Goal: Task Accomplishment & Management: Manage account settings

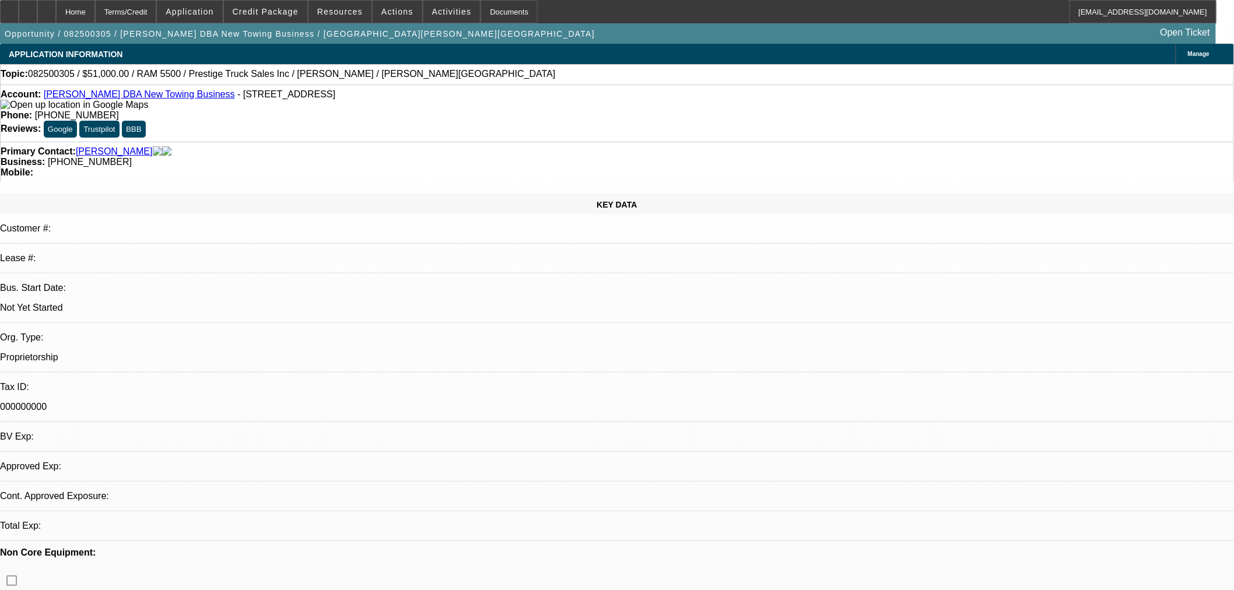
select select "0"
select select "2"
select select "0"
select select "4"
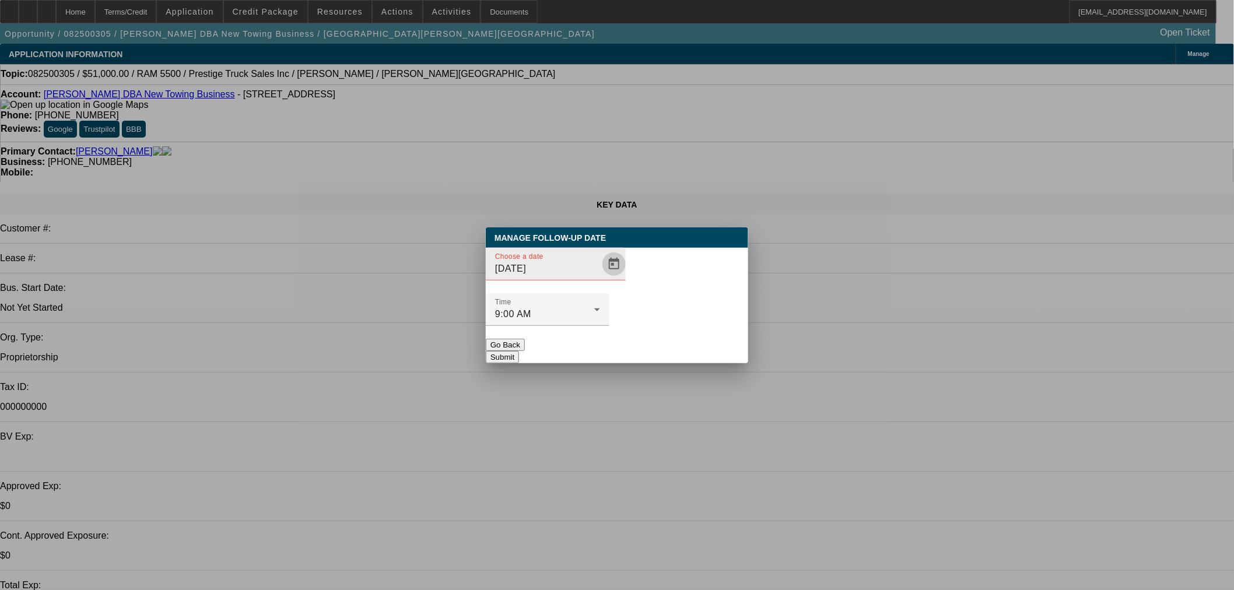
click at [600, 278] on span "Open calendar" at bounding box center [614, 264] width 28 height 28
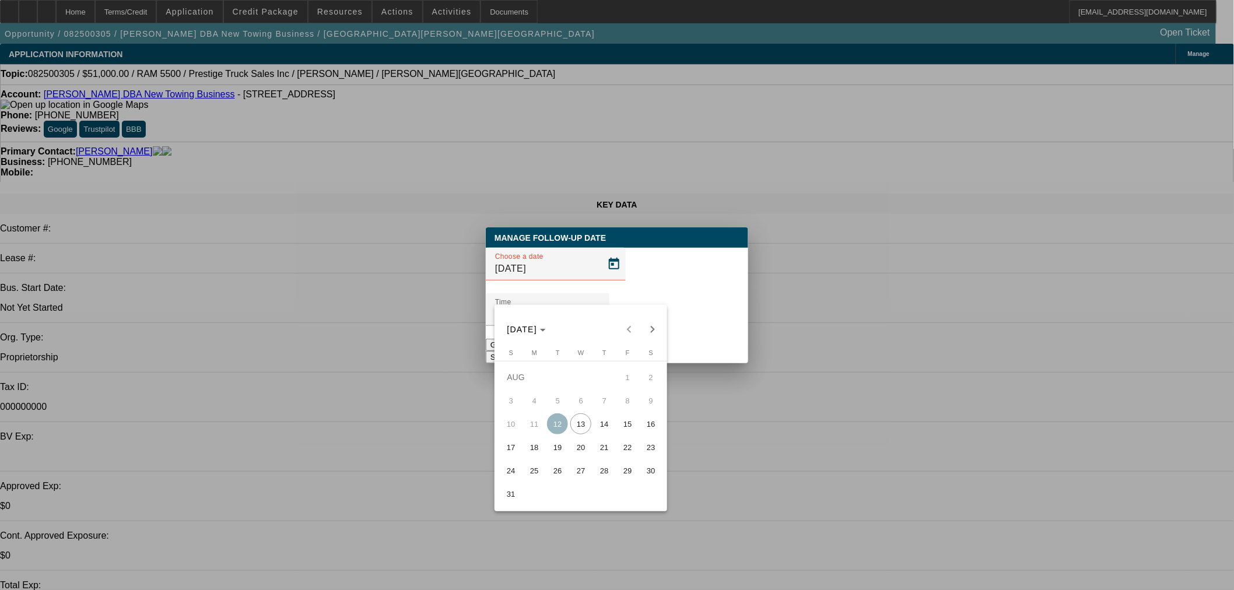
click at [602, 426] on span "14" at bounding box center [604, 423] width 21 height 21
type input "8/14/2025"
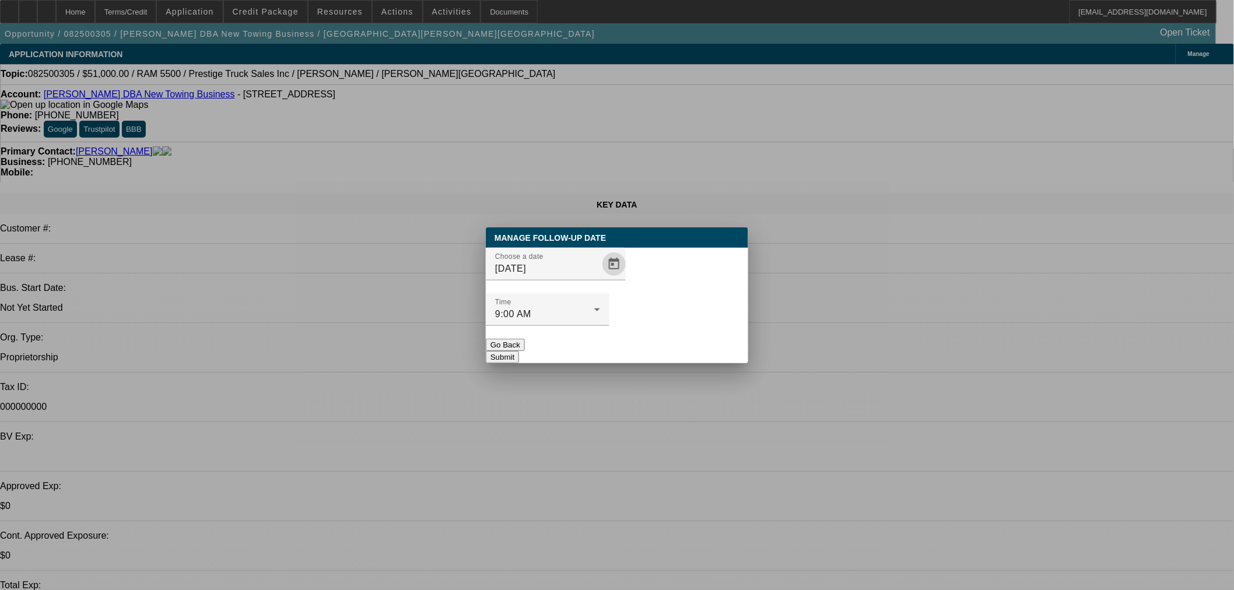
click at [519, 351] on button "Submit" at bounding box center [502, 357] width 33 height 12
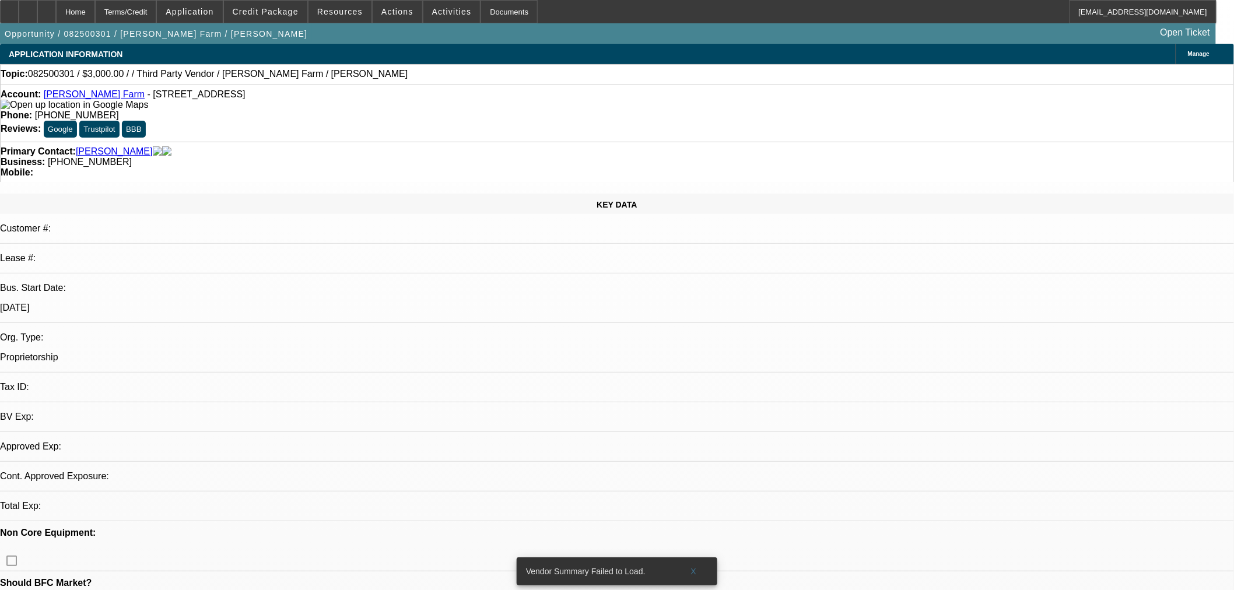
select select "0"
select select "2"
select select "0.1"
select select "4"
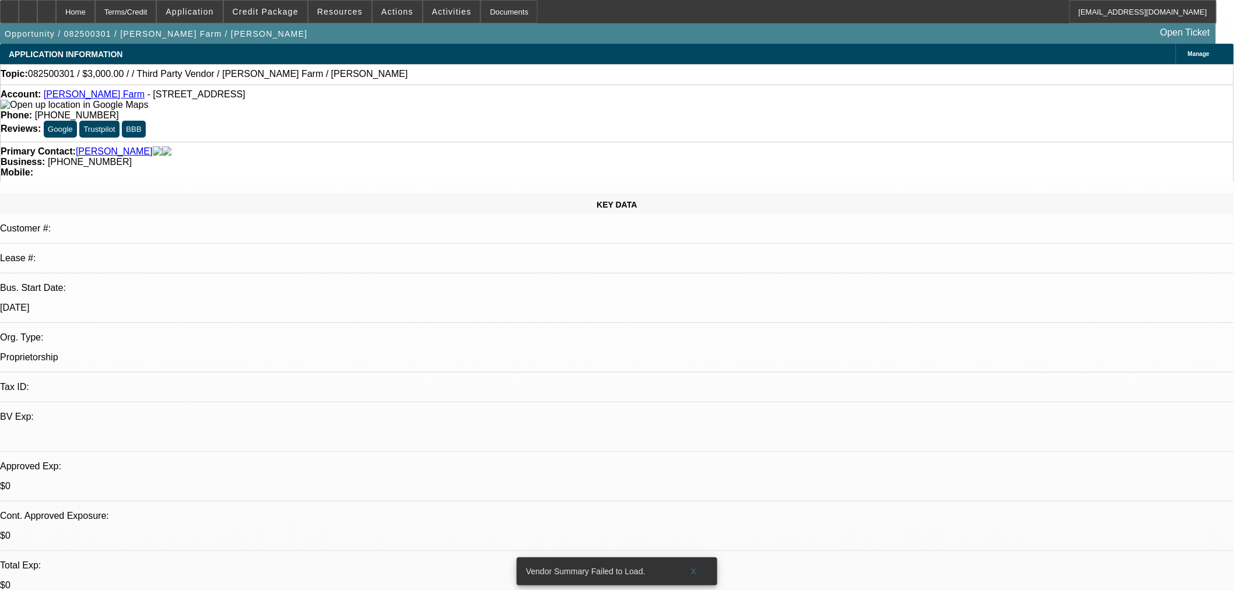
click at [690, 558] on span at bounding box center [693, 571] width 37 height 28
click at [82, 99] on link "Roberts Farm" at bounding box center [94, 94] width 101 height 10
drag, startPoint x: 520, startPoint y: 128, endPoint x: 458, endPoint y: 134, distance: 61.5
click at [458, 142] on div "Primary Contact: Roberts, Christopher Business: (606) 947-3371 Mobile:" at bounding box center [617, 162] width 1234 height 40
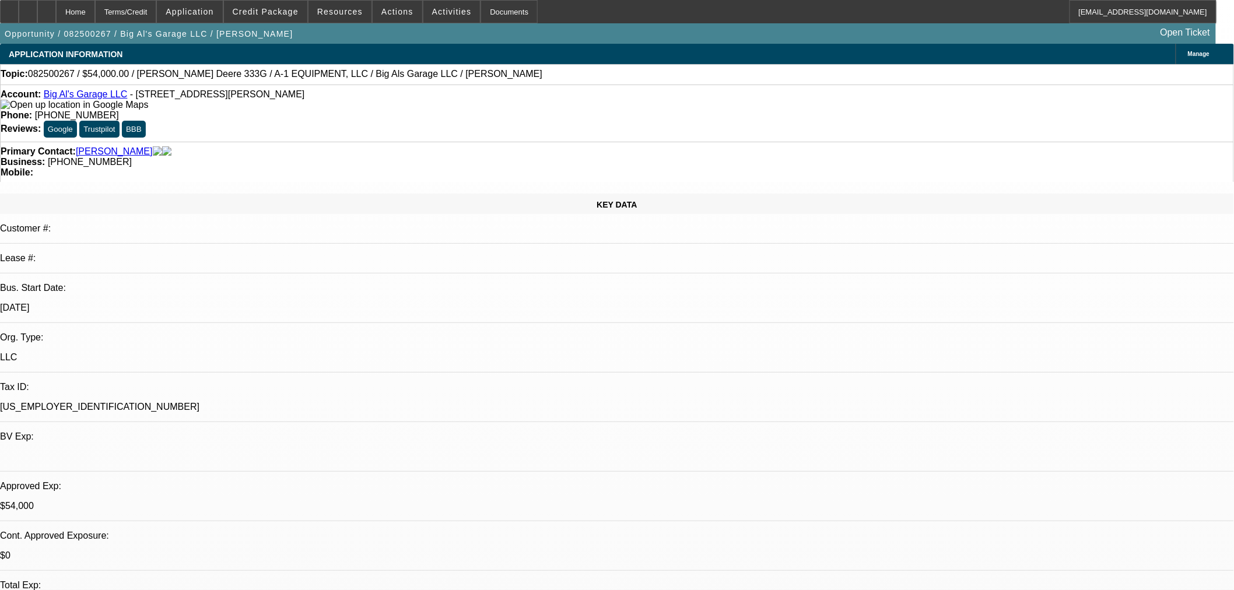
select select "0"
select select "2"
select select "0"
select select "6"
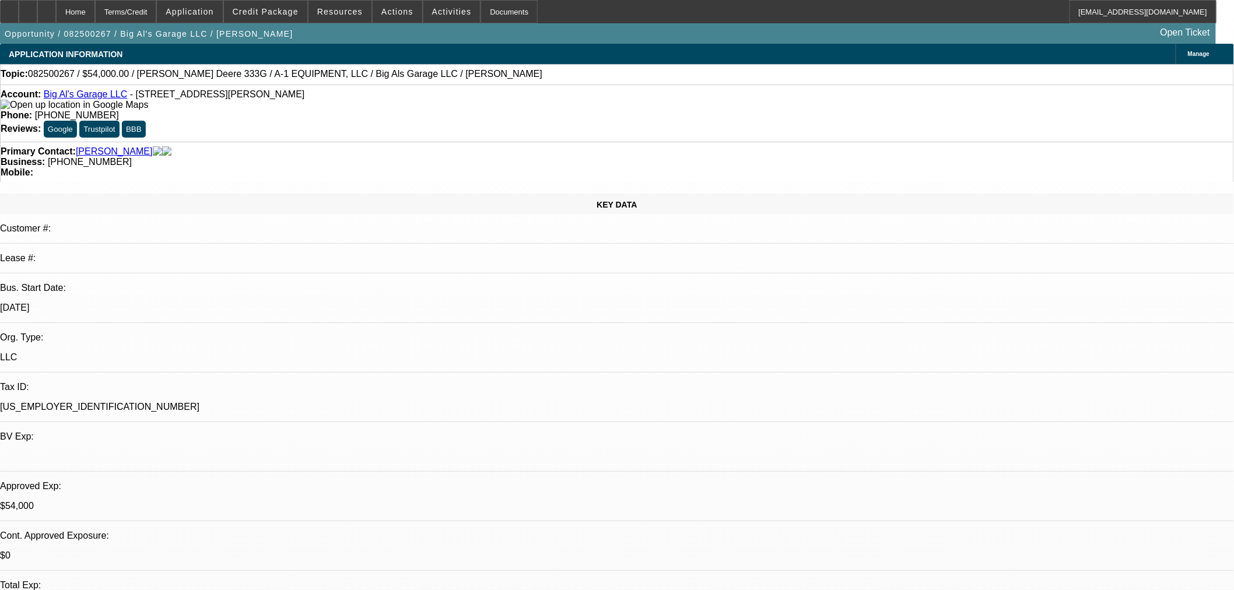
select select "0"
select select "2"
select select "0"
select select "6"
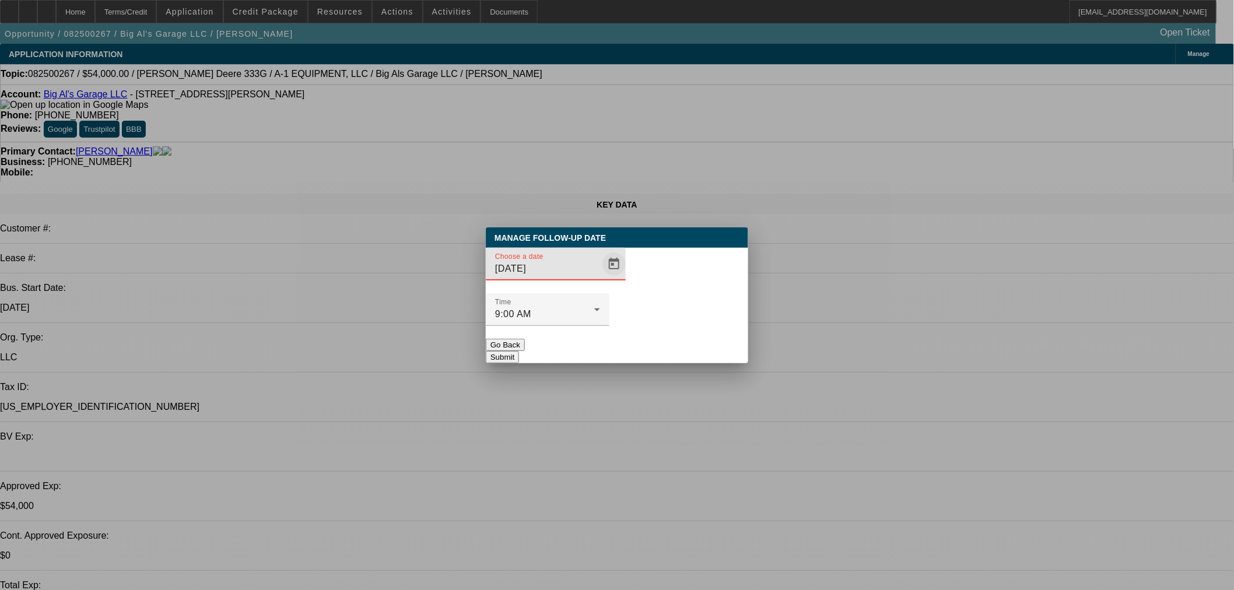
click at [600, 278] on span "Open calendar" at bounding box center [614, 264] width 28 height 28
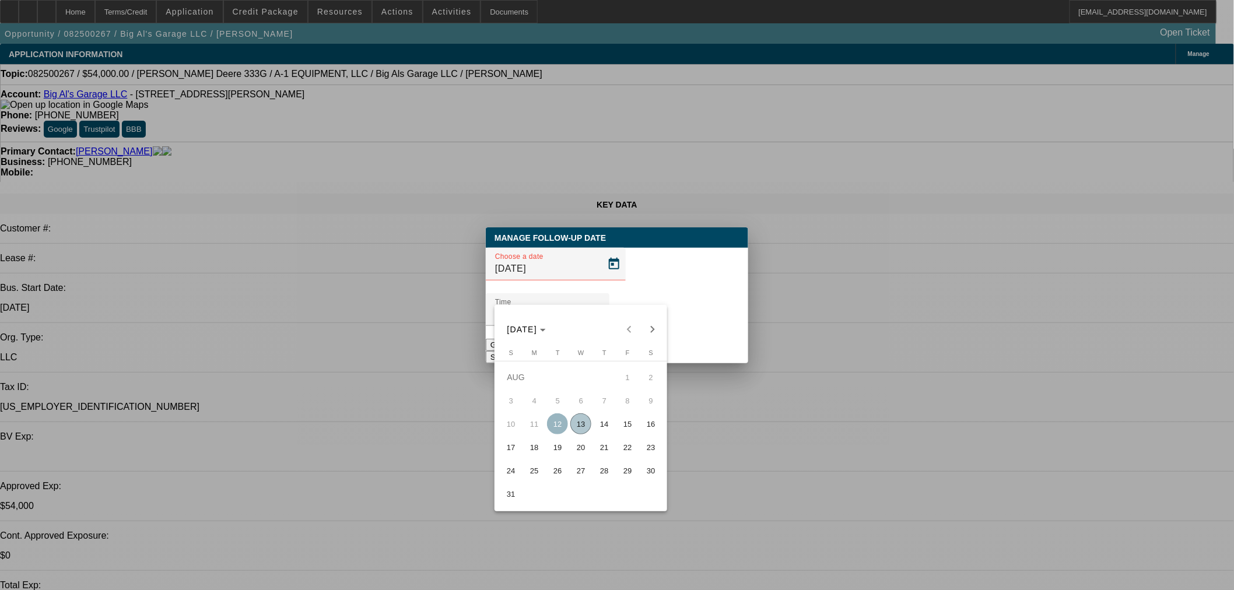
click at [575, 455] on span "20" at bounding box center [580, 447] width 21 height 21
type input "8/20/2025"
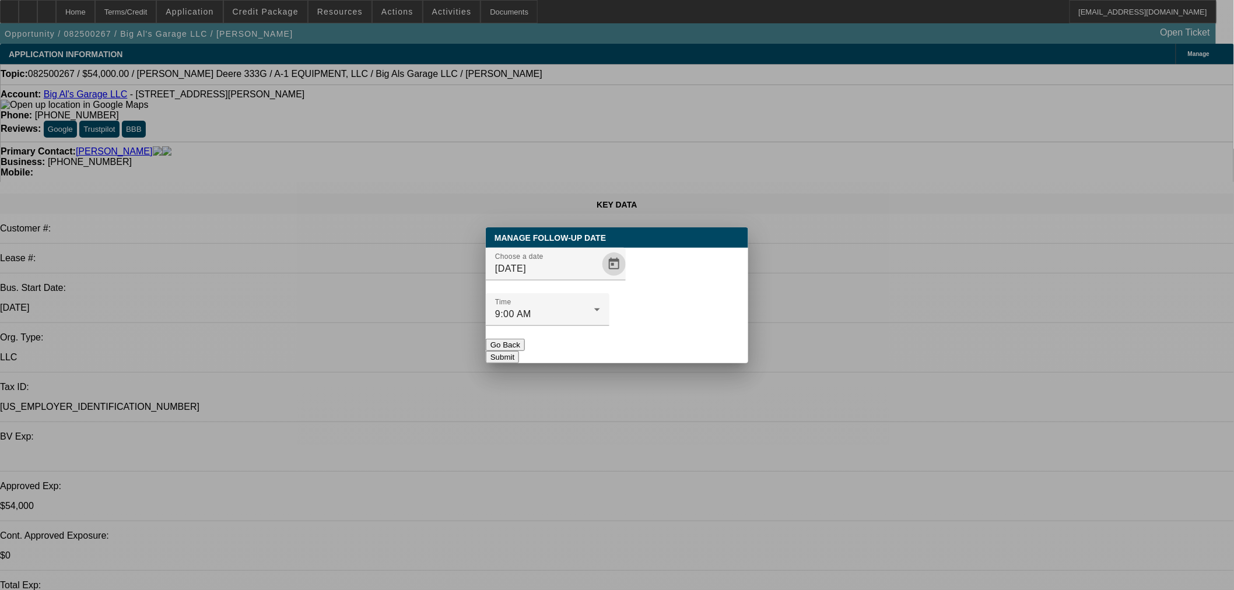
click at [519, 351] on button "Submit" at bounding box center [502, 357] width 33 height 12
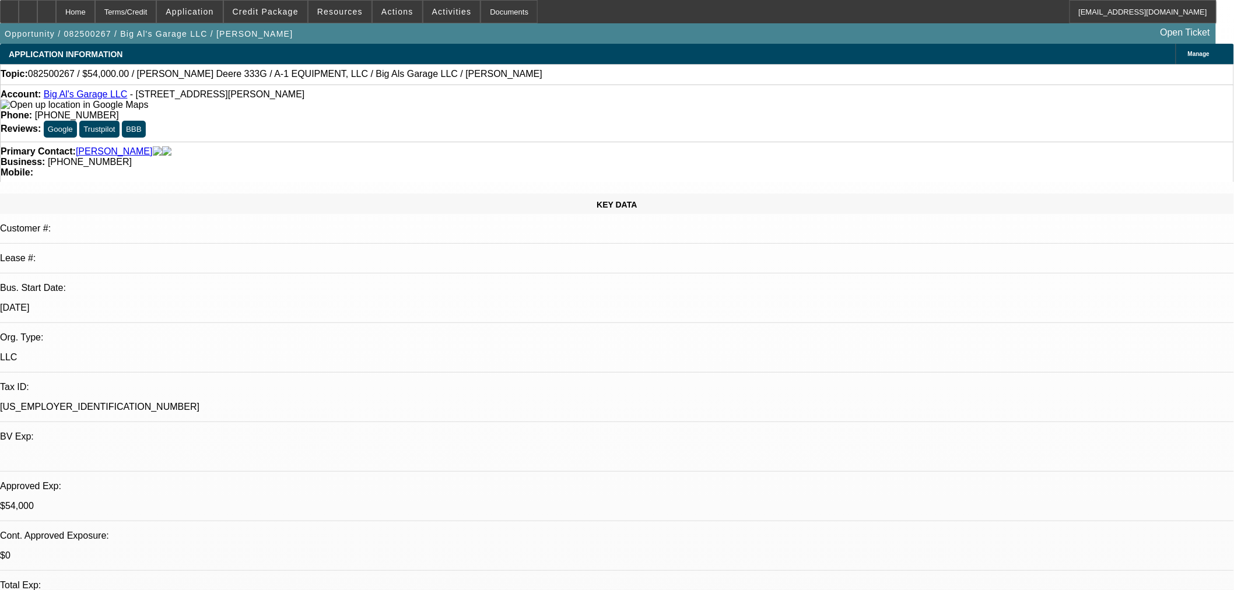
radio input "true"
type textarea "SE to Tyler. FU in 1 week if no update."
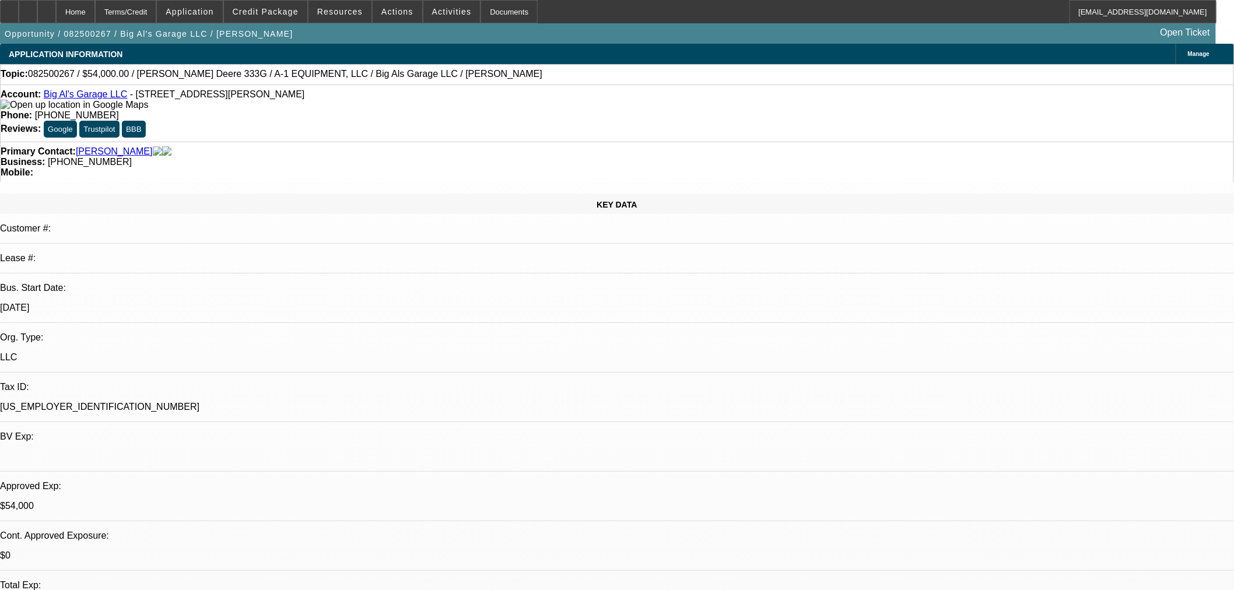
radio input "true"
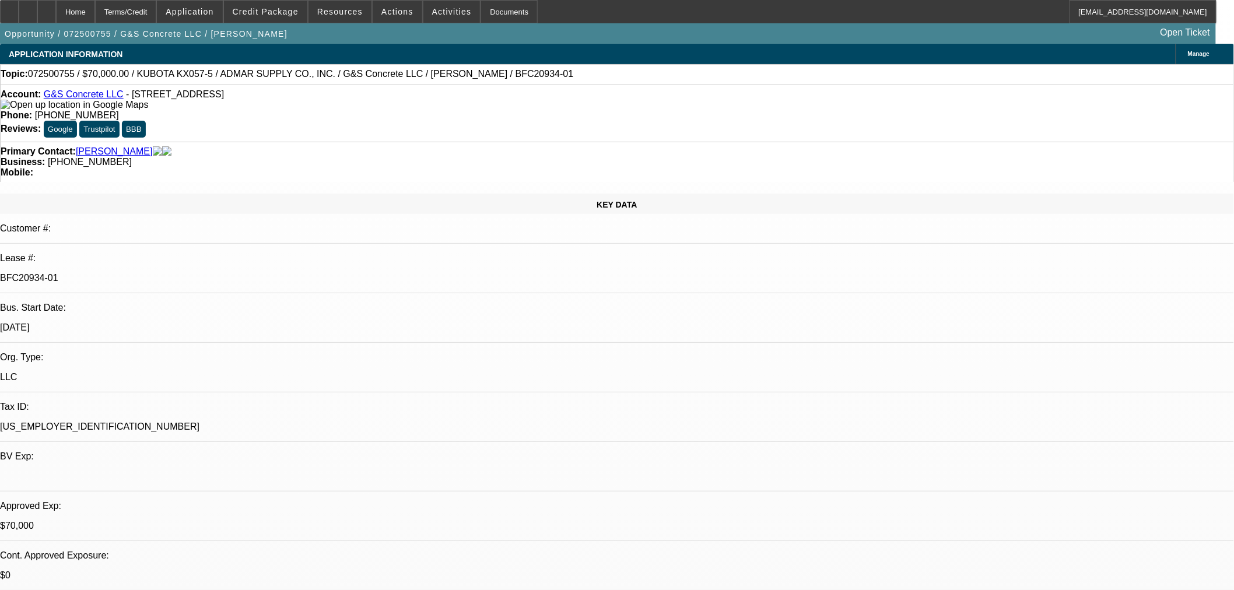
select select "0"
select select "2"
select select "0"
select select "6"
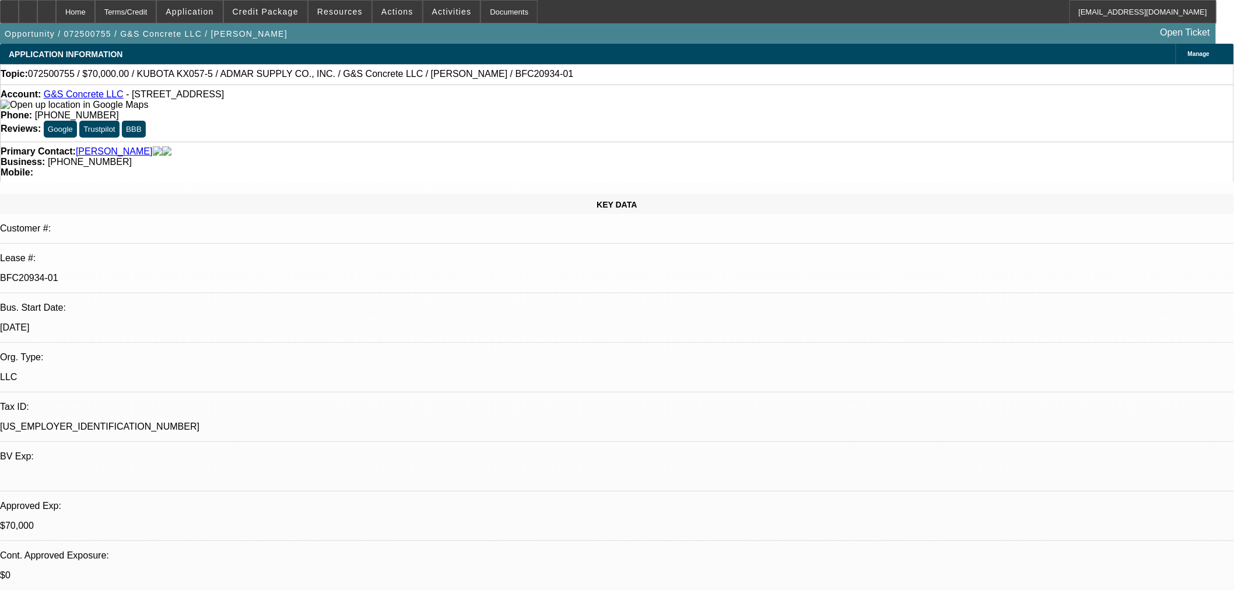
select select "0"
select select "2"
select select "0"
select select "6"
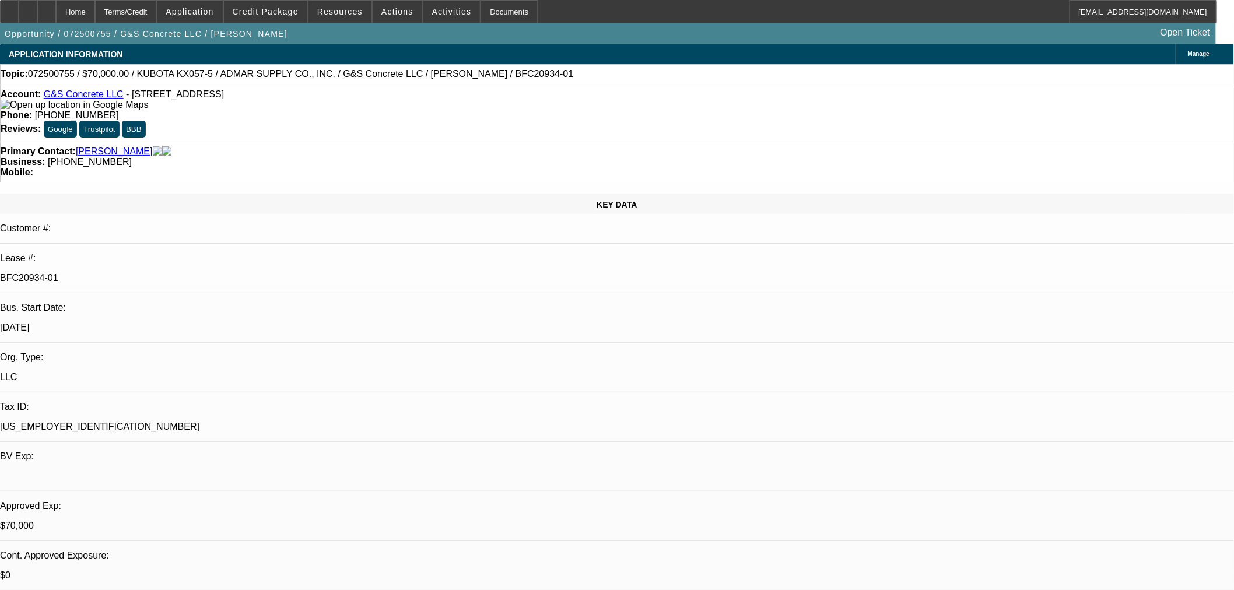
select select "0"
select select "2"
select select "0"
select select "6"
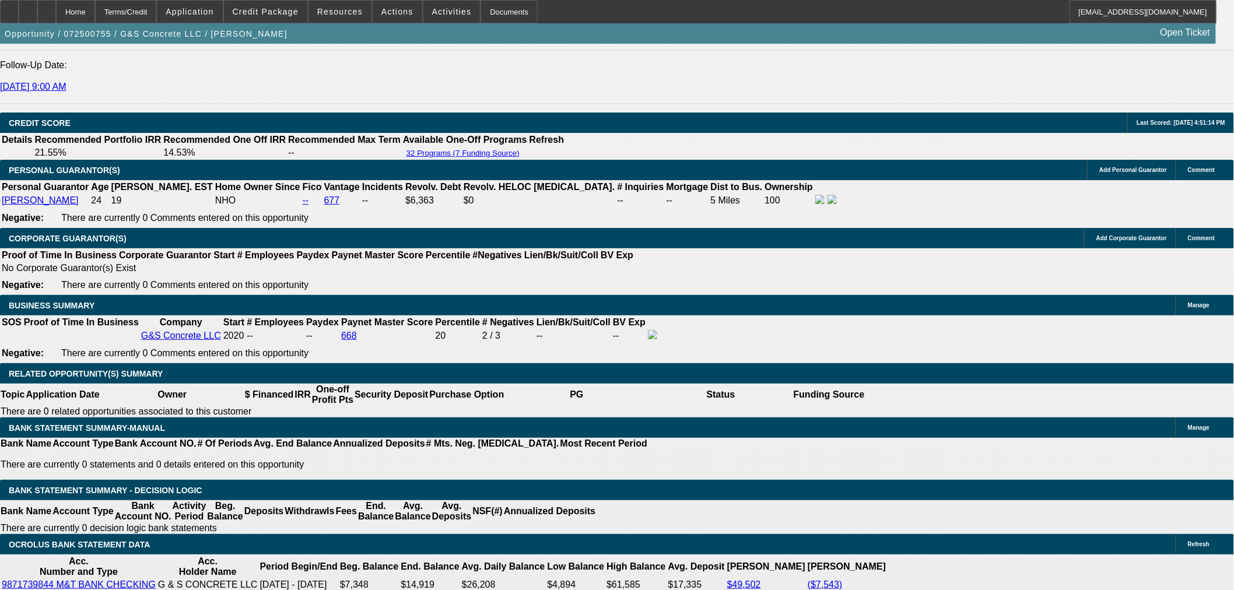
scroll to position [1728, 0]
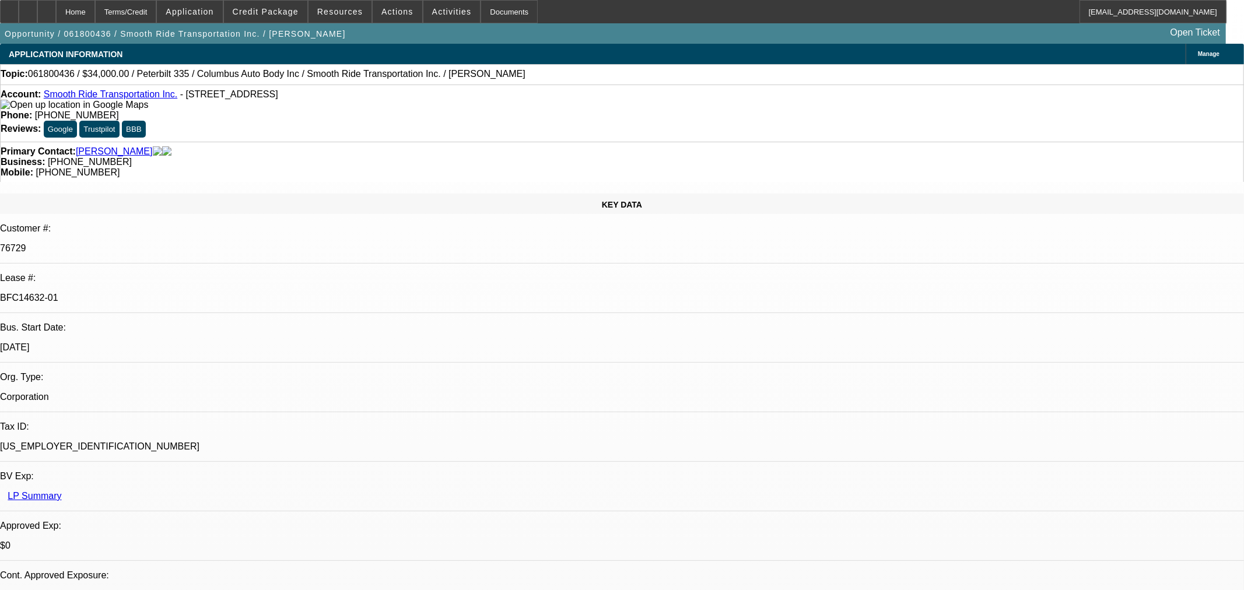
select select "0"
select select "2"
select select "0.1"
select select "0"
select select "2"
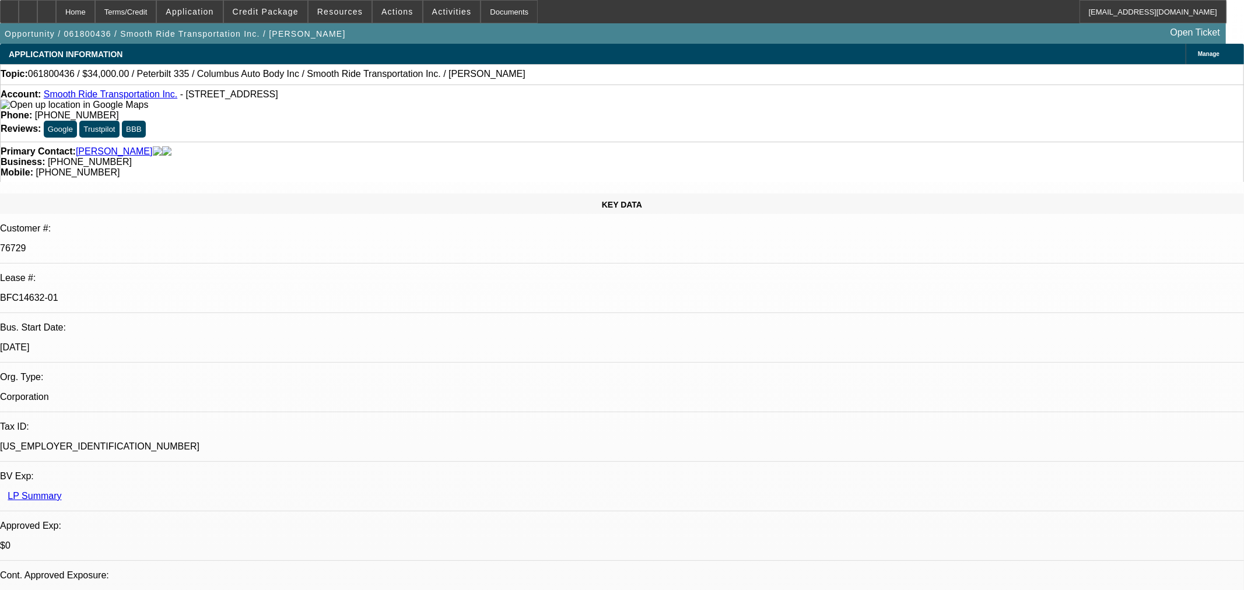
select select "0.1"
select select "0"
select select "2"
select select "0.1"
select select "0"
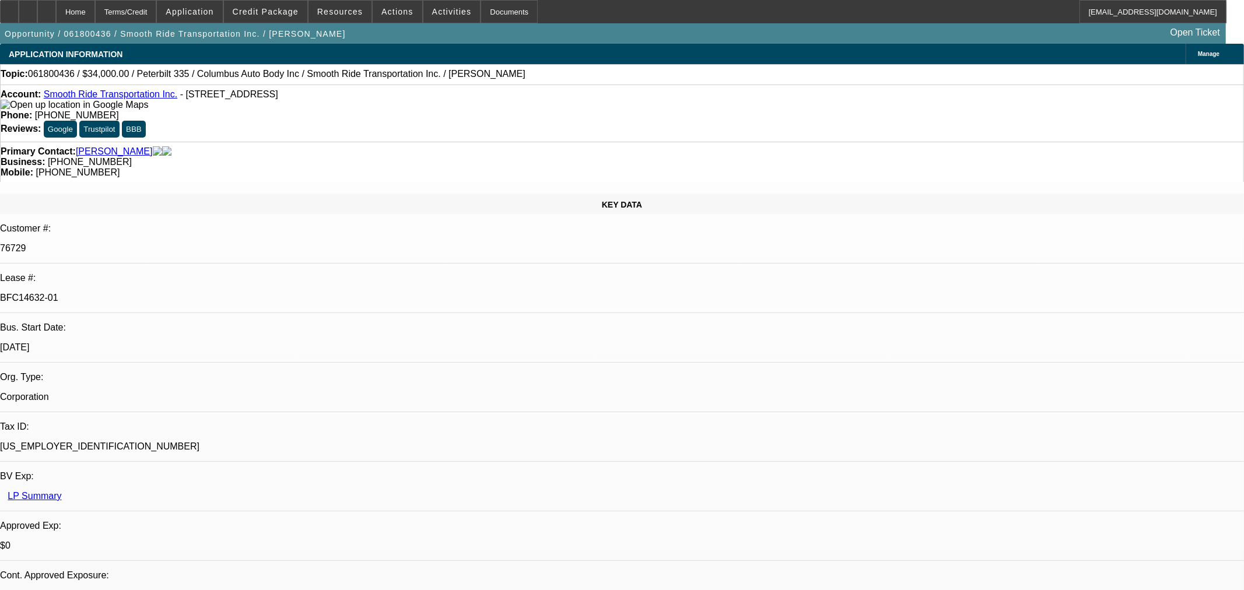
select select "2"
select select "0.1"
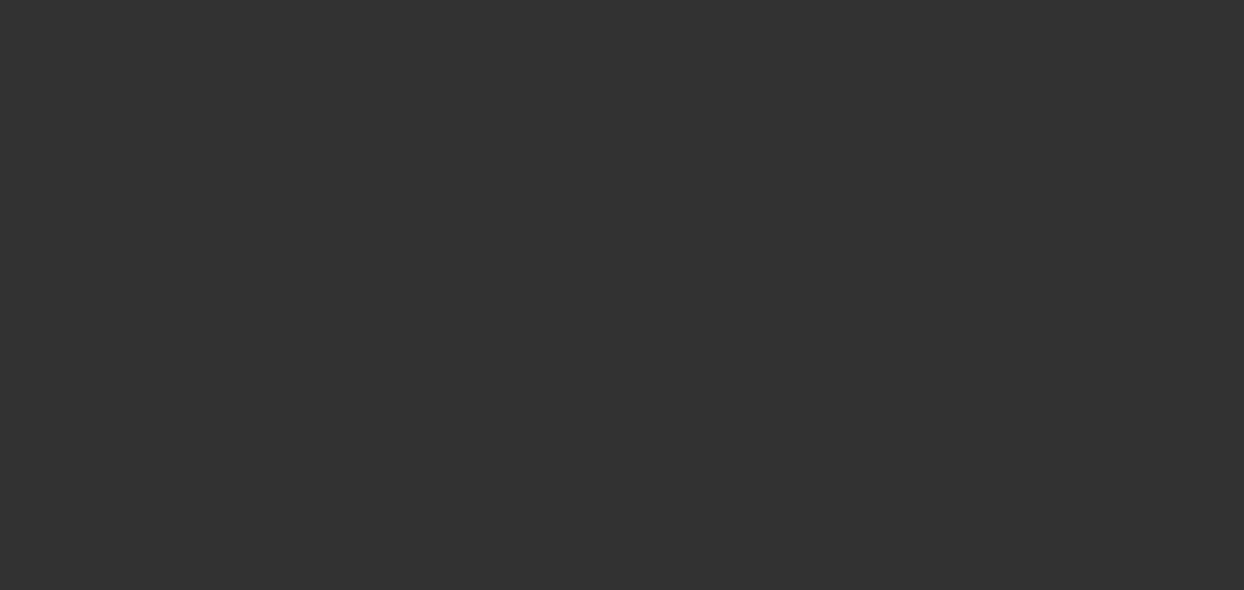
select select "1"
select select "2"
select select "4"
select select "1"
select select "2"
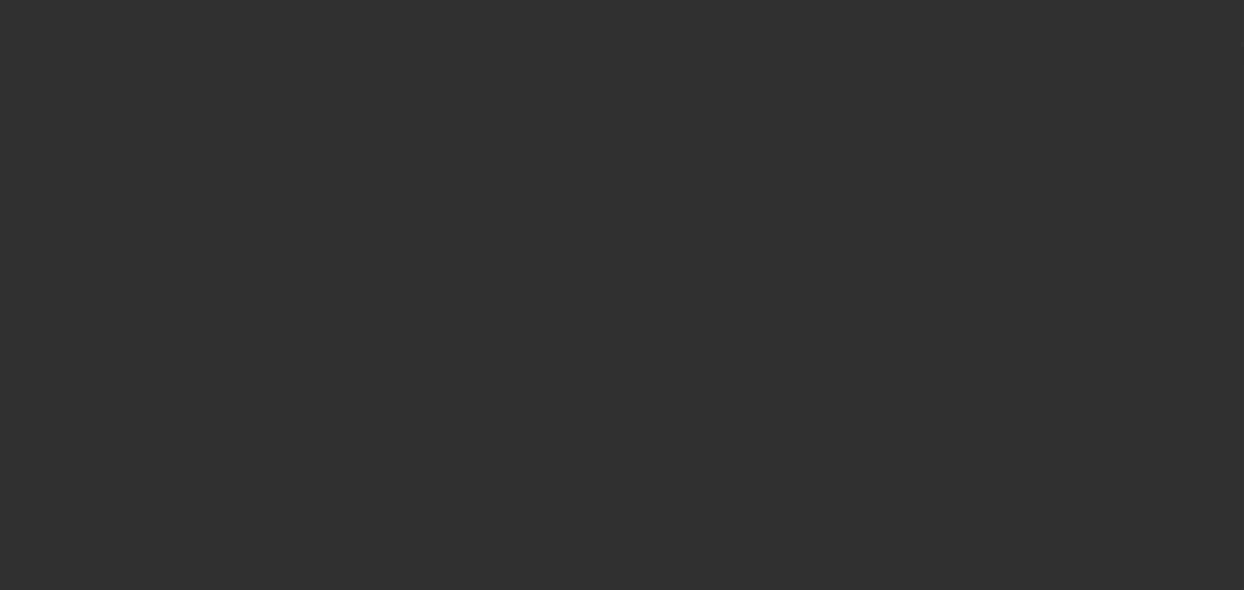
select select "4"
select select "1"
select select "2"
select select "4"
select select "1"
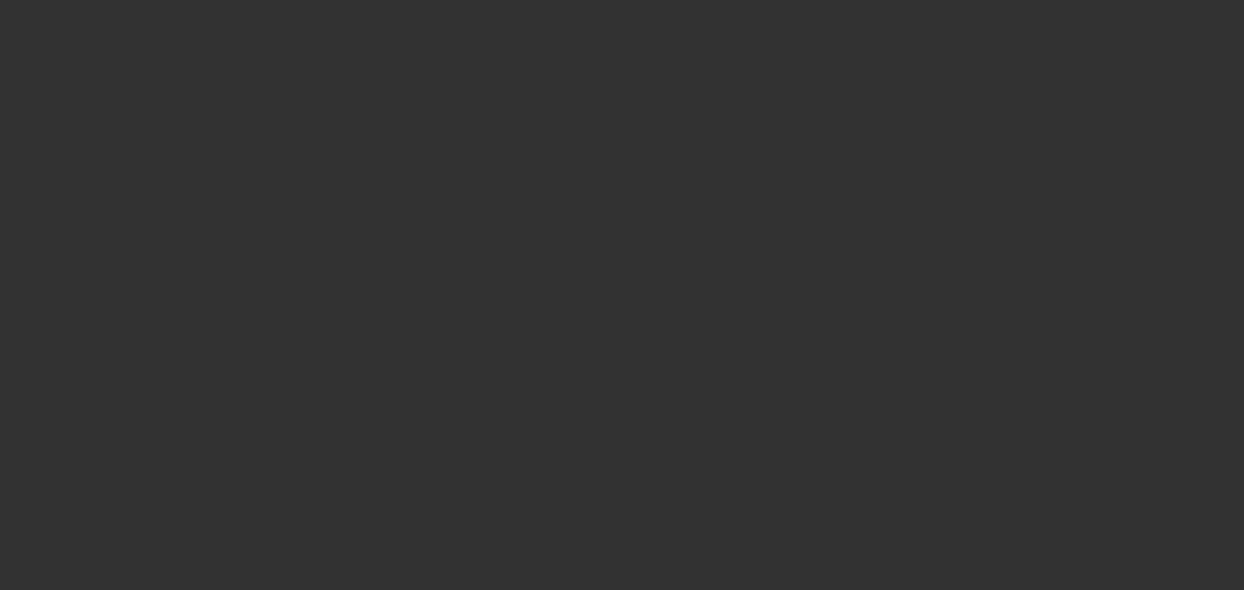
select select "2"
select select "4"
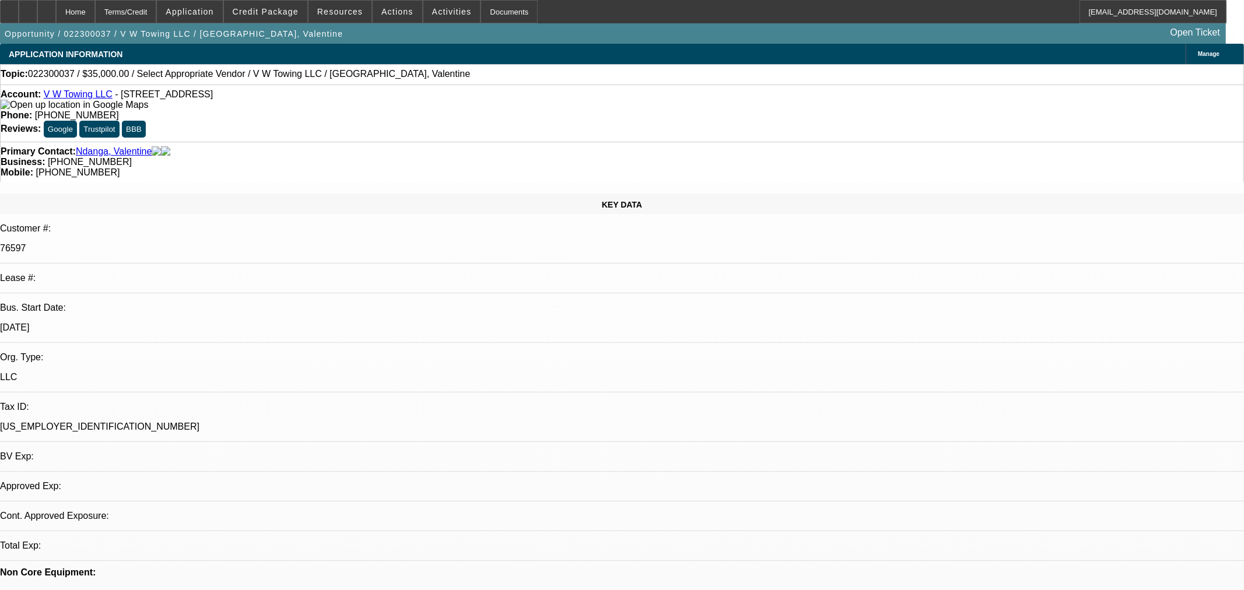
select select "0"
select select "2"
select select "0.1"
select select "4"
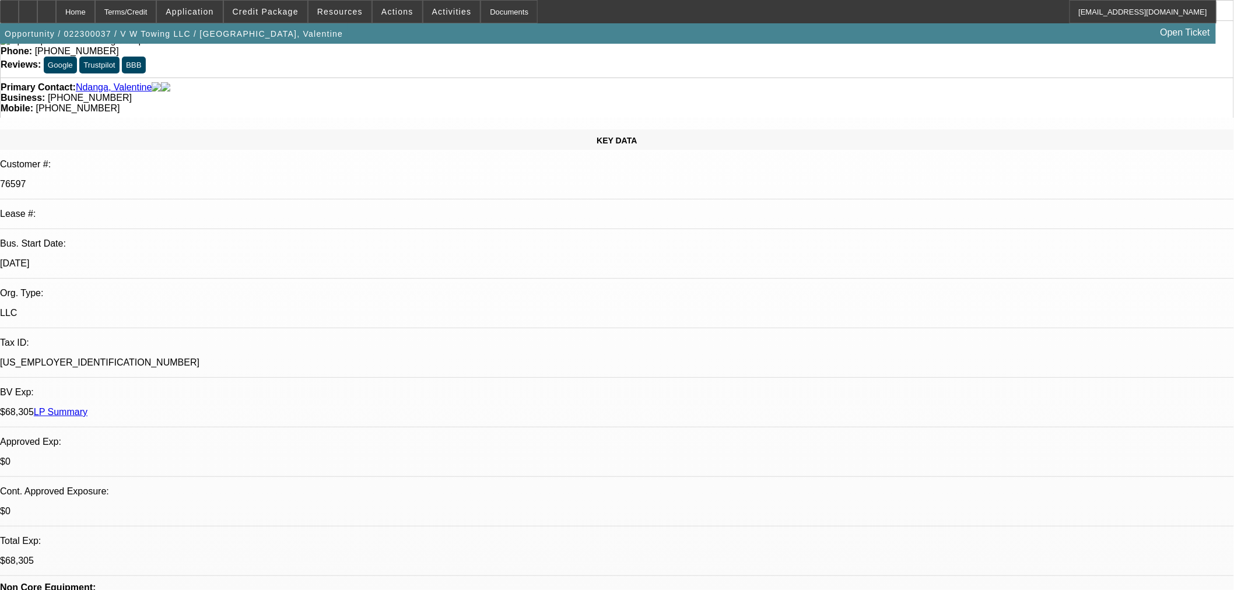
scroll to position [216, 0]
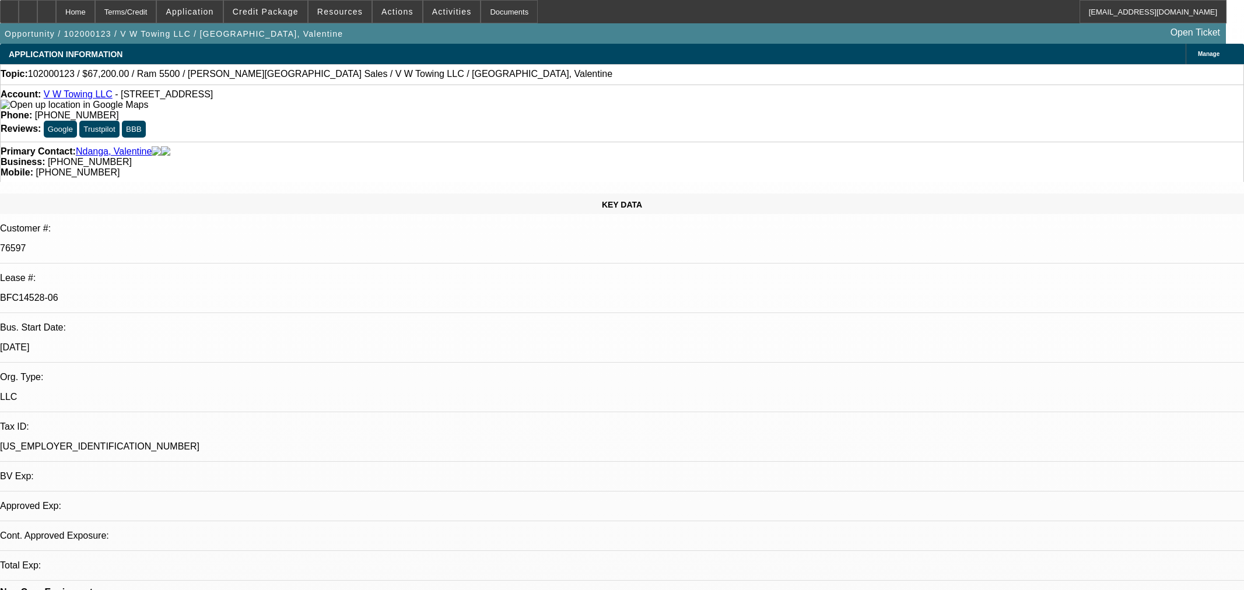
select select "0"
select select "2"
select select "0.1"
select select "4"
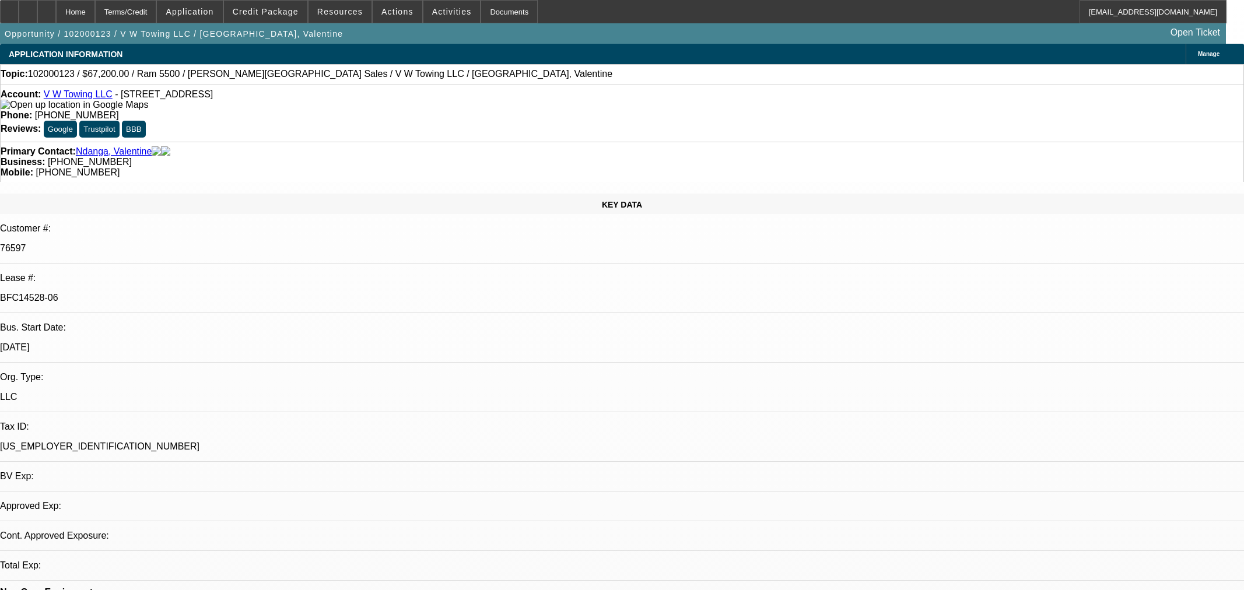
select select "0"
select select "2"
select select "0.1"
select select "4"
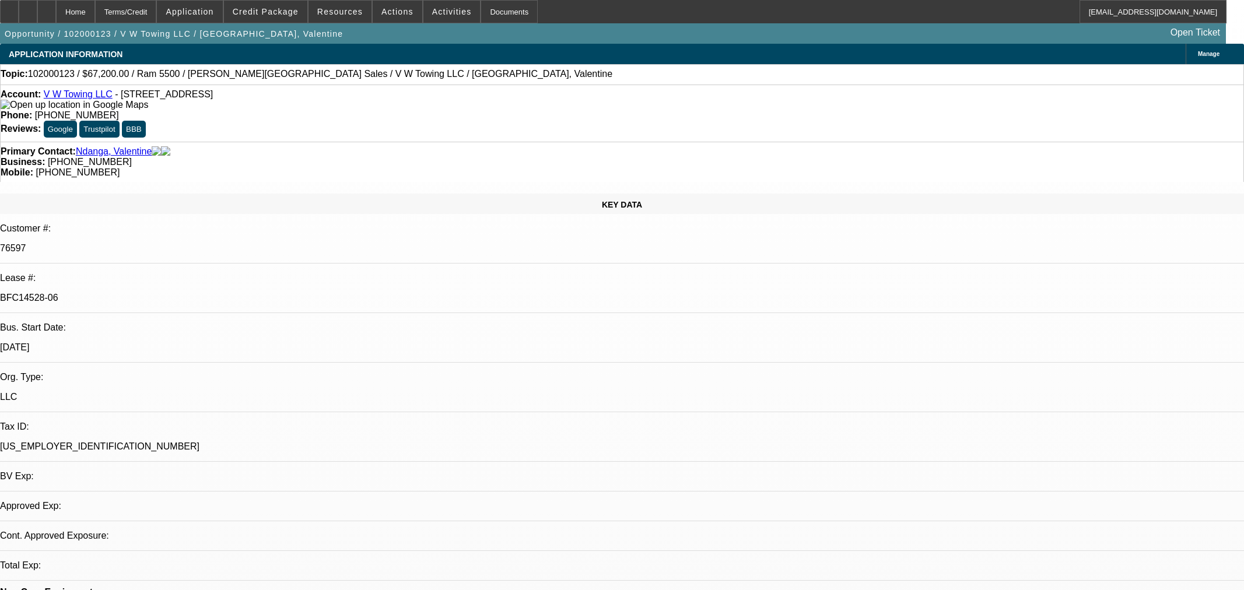
select select "0"
select select "2"
select select "0.1"
select select "4"
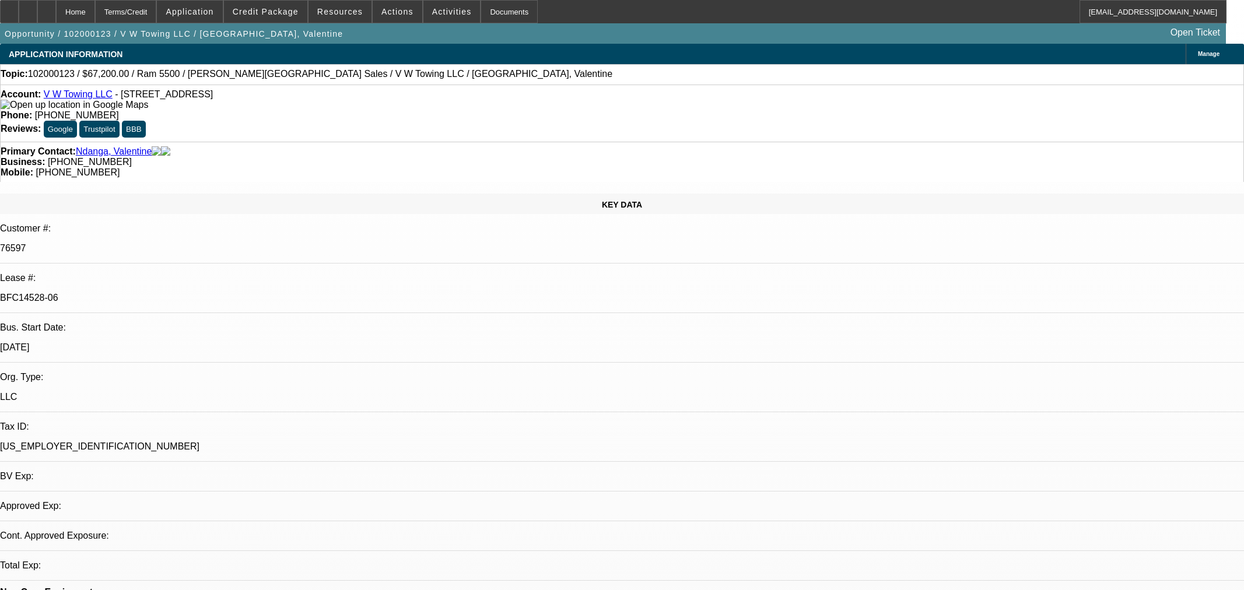
select select "0"
select select "2"
select select "0"
select select "6"
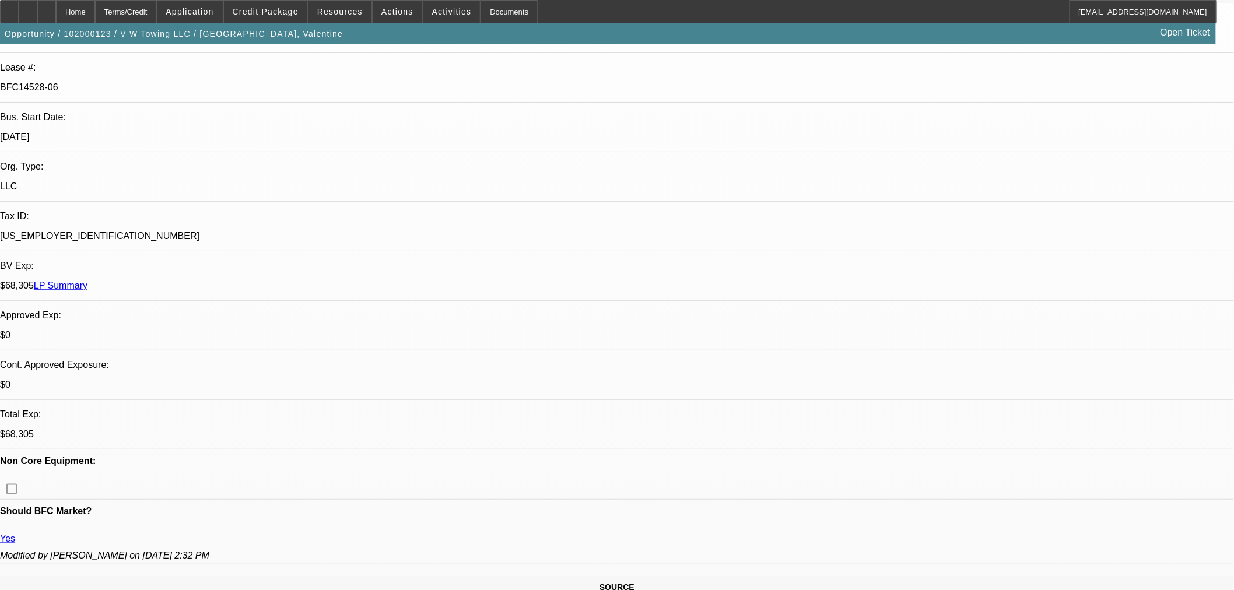
scroll to position [216, 0]
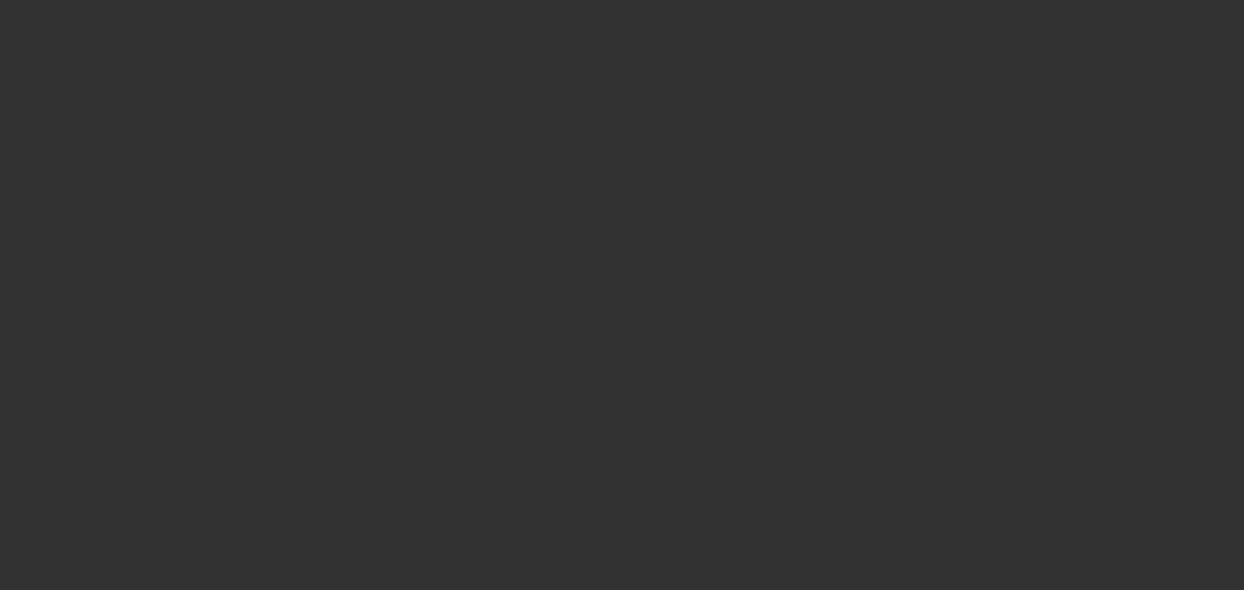
select select "0"
select select "2"
select select "0"
select select "6"
select select "0"
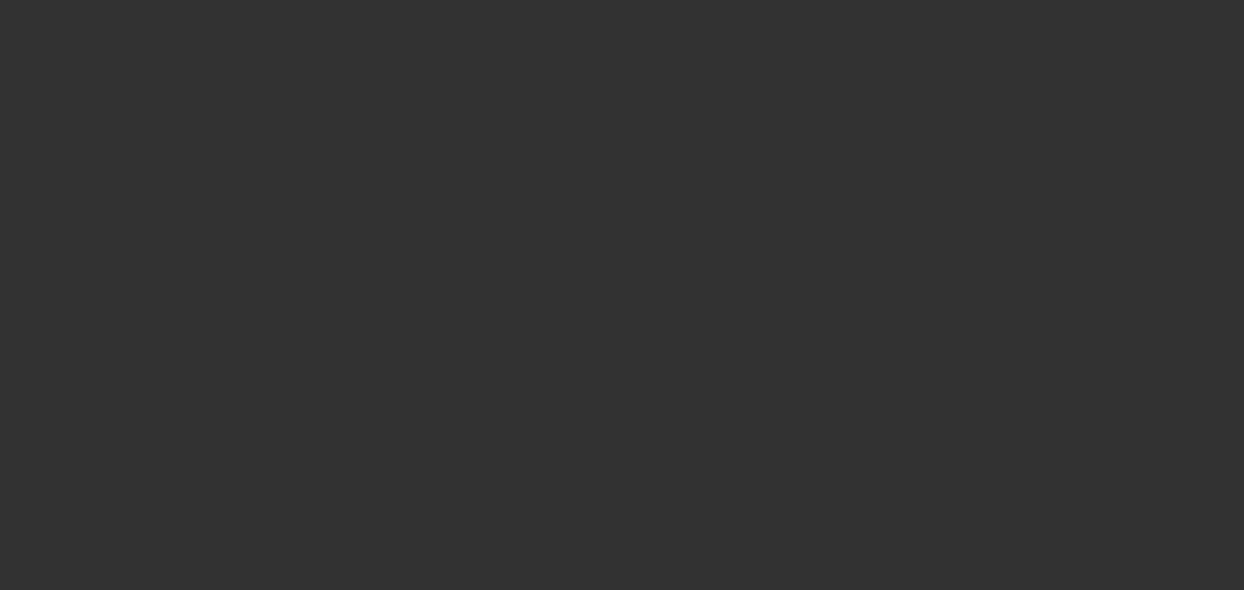
select select "2"
select select "0"
select select "6"
select select "0"
select select "2"
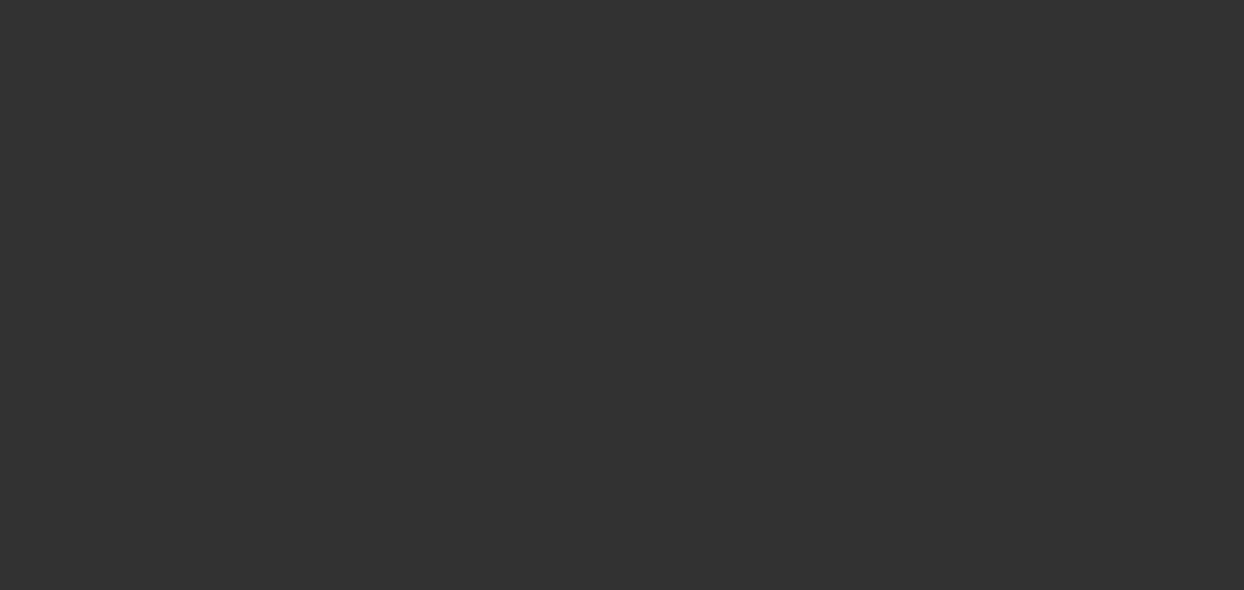
select select "2"
select select "0"
select select "6"
select select "0"
select select "2"
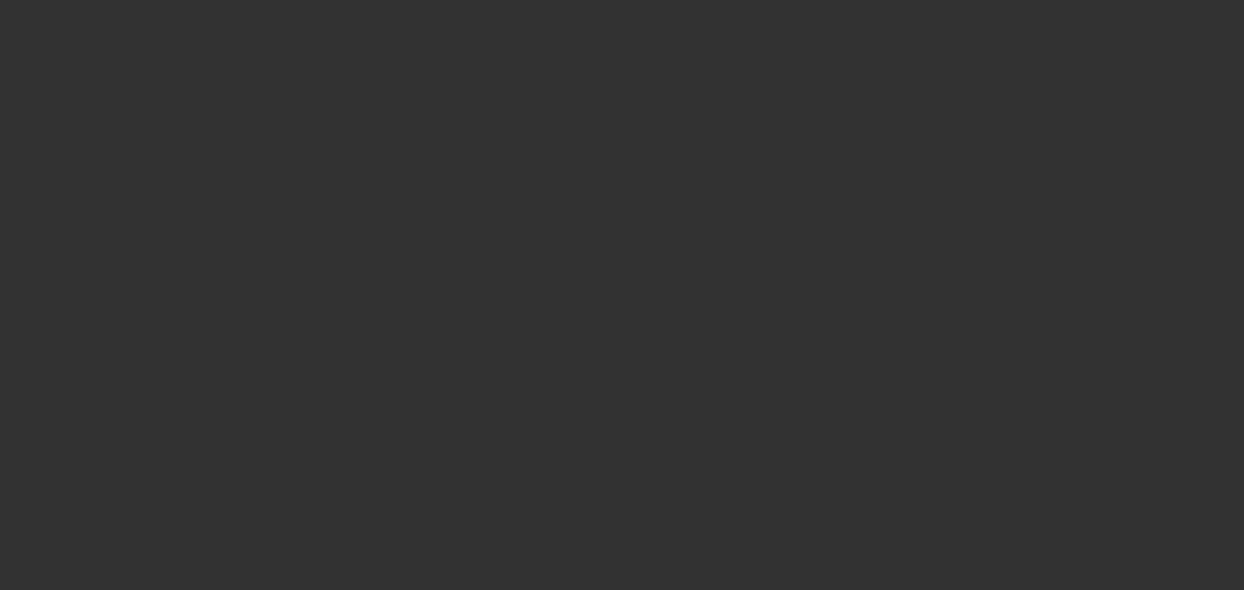
select select "2"
select select "0"
select select "6"
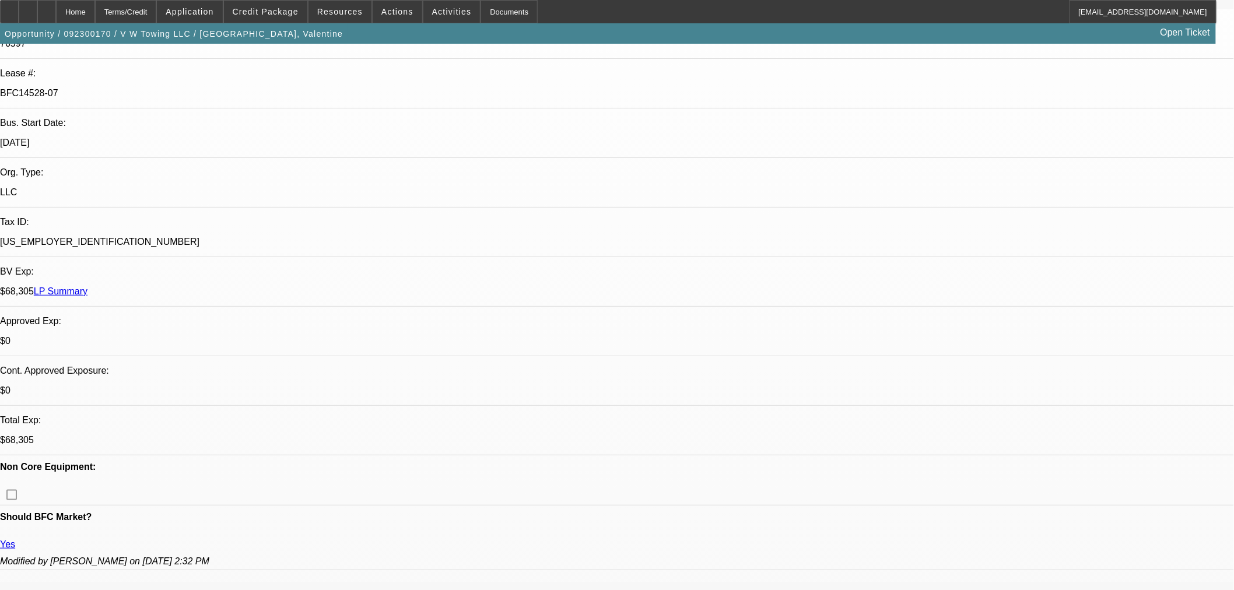
scroll to position [216, 0]
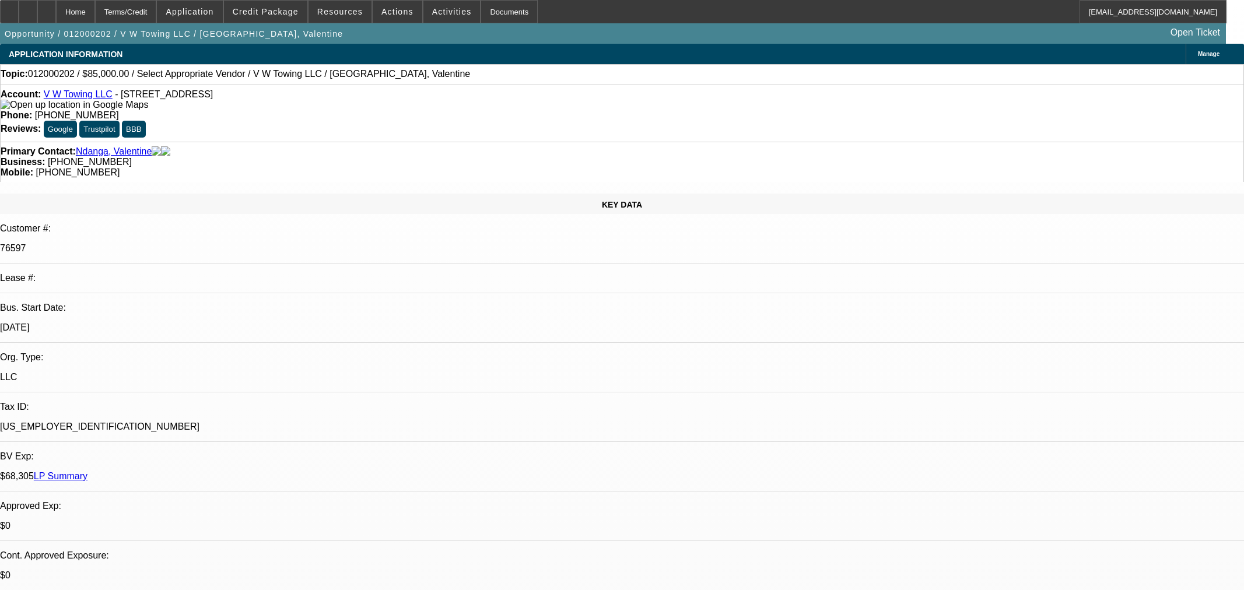
select select "0"
select select "2"
select select "0.1"
select select "1"
select select "2"
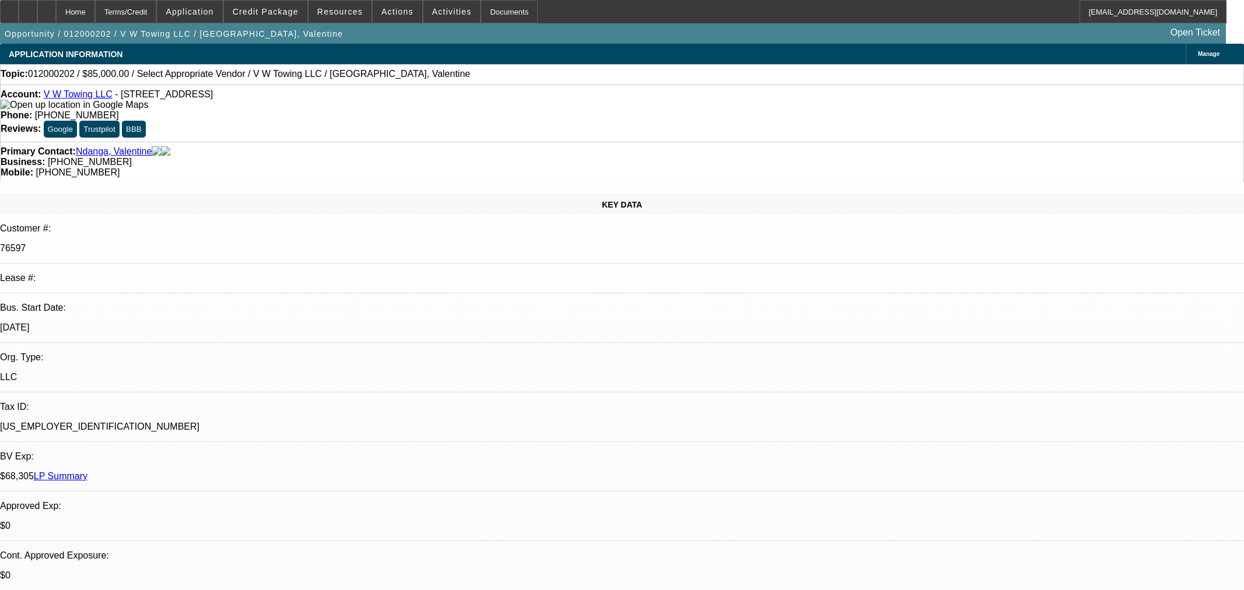
select select
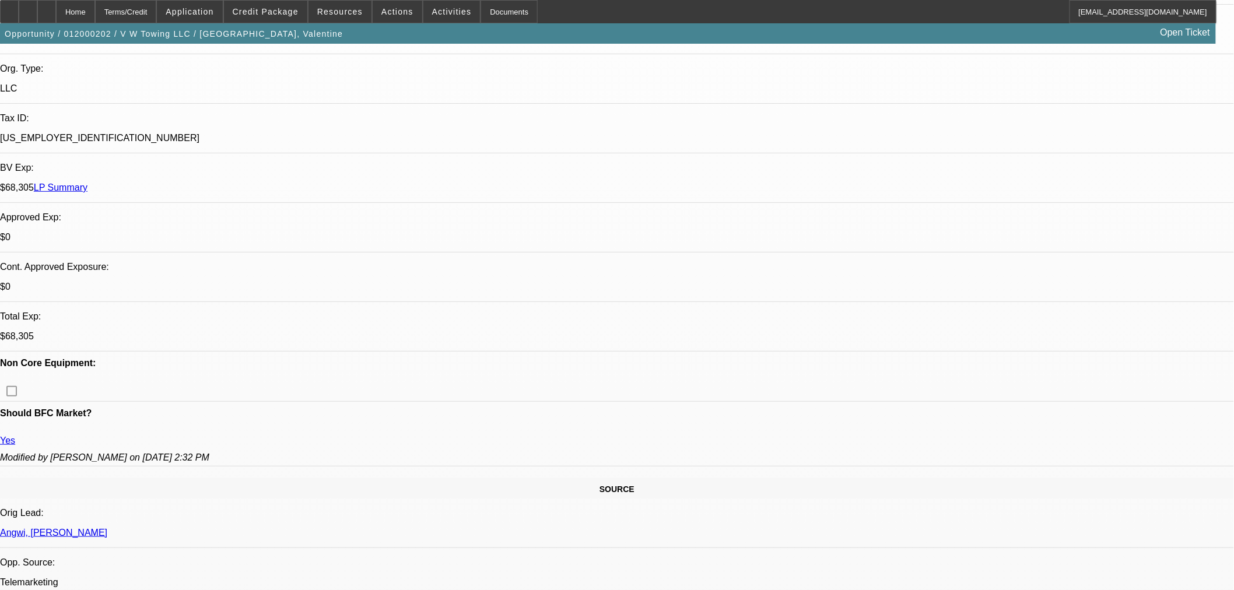
scroll to position [324, 0]
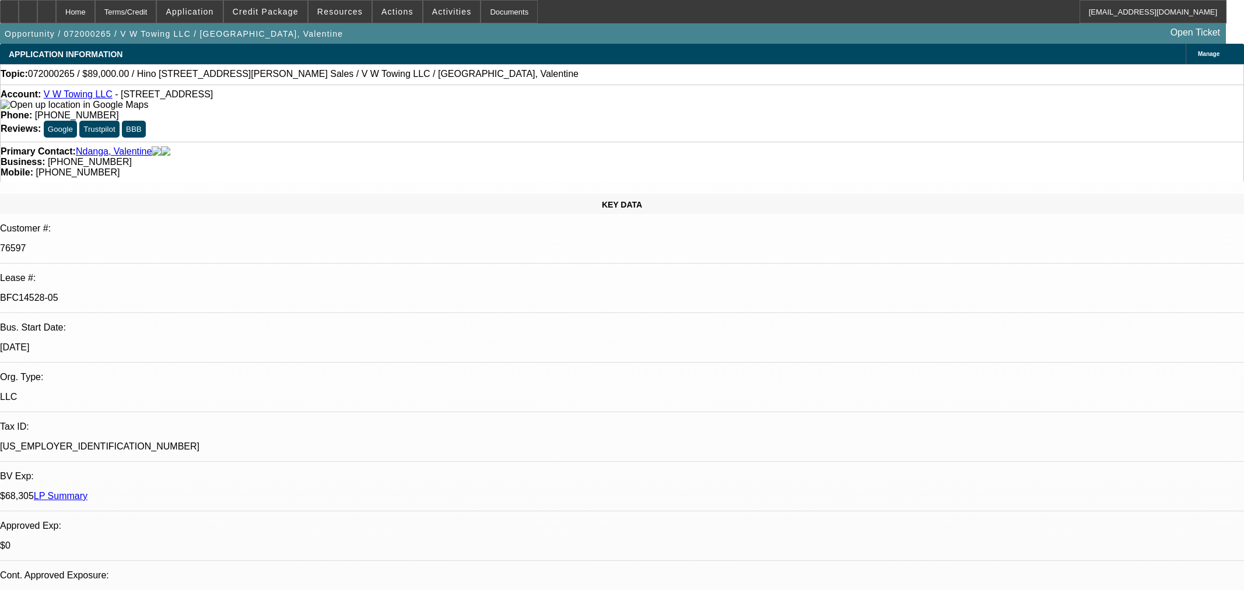
select select "0"
select select "2"
select select "0.1"
select select "4"
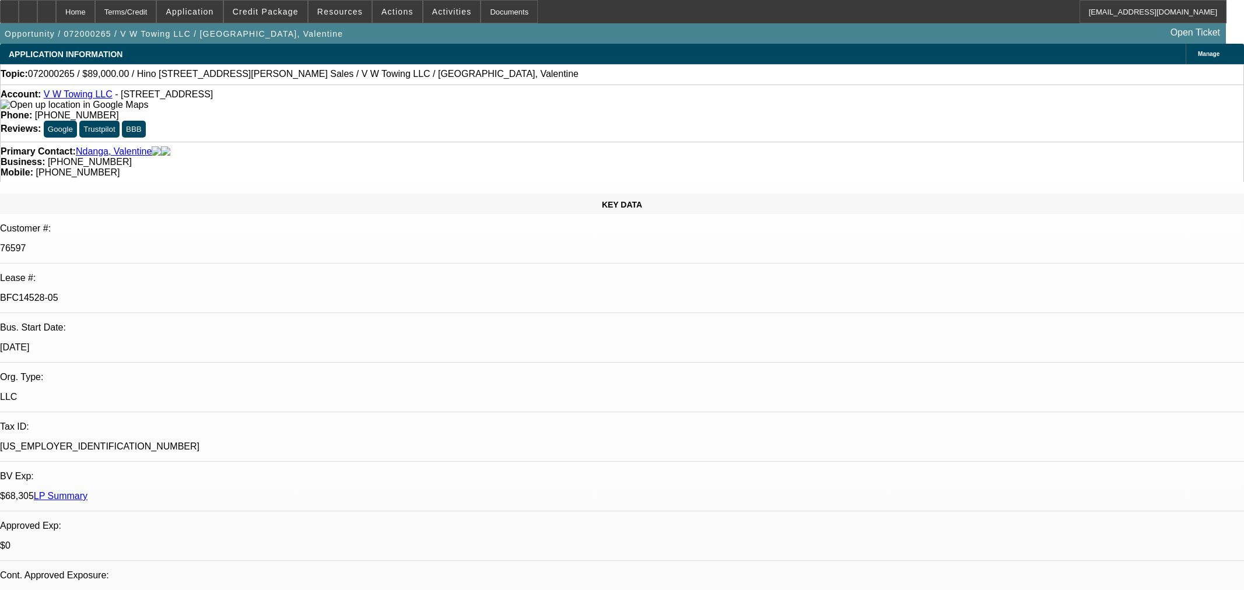
select select "0"
select select "2"
select select "0.1"
select select "4"
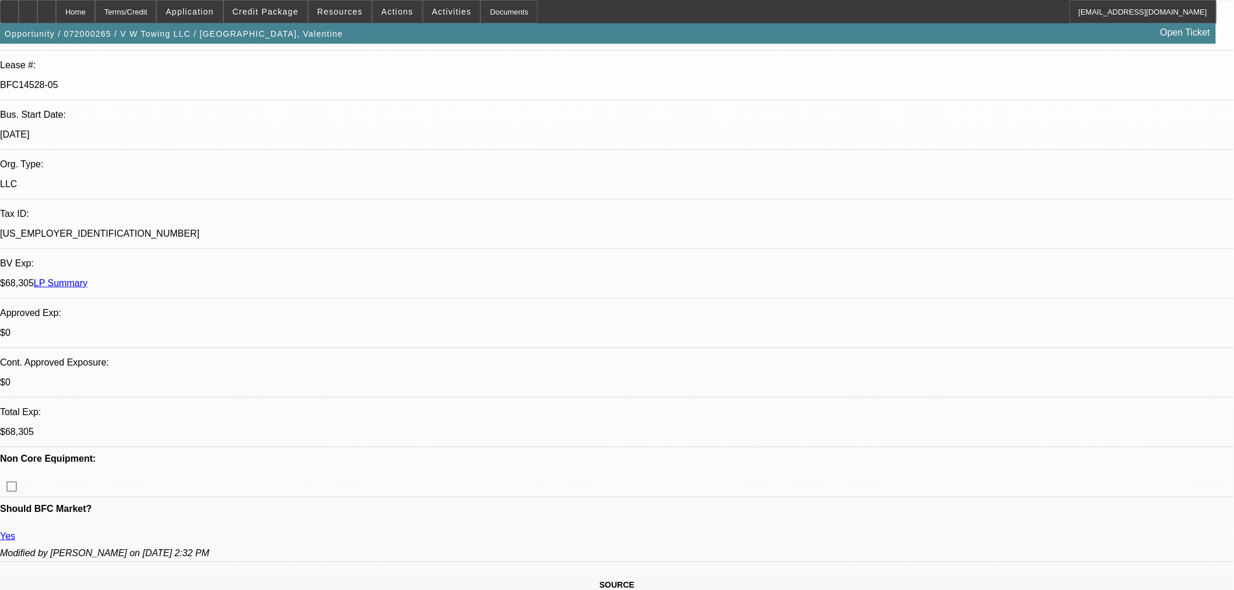
scroll to position [216, 0]
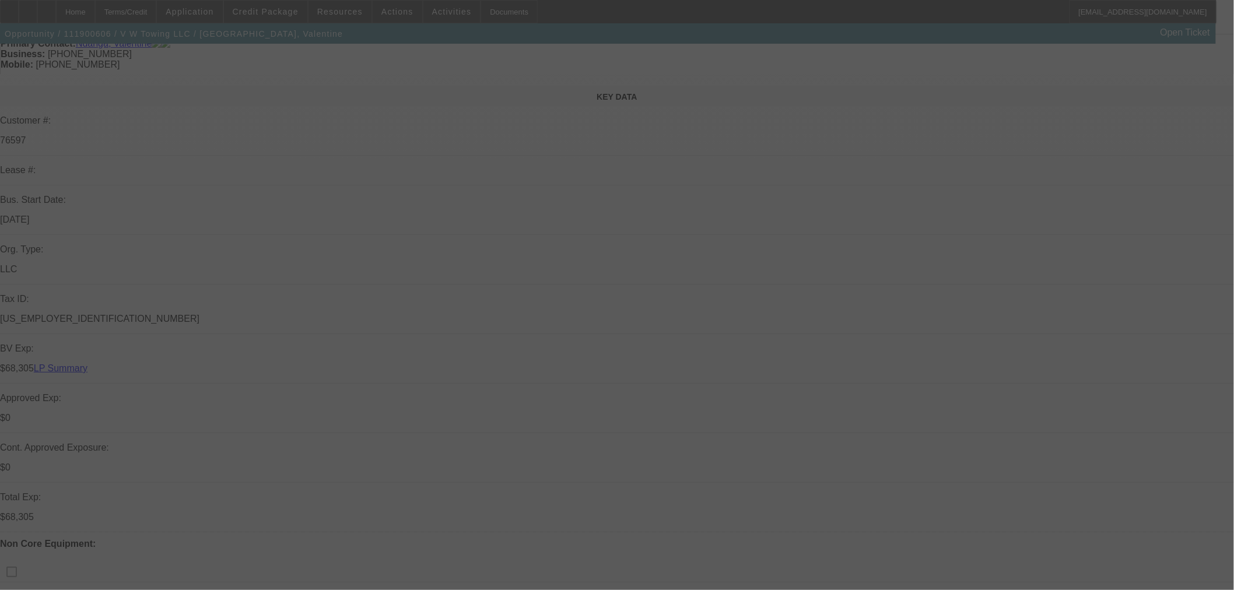
scroll to position [216, 0]
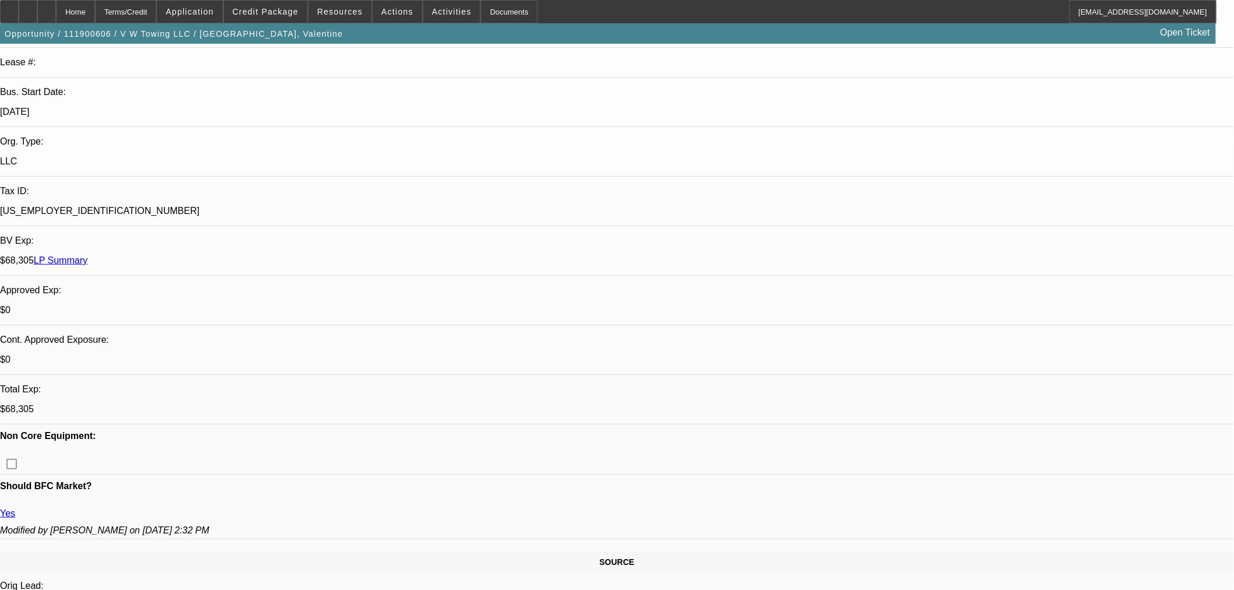
select select "0"
select select "0.1"
select select "0"
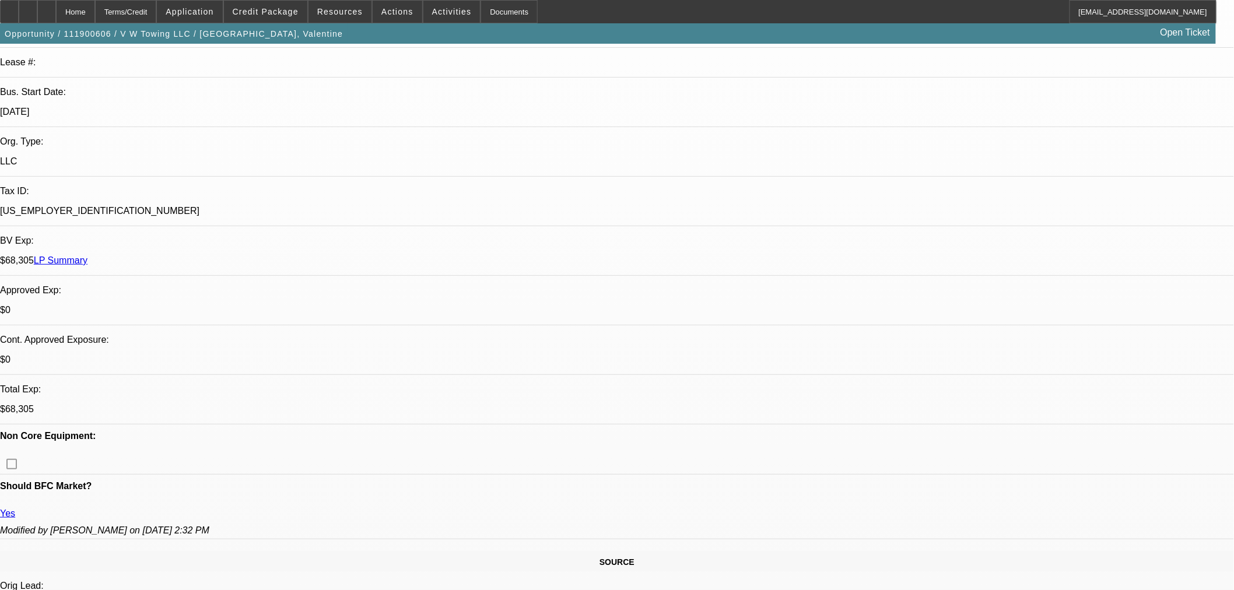
select select "0.1"
select select "1"
select select "4"
select select "1"
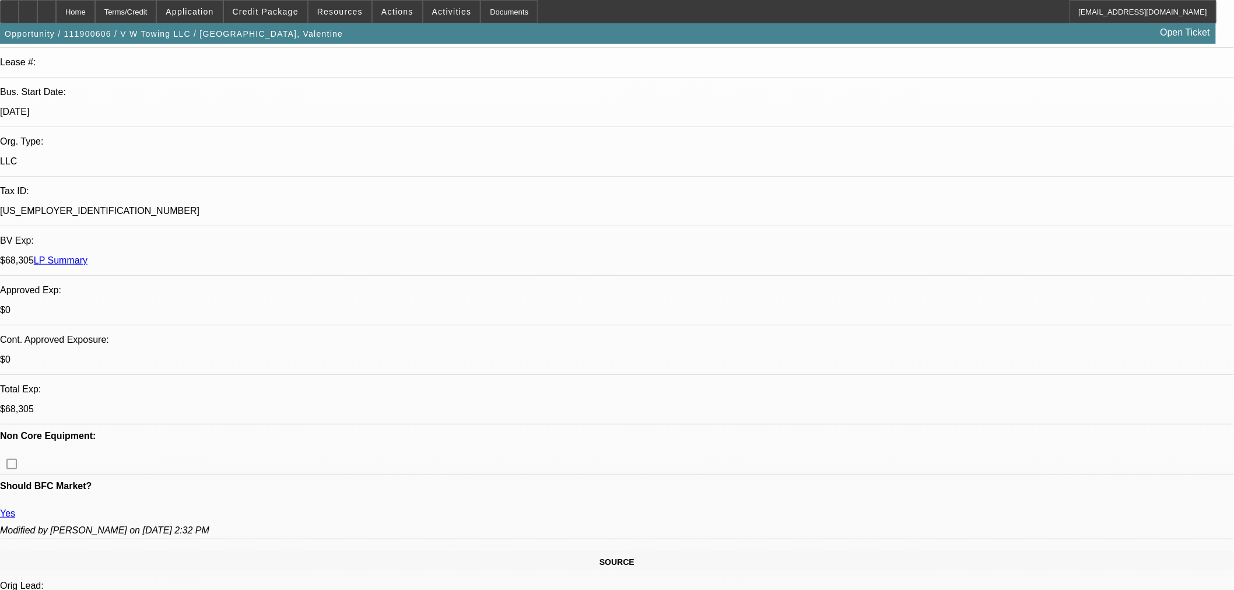
select select "1"
select select "4"
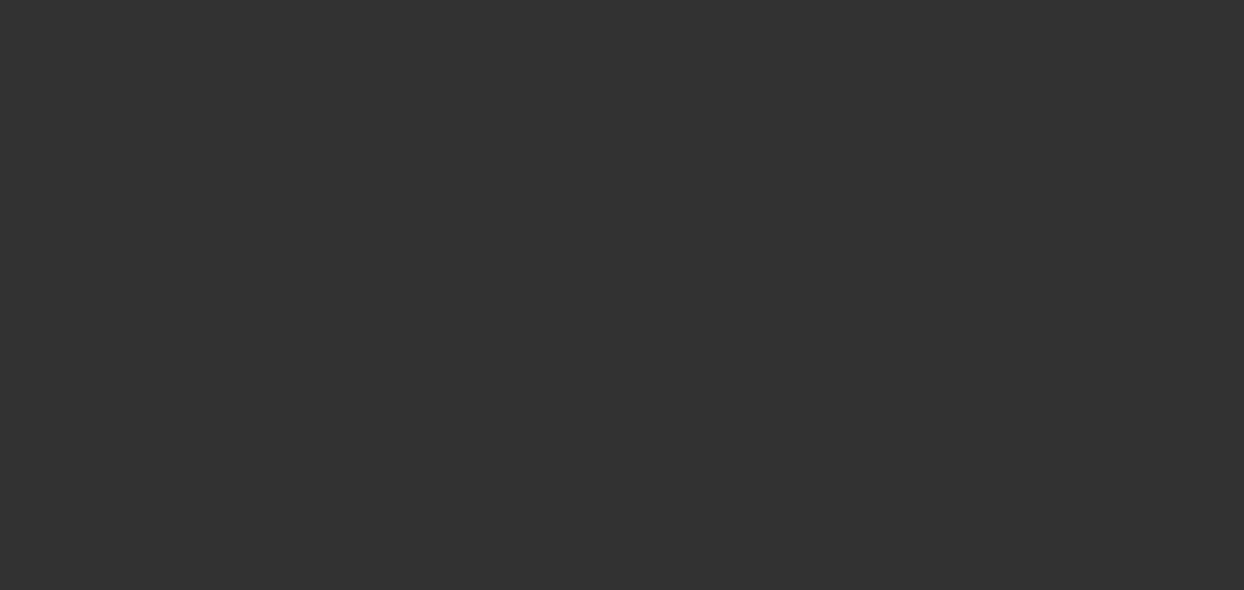
select select "0"
select select "2"
select select "0"
select select "2"
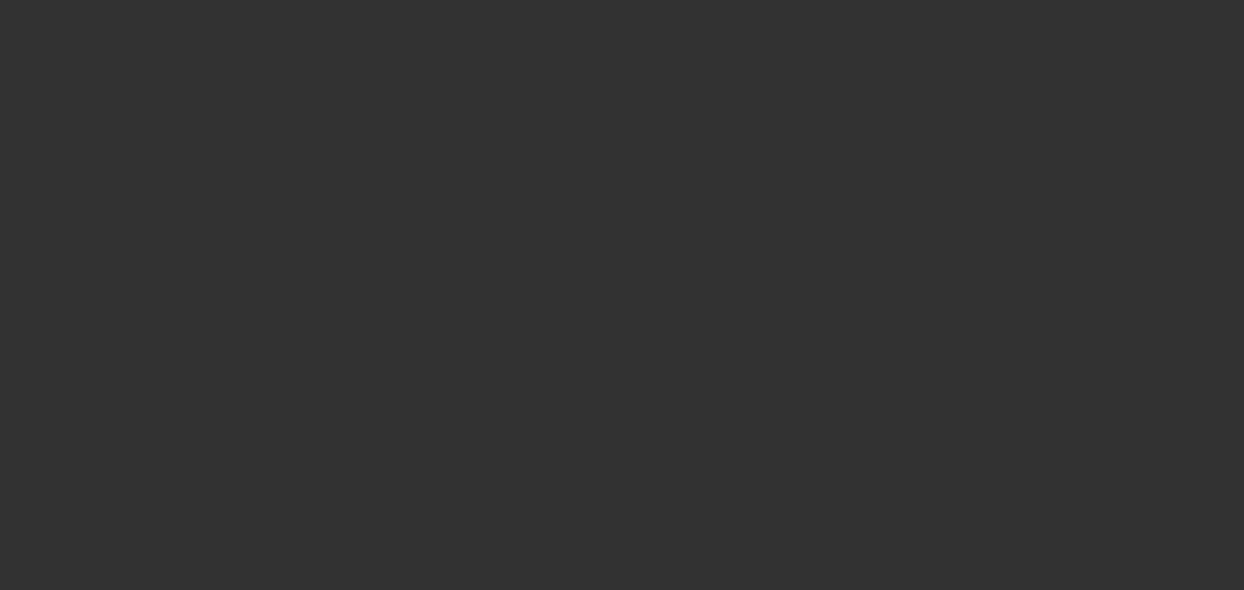
select select "0"
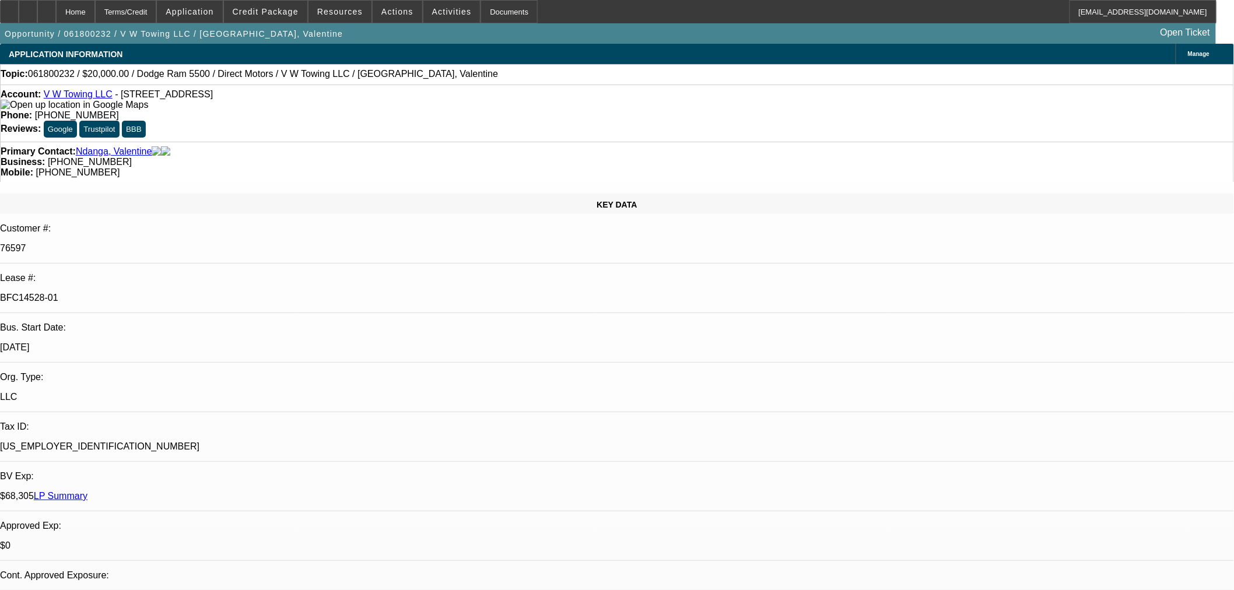
select select "1"
select select "2"
select select "6"
select select "1"
select select "2"
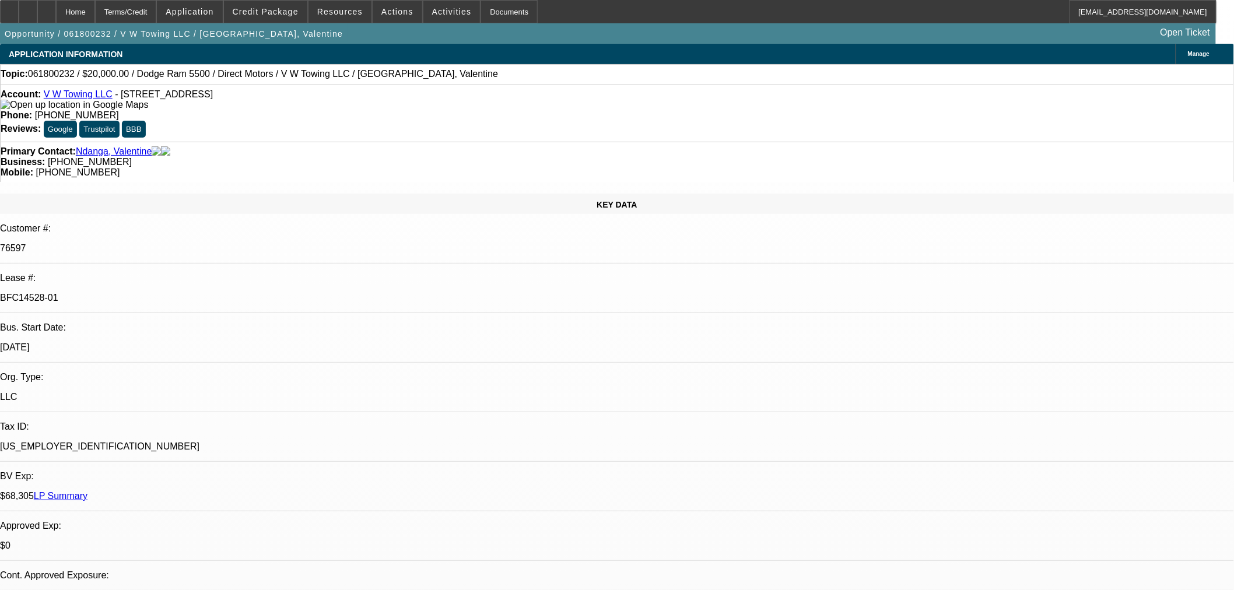
select select "6"
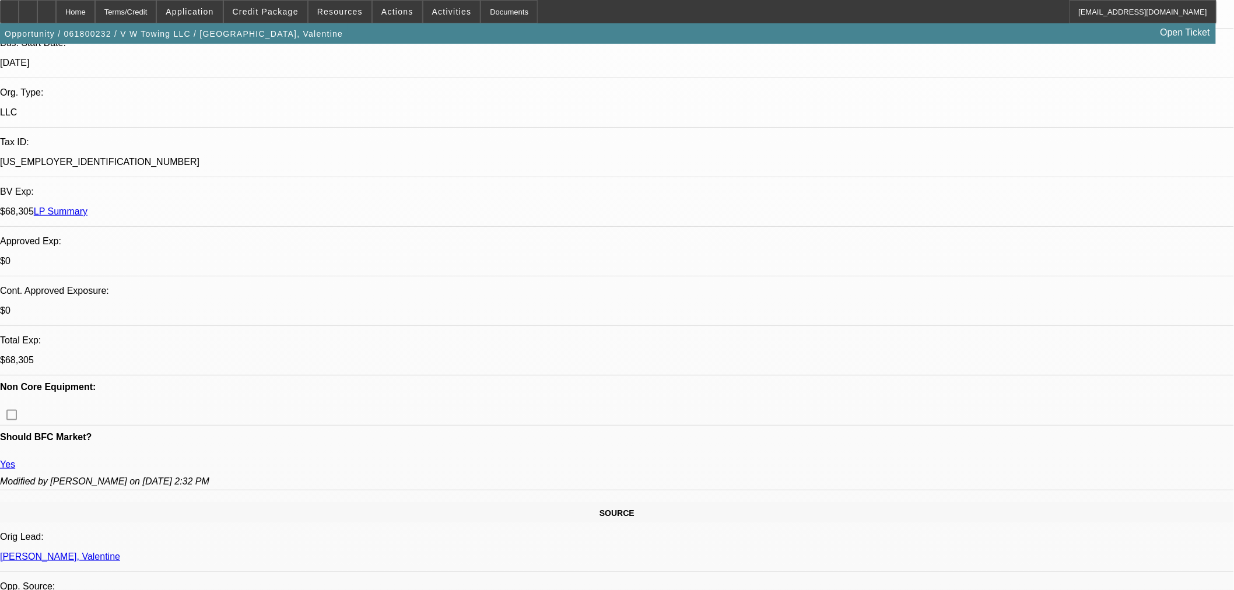
scroll to position [324, 0]
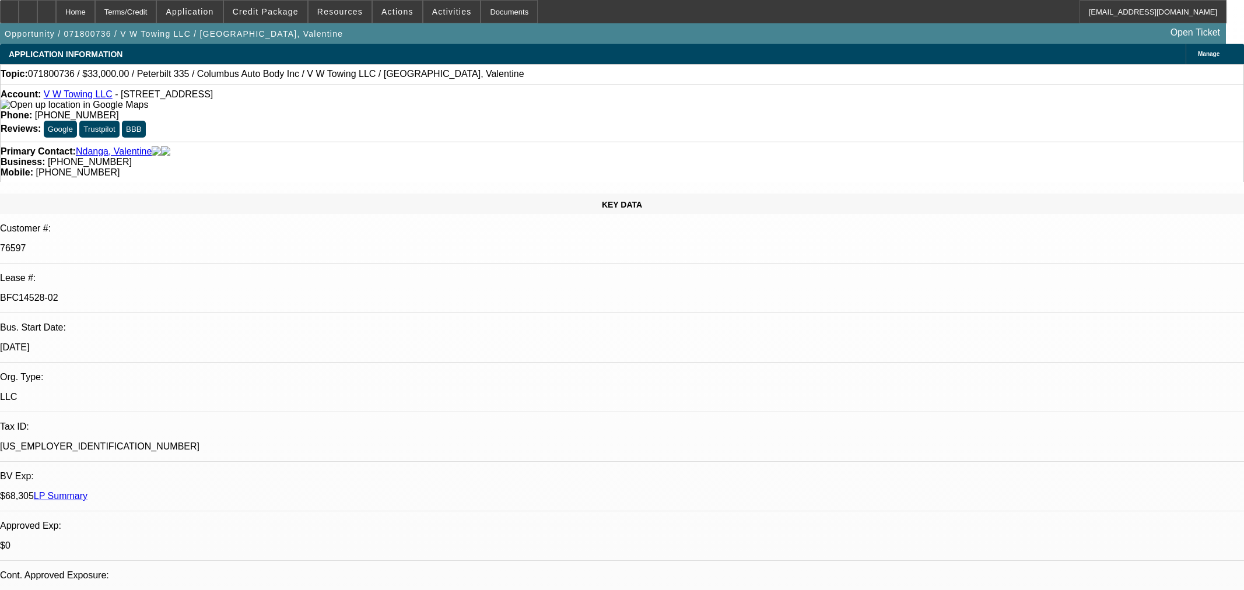
select select "0"
select select "2"
select select "0.1"
select select "4"
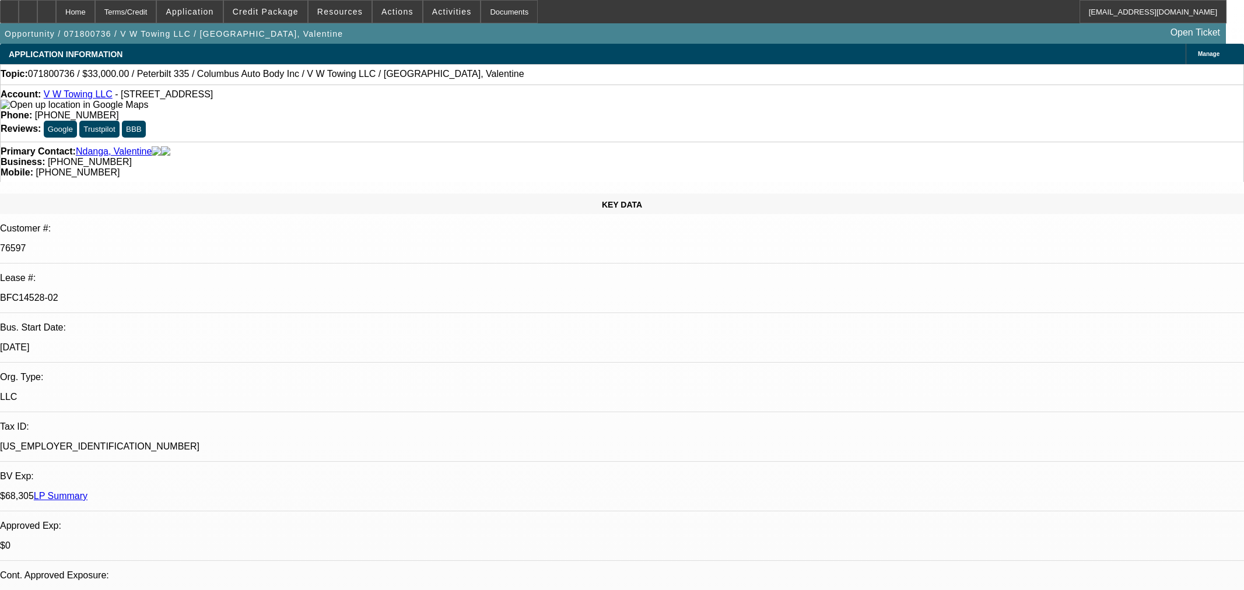
select select "0"
select select "2"
select select "0.1"
select select "4"
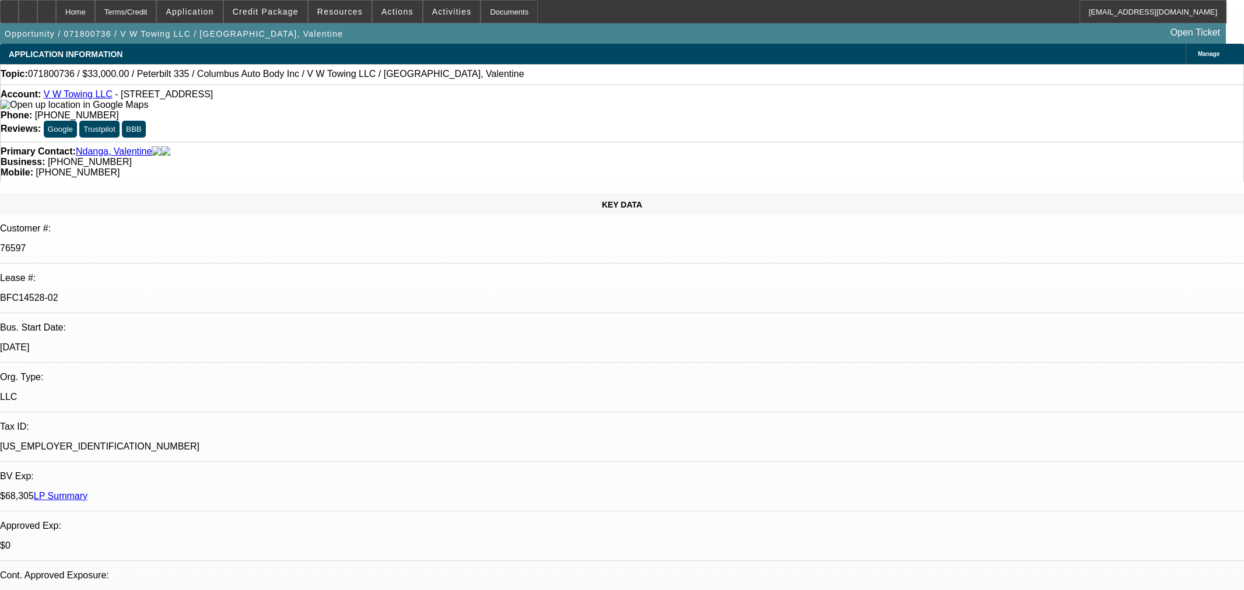
select select "0"
select select "2"
select select "0.1"
select select "4"
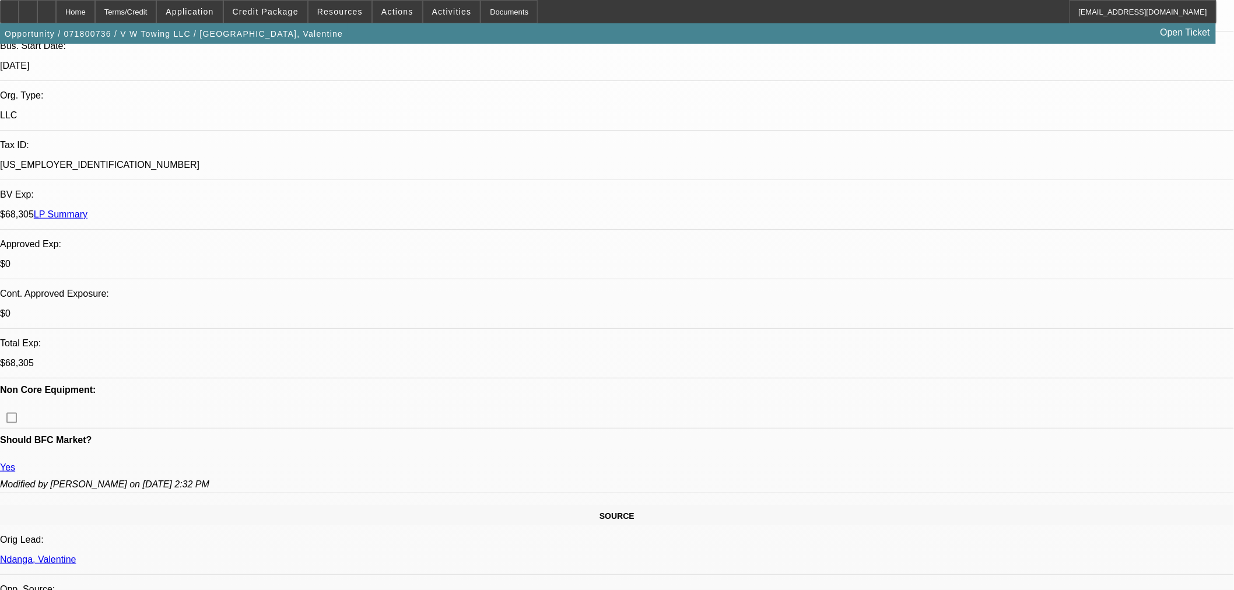
scroll to position [324, 0]
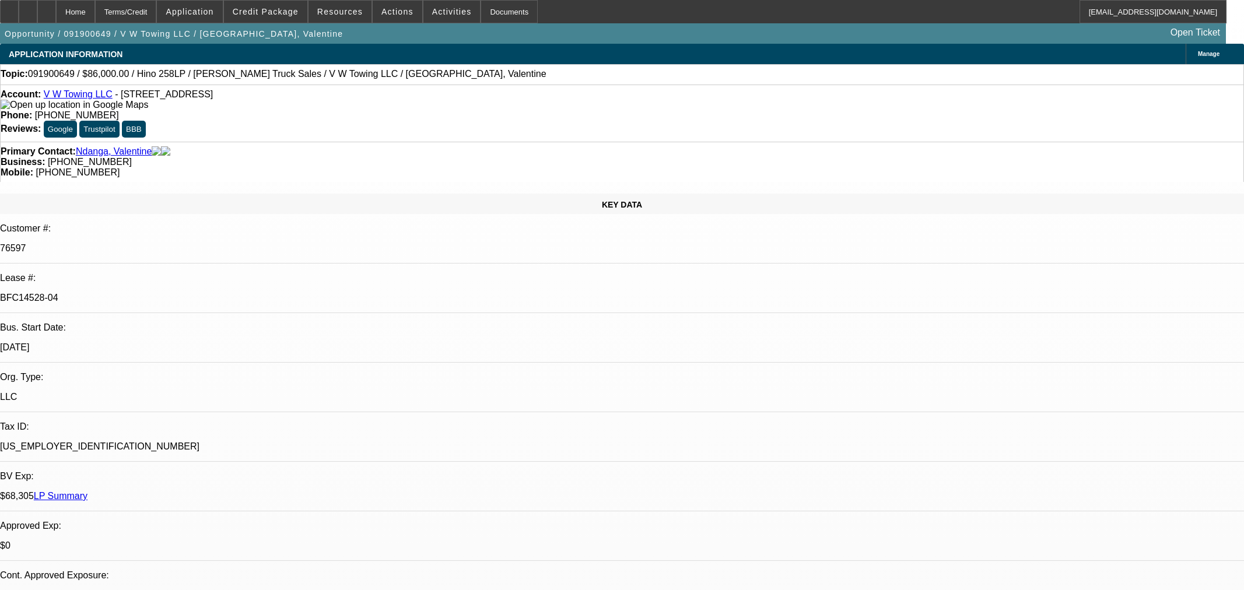
select select "0"
select select "2"
select select "0.1"
select select "0"
select select "2"
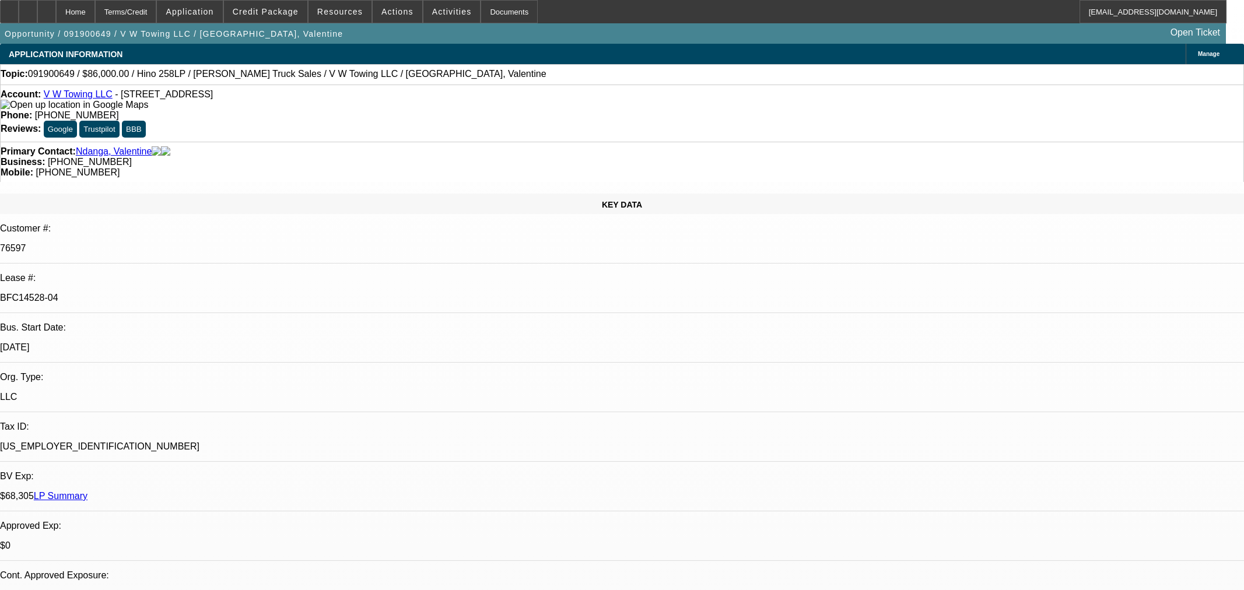
select select "0.1"
select select "0"
select select "2"
select select "0.1"
select select "0"
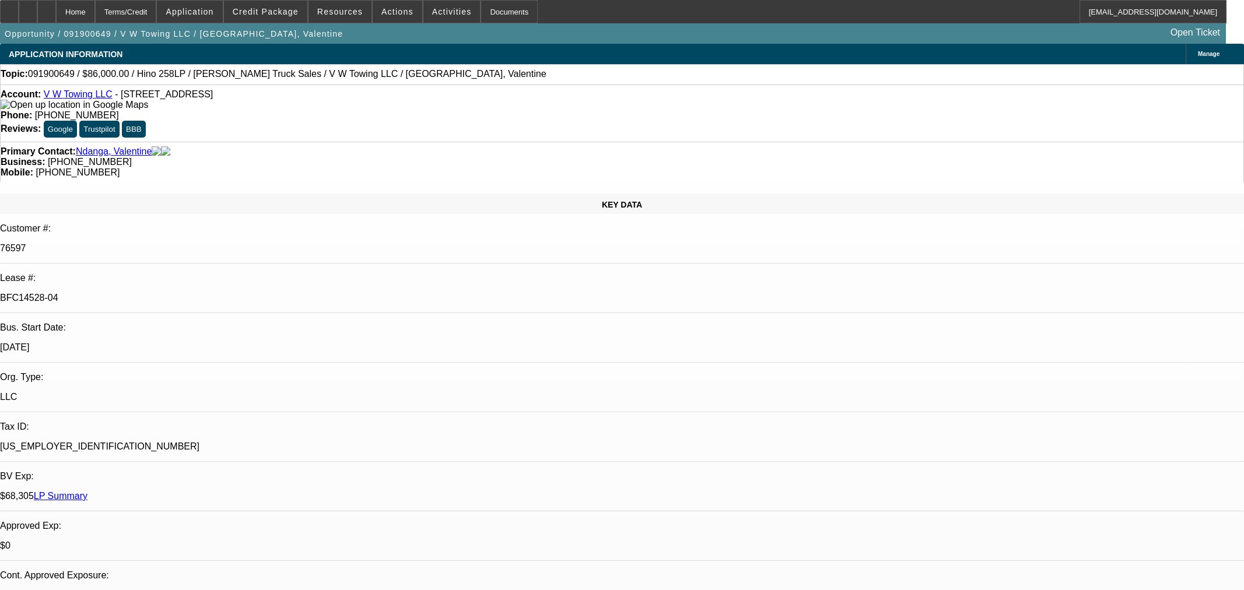
select select "2"
select select "0.1"
select select "1"
select select "2"
select select "4"
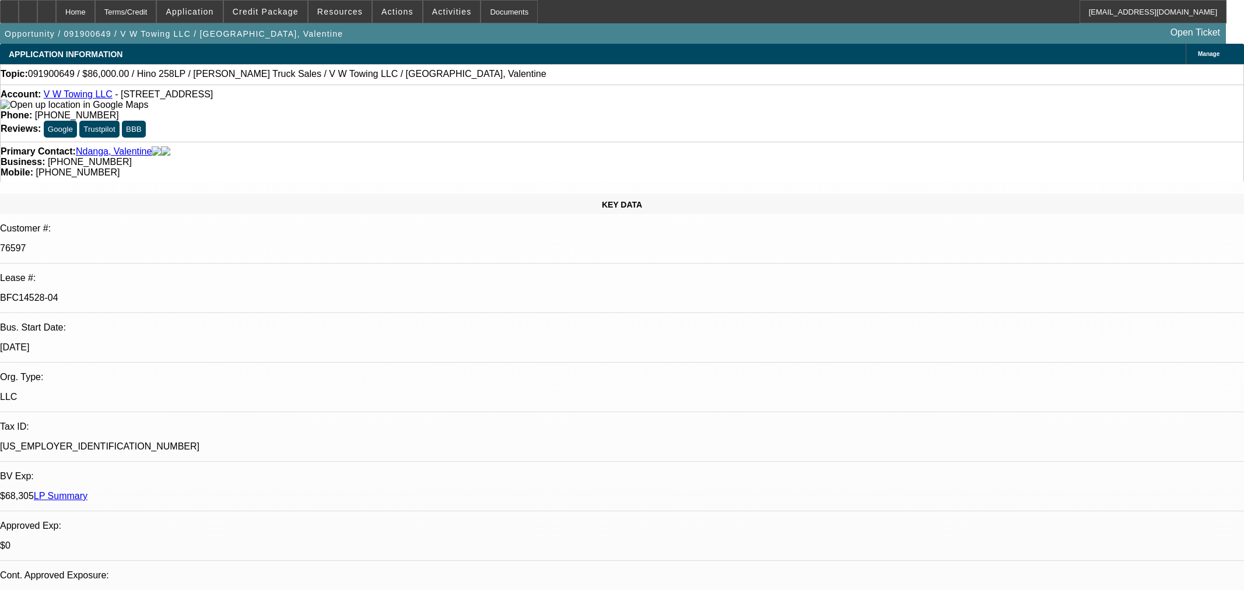
select select "1"
select select "2"
select select "4"
select select "1"
select select "2"
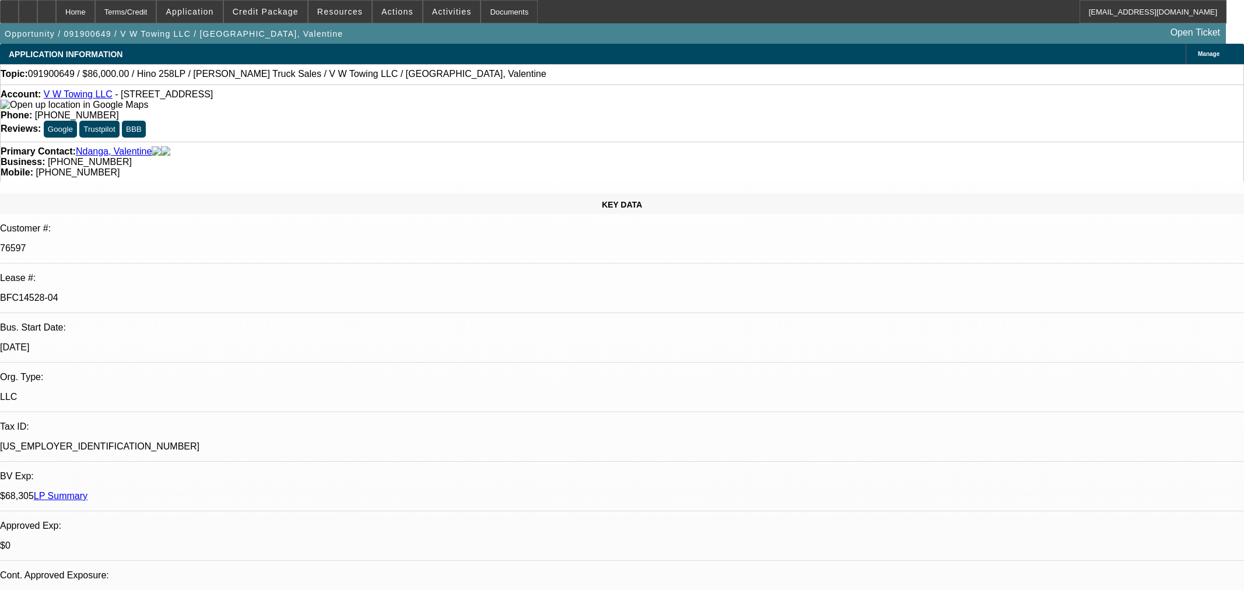
select select "4"
select select "1"
select select "2"
select select "4"
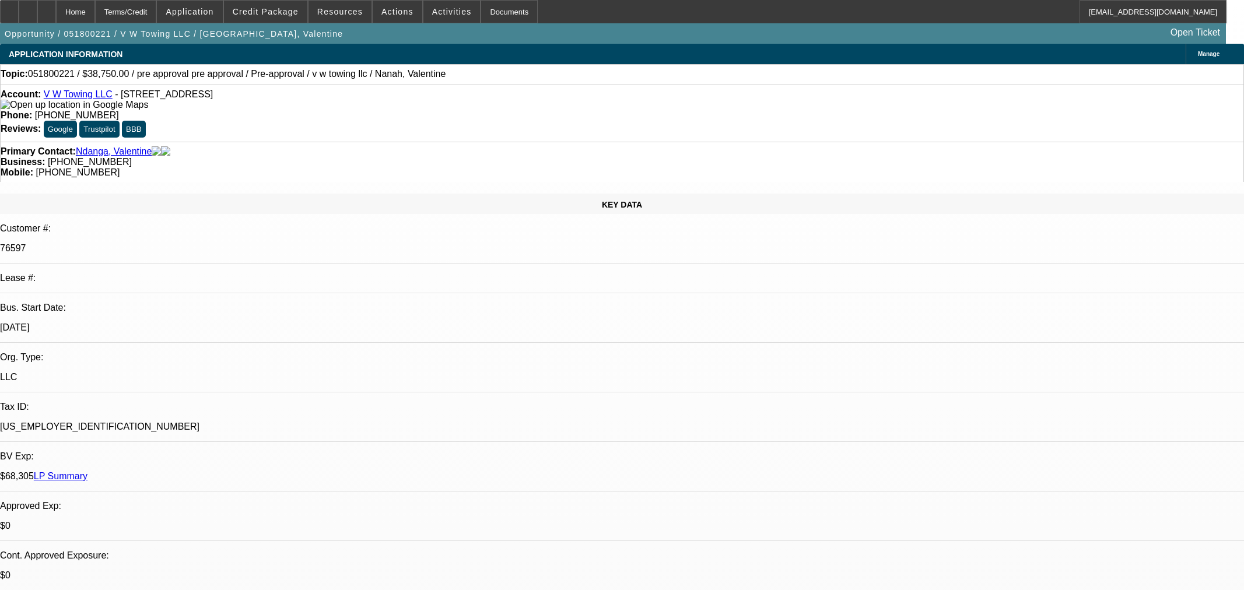
select select "0"
select select "2"
select select "0"
select select "6"
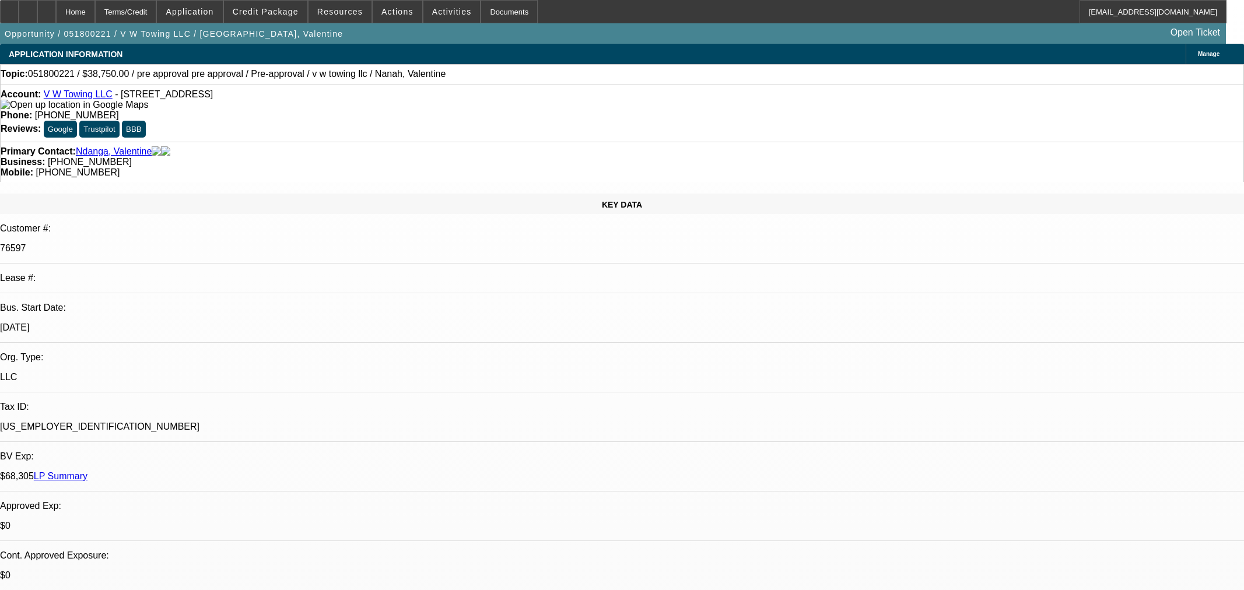
select select "0"
select select "2"
select select "0"
select select "6"
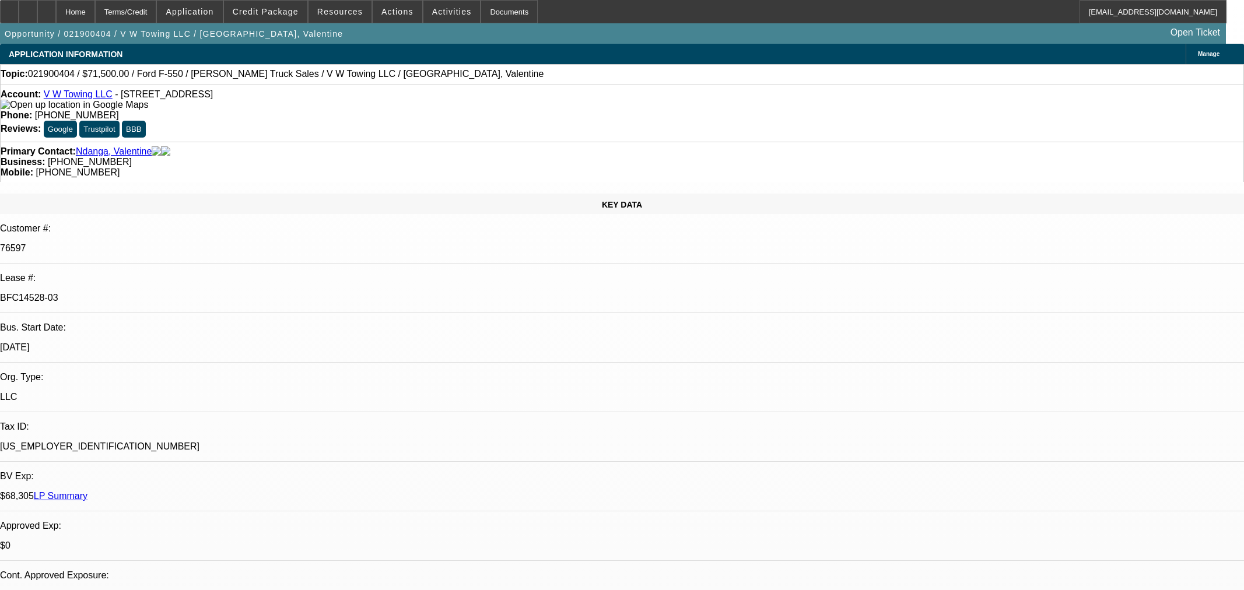
select select "0"
select select "2"
select select "0.1"
select select "4"
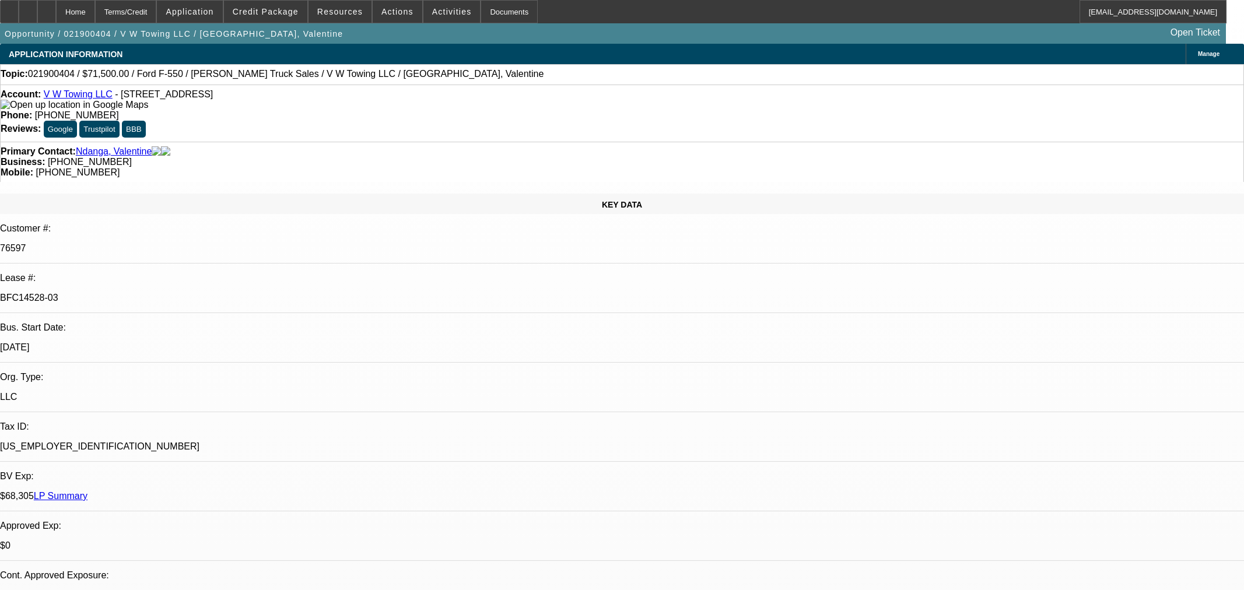
select select "0"
select select "2"
select select "0.1"
select select "4"
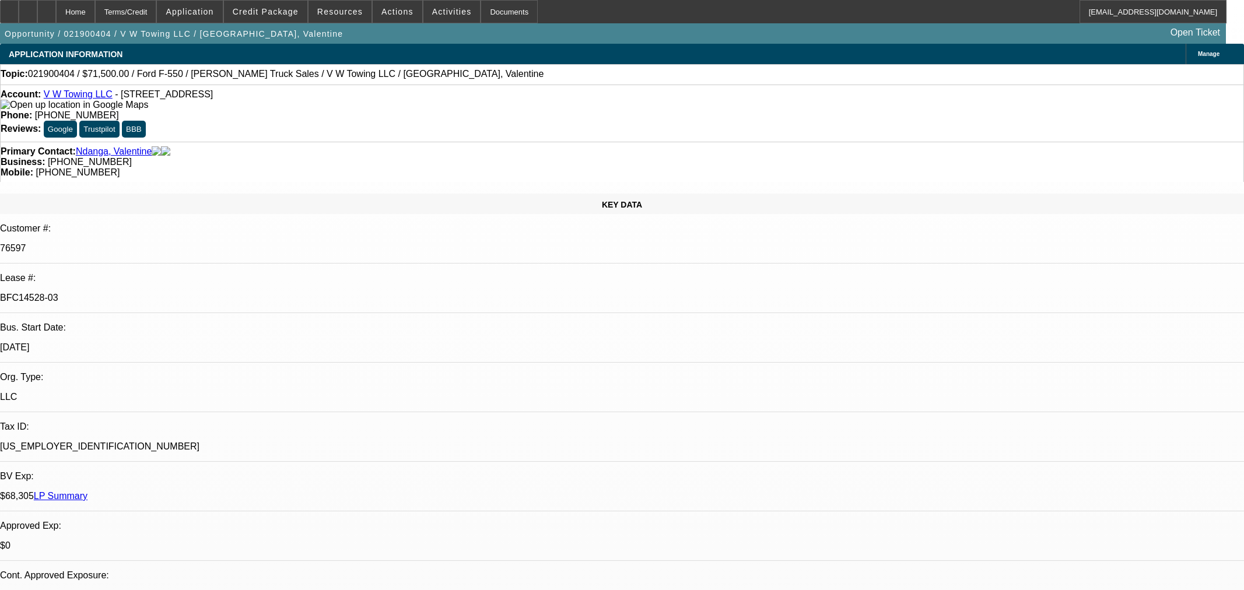
select select "0"
select select "2"
select select "0.1"
select select "4"
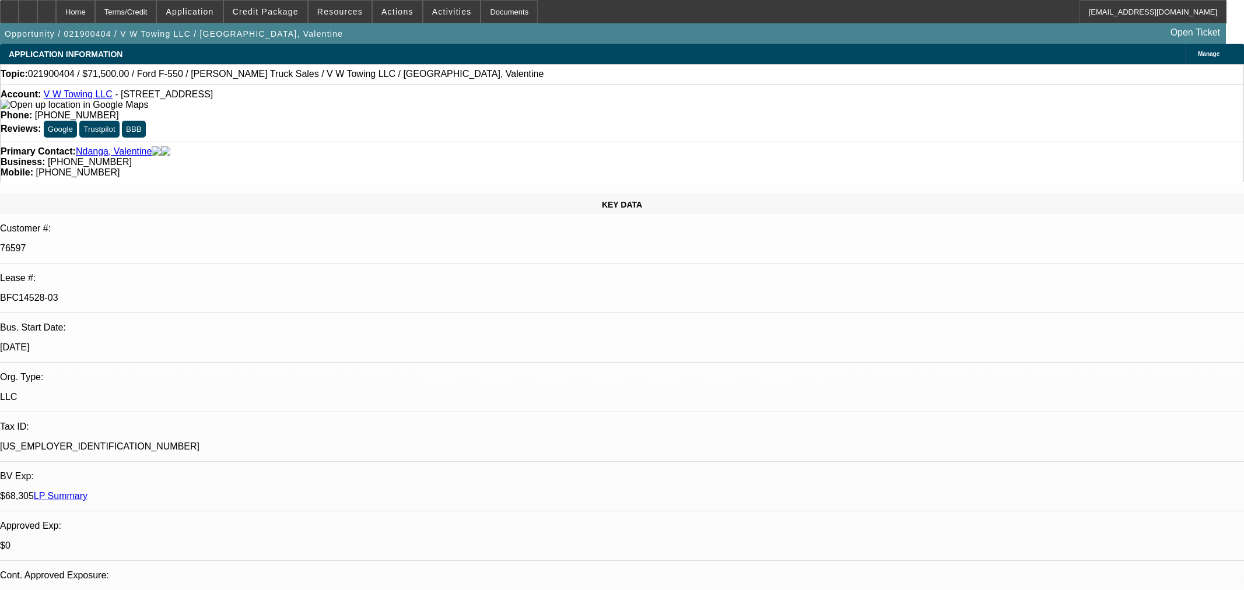
select select "0"
select select "2"
select select "0.1"
select select "4"
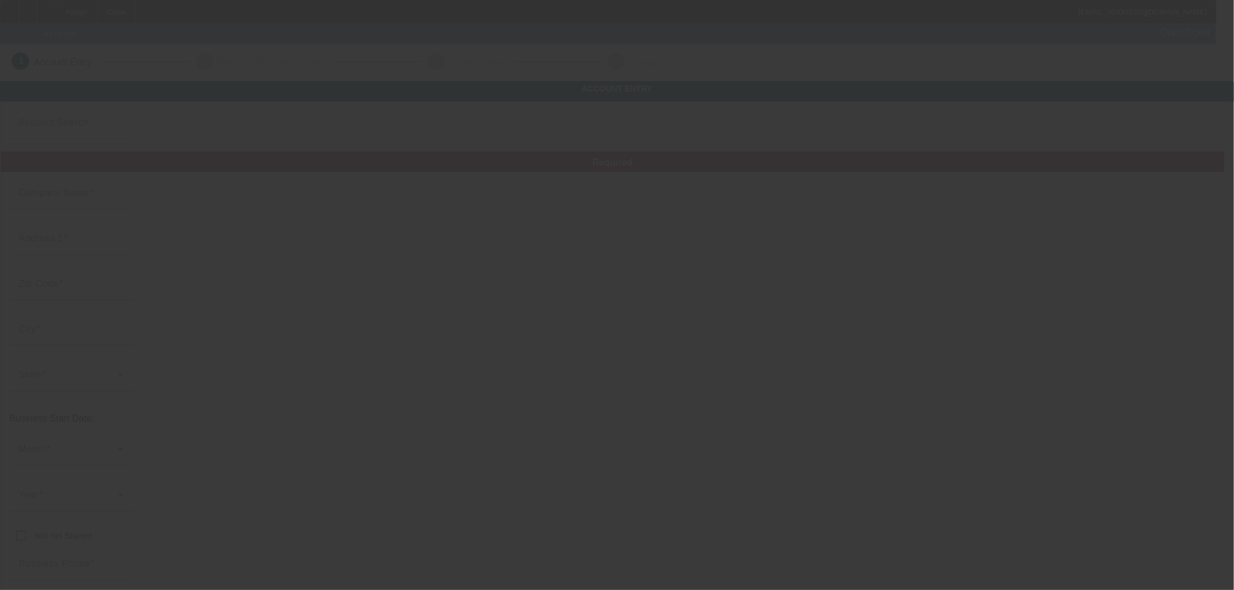
type input "Currency"
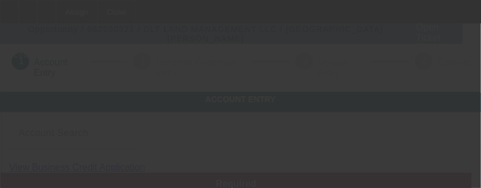
type input "DLT LAND MANAGEMENT LLC"
type input "17747 Lecil Ln"
type input "33523"
type input "Dade City"
type input "[PHONE_NUMBER]"
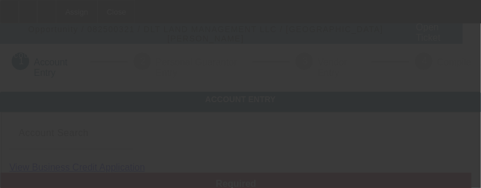
type input "[EMAIL_ADDRESS][DOMAIN_NAME]"
type input "Pasco"
type input "[US_EMPLOYER_IDENTIFICATION_NUMBER]"
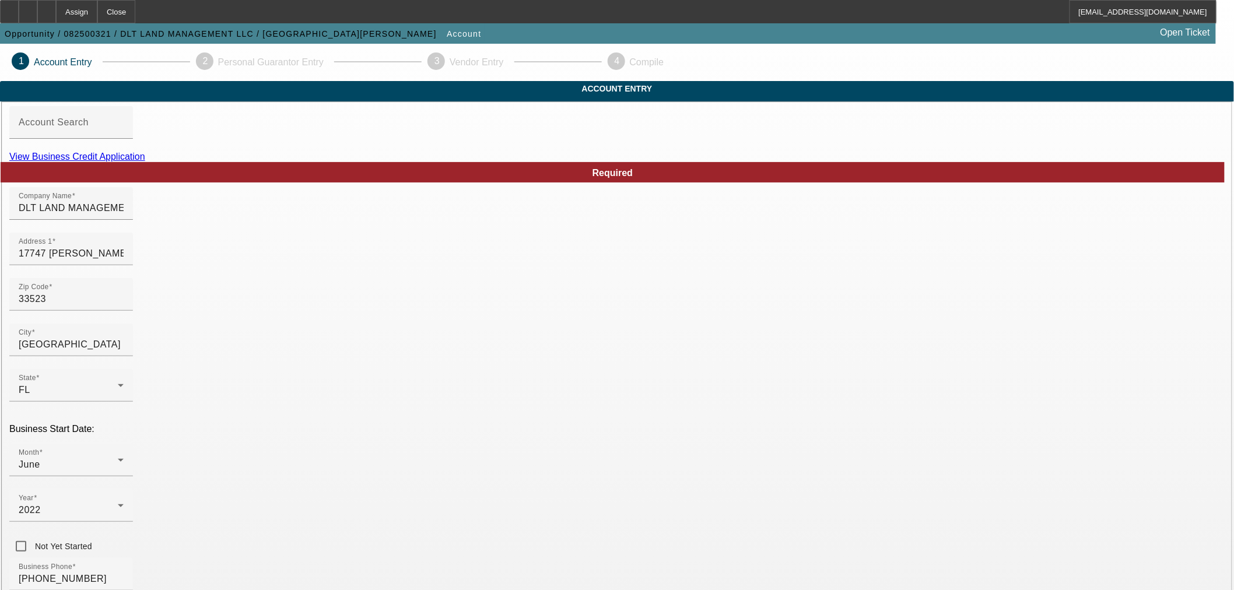
click at [145, 162] on link "View Business Credit Application" at bounding box center [77, 157] width 136 height 10
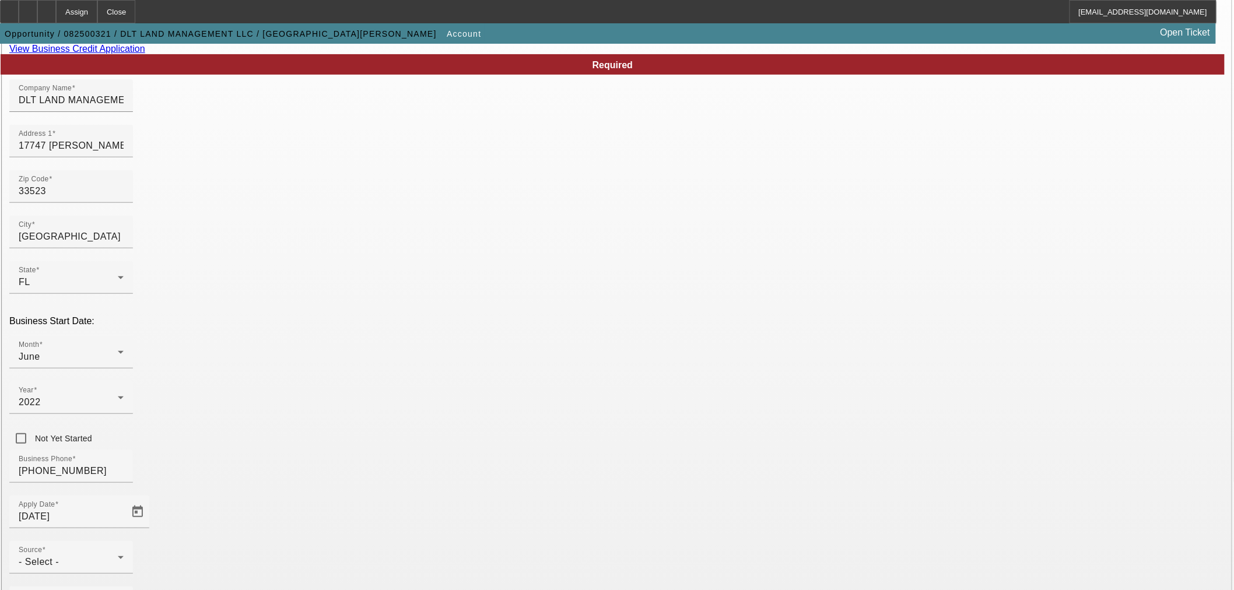
scroll to position [216, 0]
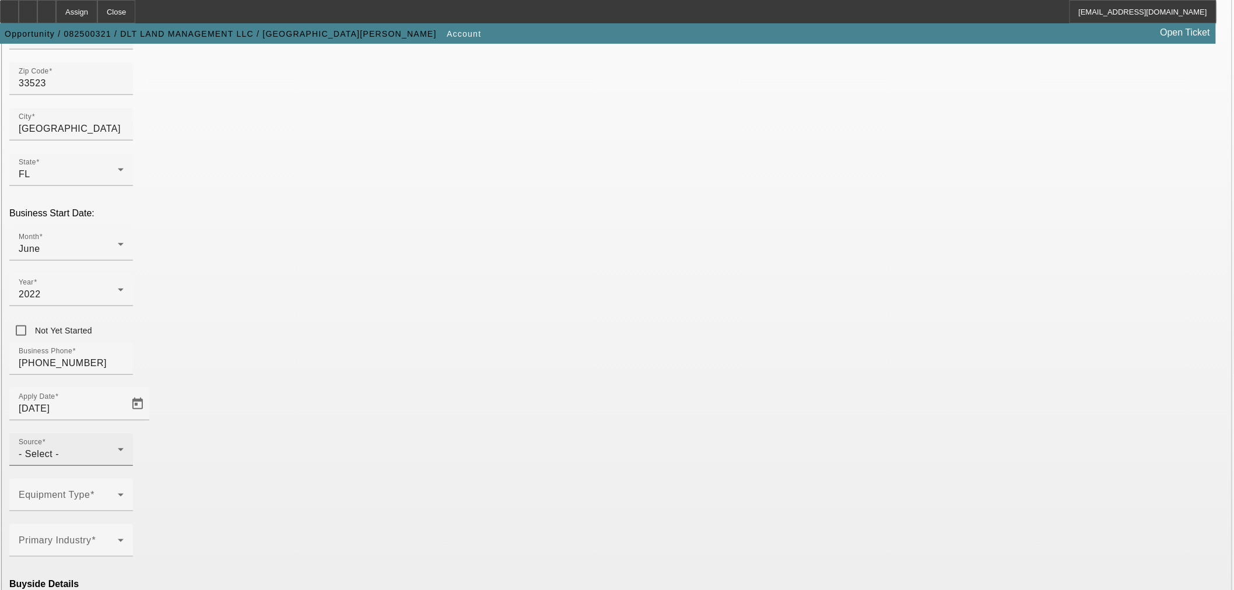
click at [118, 447] on div "- Select -" at bounding box center [68, 454] width 99 height 14
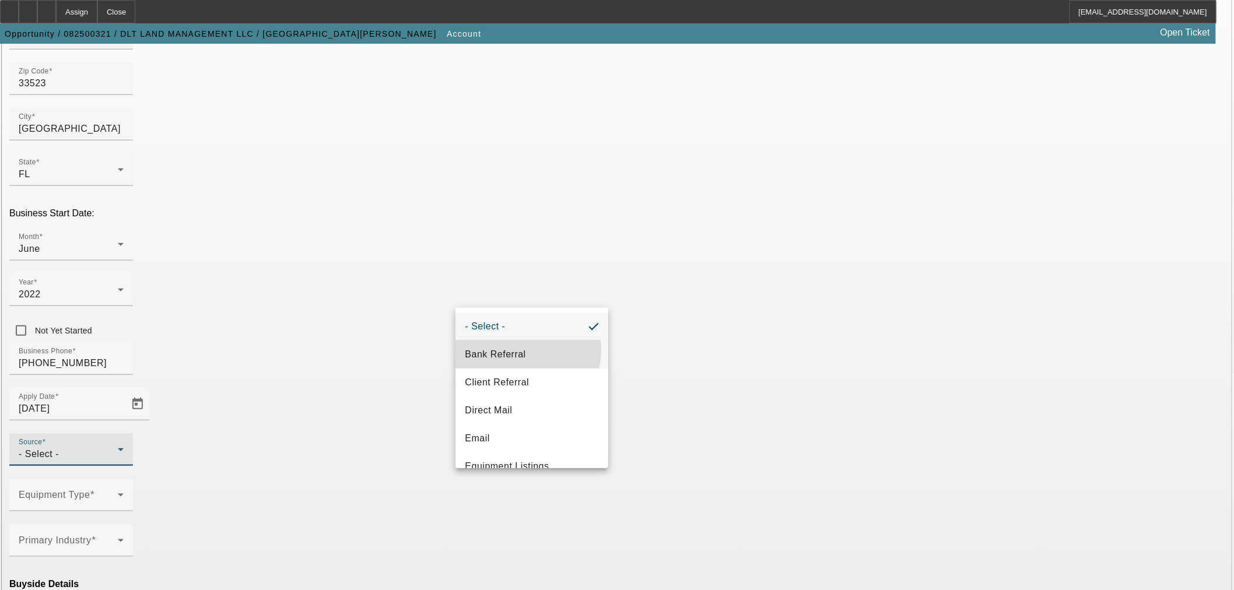
click at [527, 350] on mat-option "Bank Referral" at bounding box center [531, 355] width 153 height 28
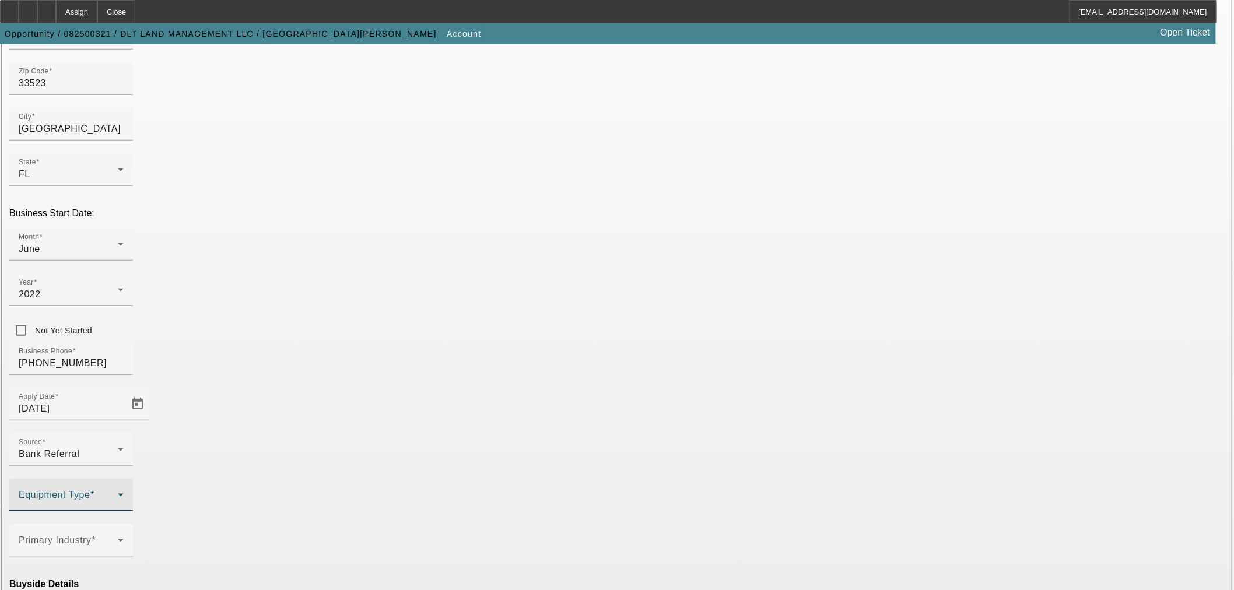
click at [128, 488] on icon at bounding box center [121, 495] width 14 height 14
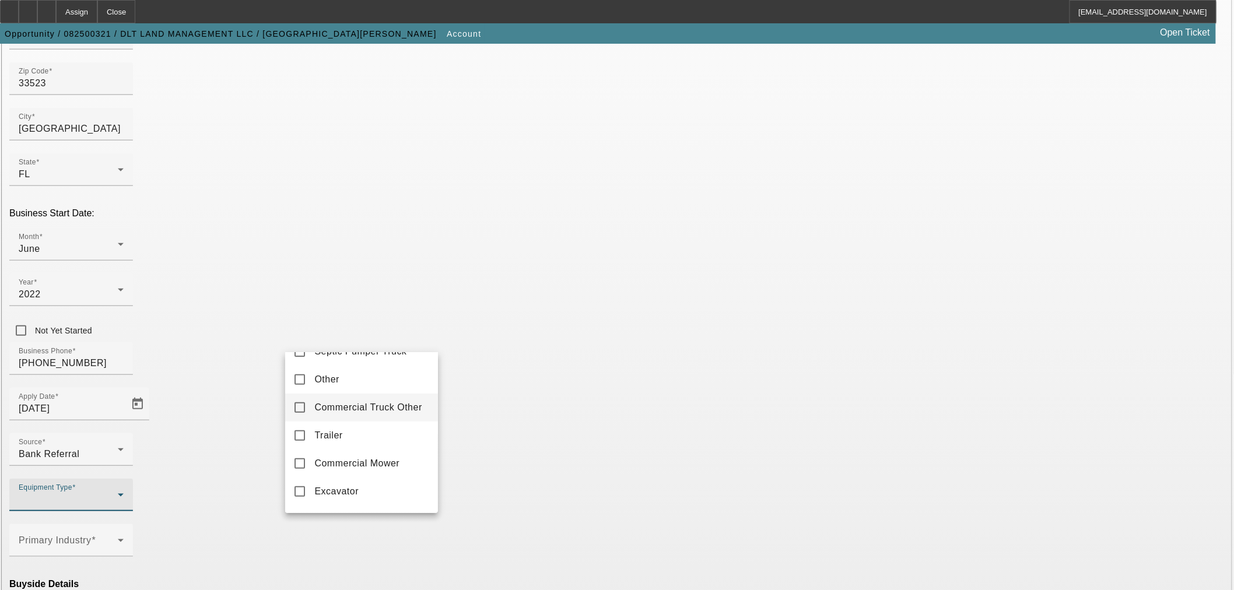
click at [297, 413] on mat-pseudo-checkbox at bounding box center [299, 407] width 10 height 10
click at [517, 403] on div at bounding box center [617, 295] width 1234 height 590
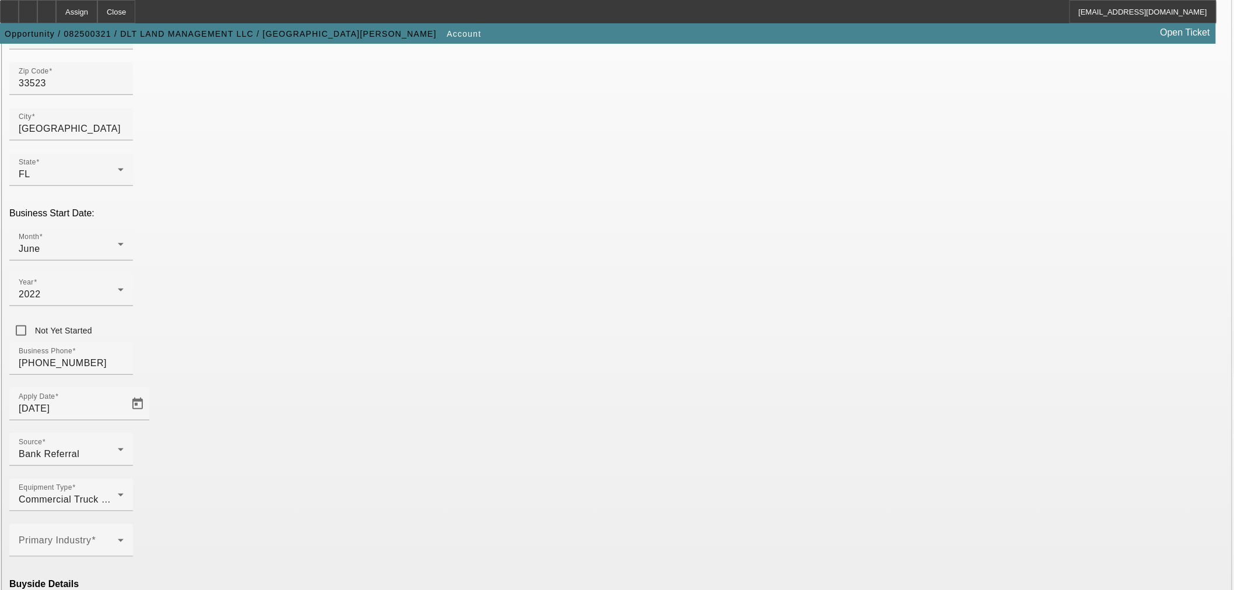
click at [359, 491] on mat-option "Ineligible" at bounding box center [361, 489] width 153 height 28
drag, startPoint x: 519, startPoint y: 564, endPoint x: 531, endPoint y: 563, distance: 11.7
click at [520, 564] on mat-option "Currency" at bounding box center [531, 559] width 153 height 28
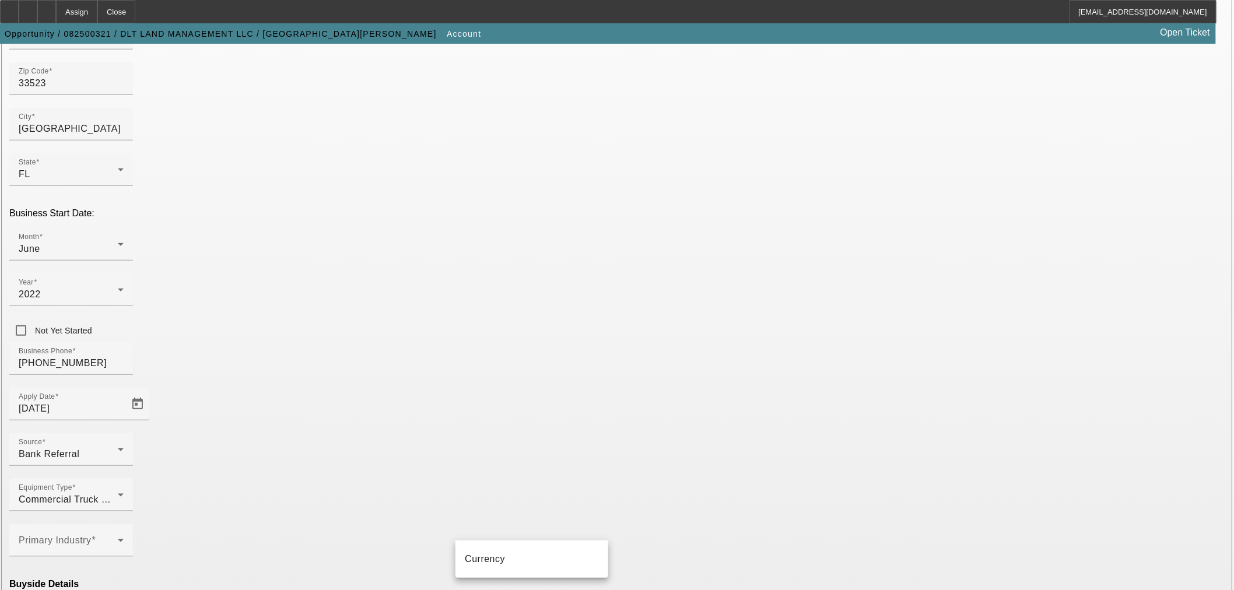
type input "Currency"
click at [124, 524] on div "Primary Industry" at bounding box center [71, 540] width 105 height 33
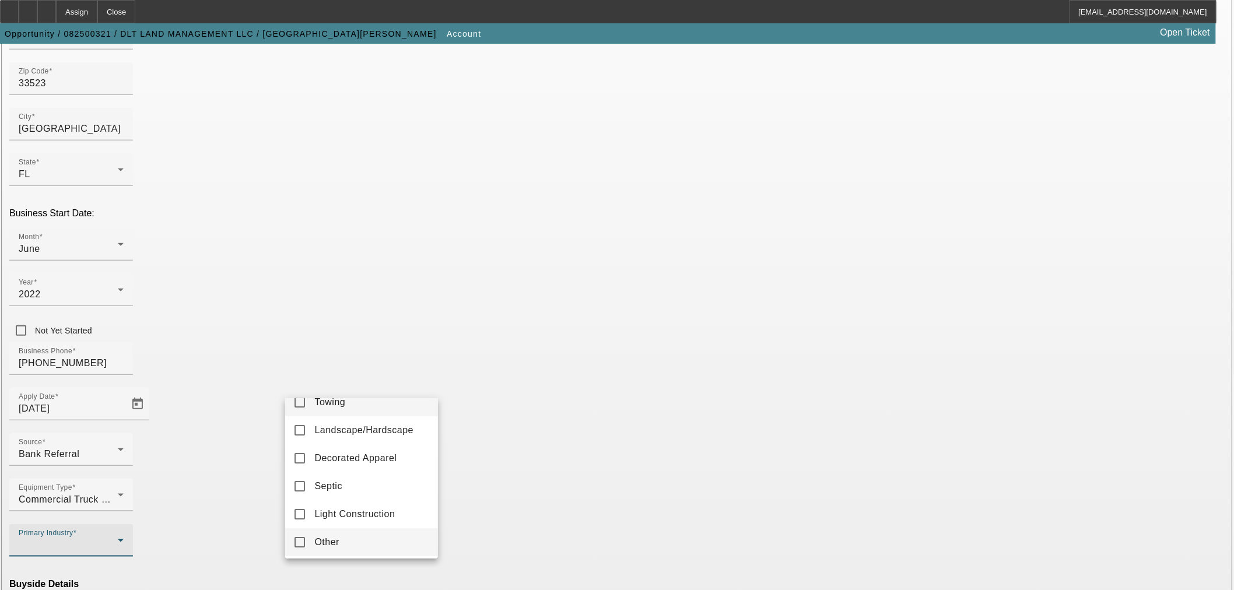
scroll to position [16, 0]
click at [318, 540] on span "Other" at bounding box center [326, 540] width 25 height 14
click at [865, 567] on div at bounding box center [617, 295] width 1234 height 590
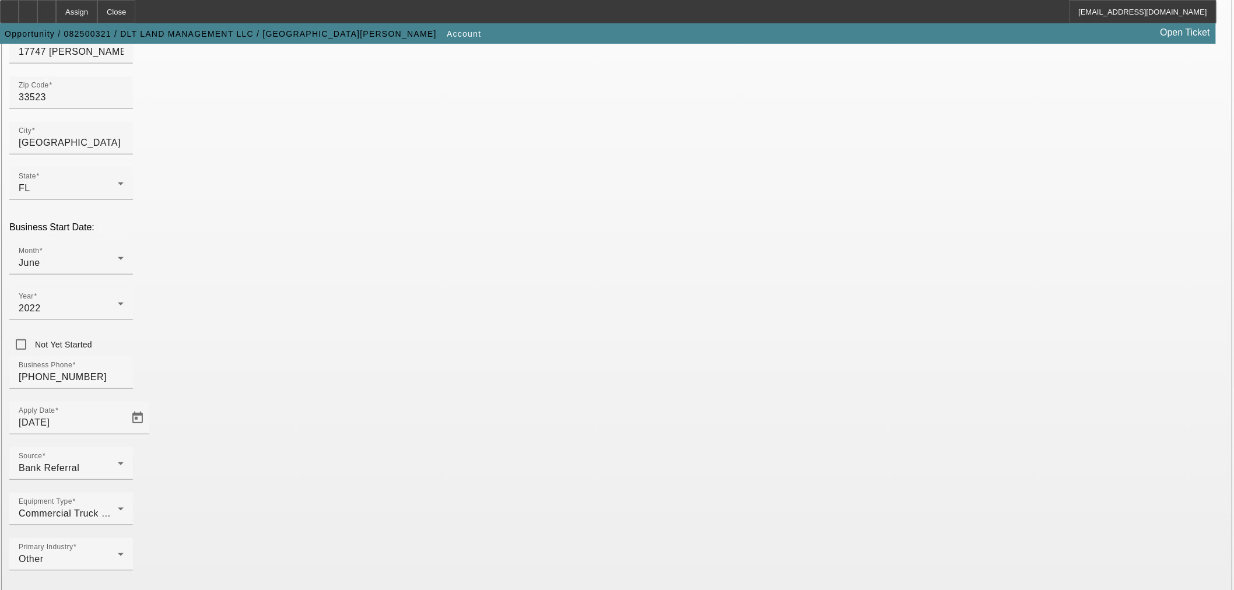
scroll to position [216, 0]
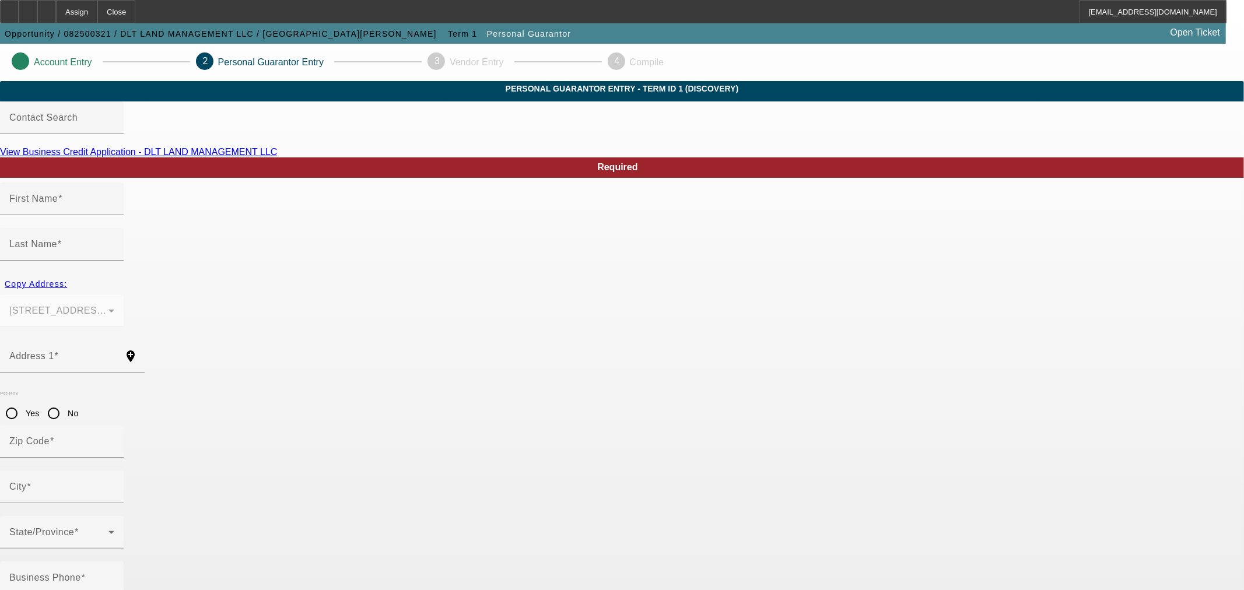
type input "Andrew"
type input "Callow"
type input "17747 Lecil Ln"
radio input "true"
type input "33523"
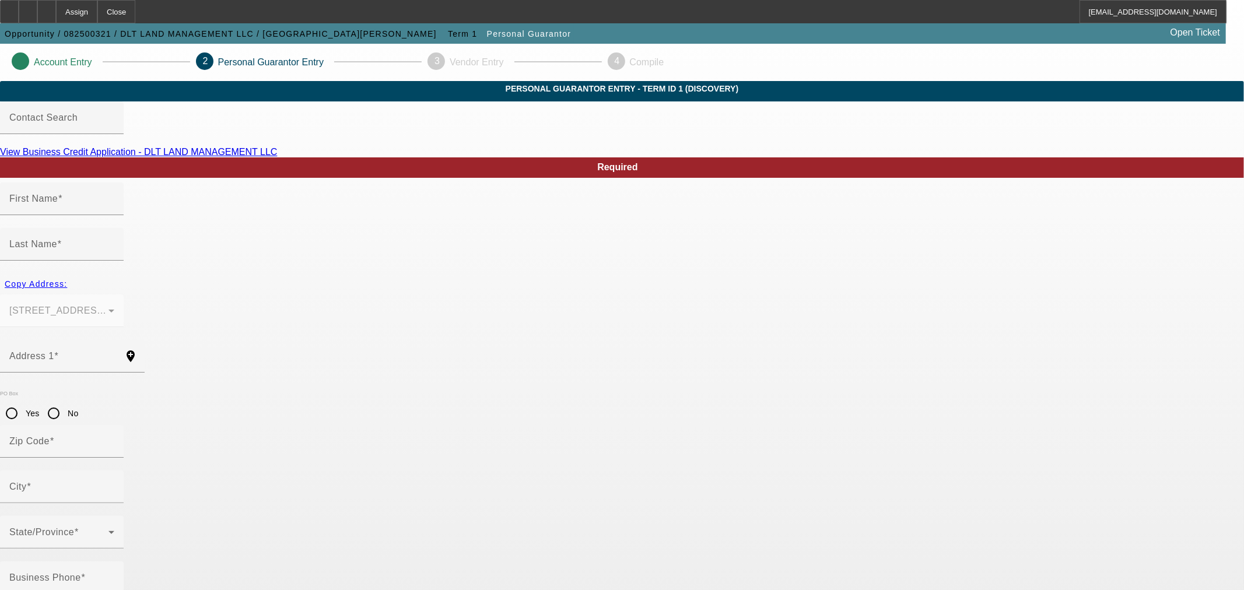
type input "Dade City"
type input "[PHONE_NUMBER]"
type input "100"
type input "686-71-9566"
type input "[EMAIL_ADDRESS][DOMAIN_NAME]"
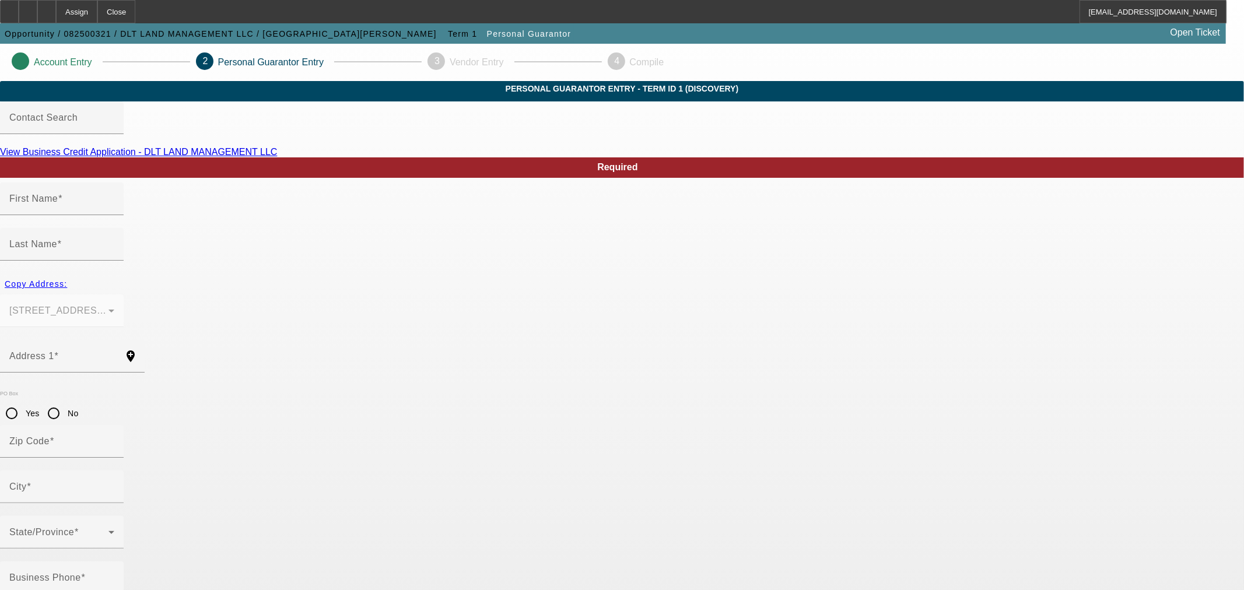
type input "[PHONE_NUMBER]"
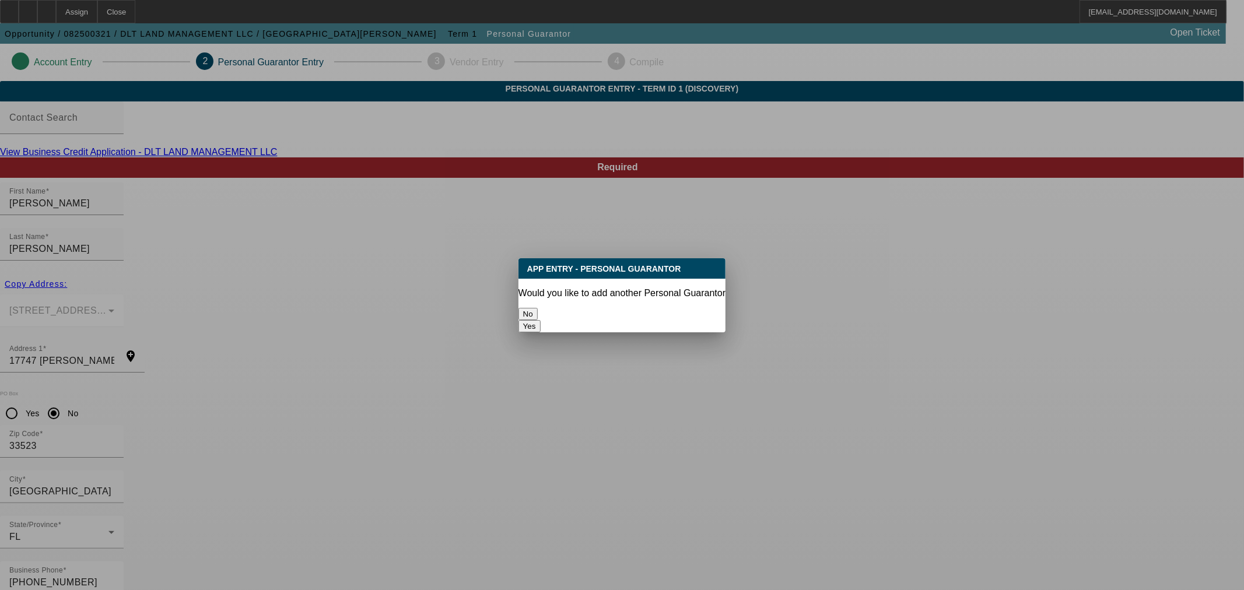
click at [538, 308] on button "No" at bounding box center [527, 314] width 19 height 12
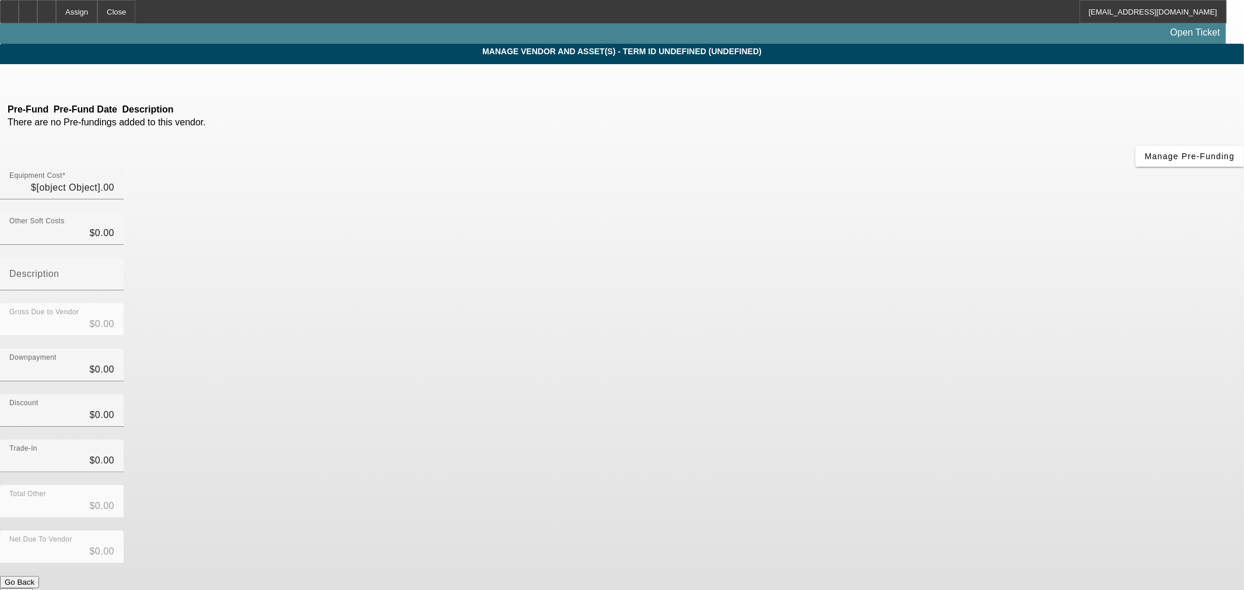
type input "$109,500.00"
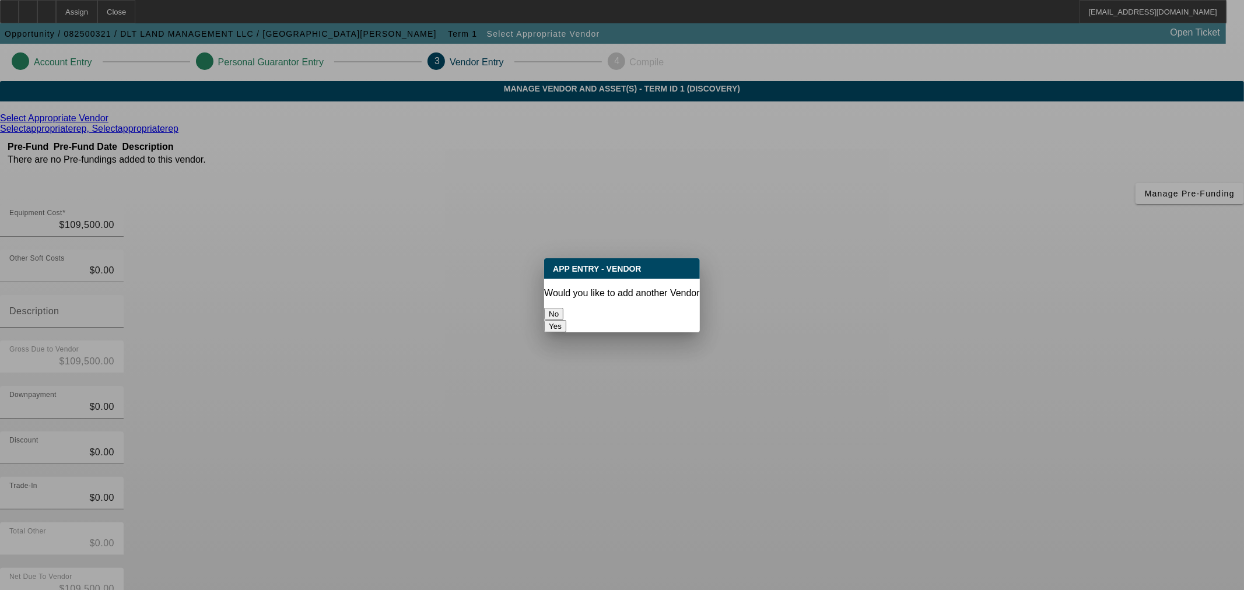
click at [563, 308] on button "No" at bounding box center [553, 314] width 19 height 12
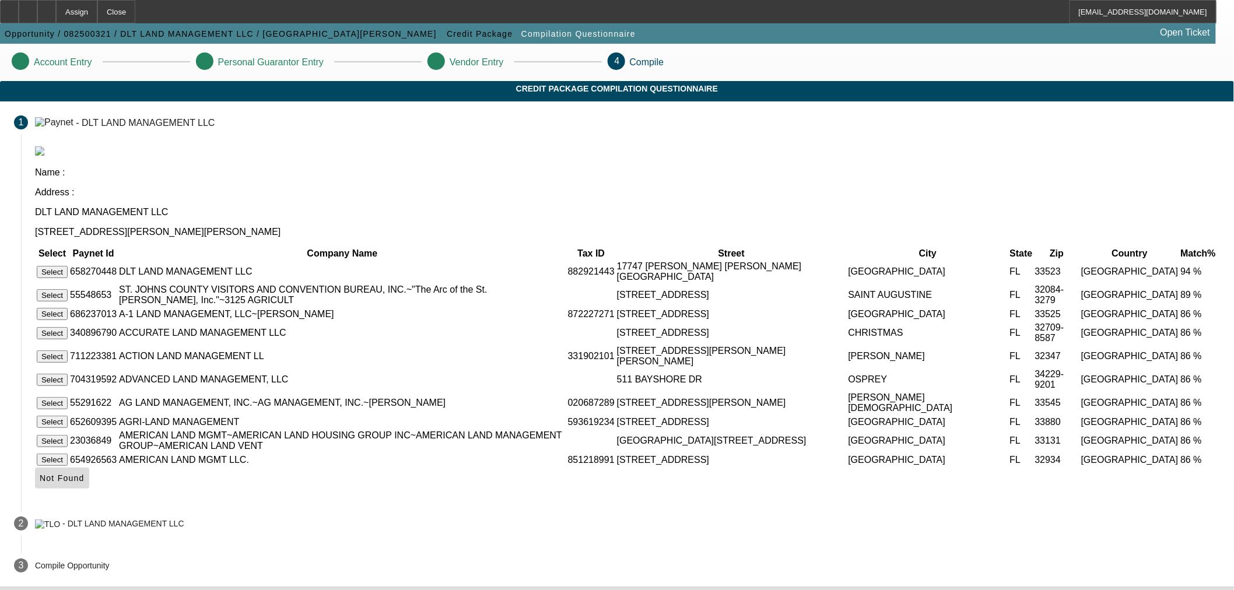
click at [85, 483] on span "Not Found" at bounding box center [62, 477] width 45 height 9
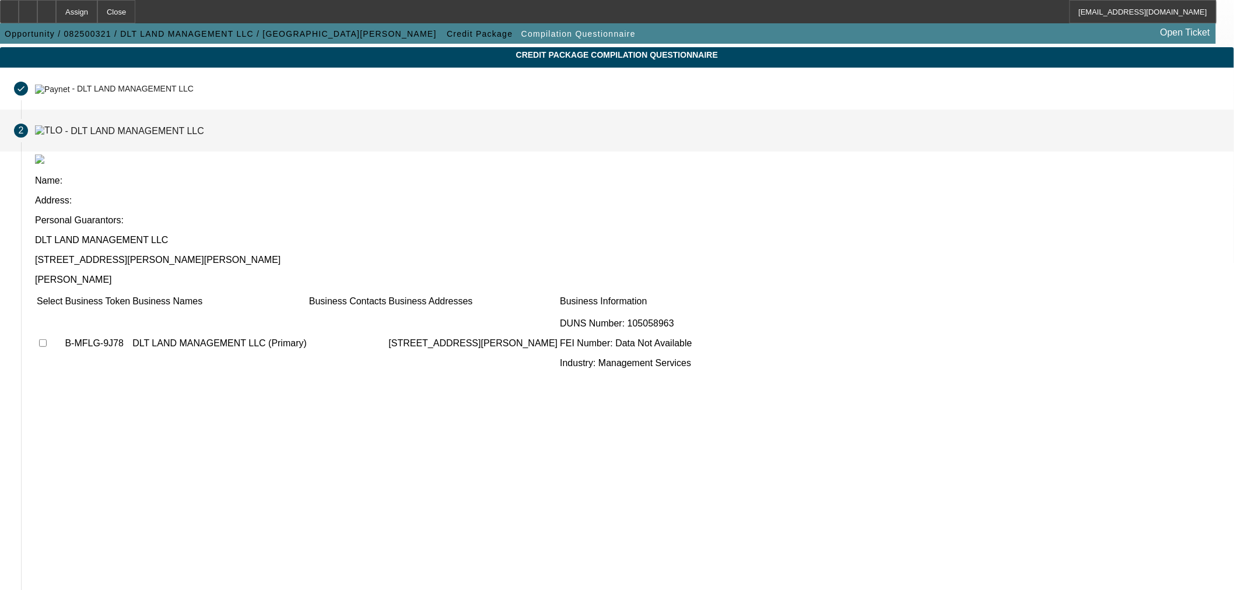
scroll to position [53, 0]
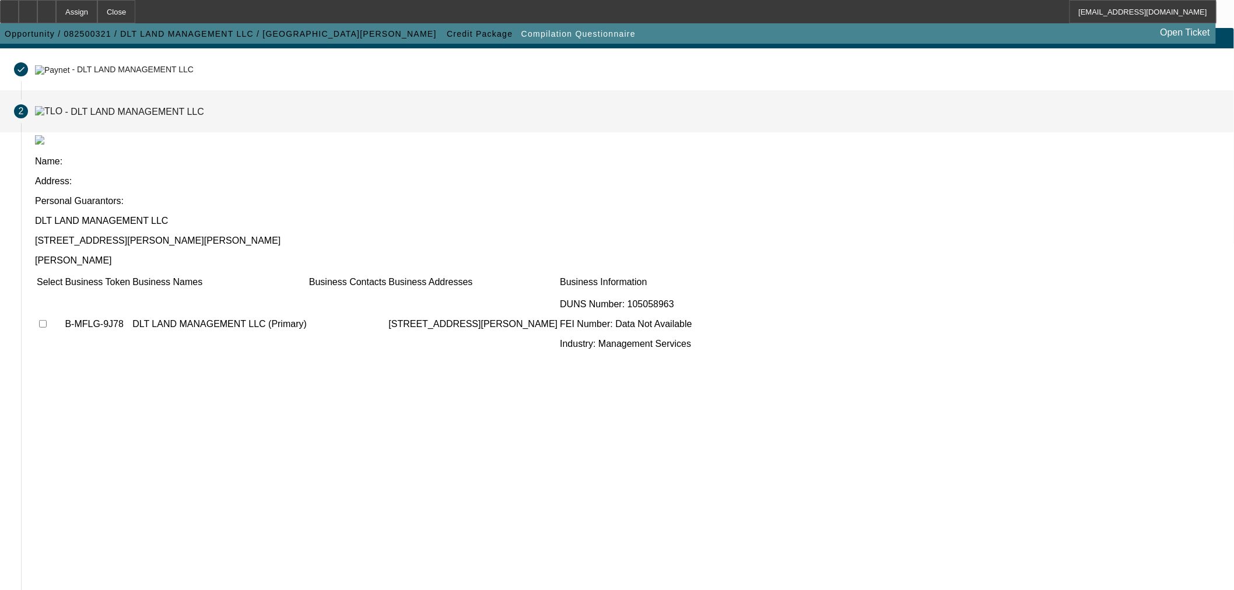
click at [47, 320] on input "checkbox" at bounding box center [43, 324] width 8 height 8
checkbox input "true"
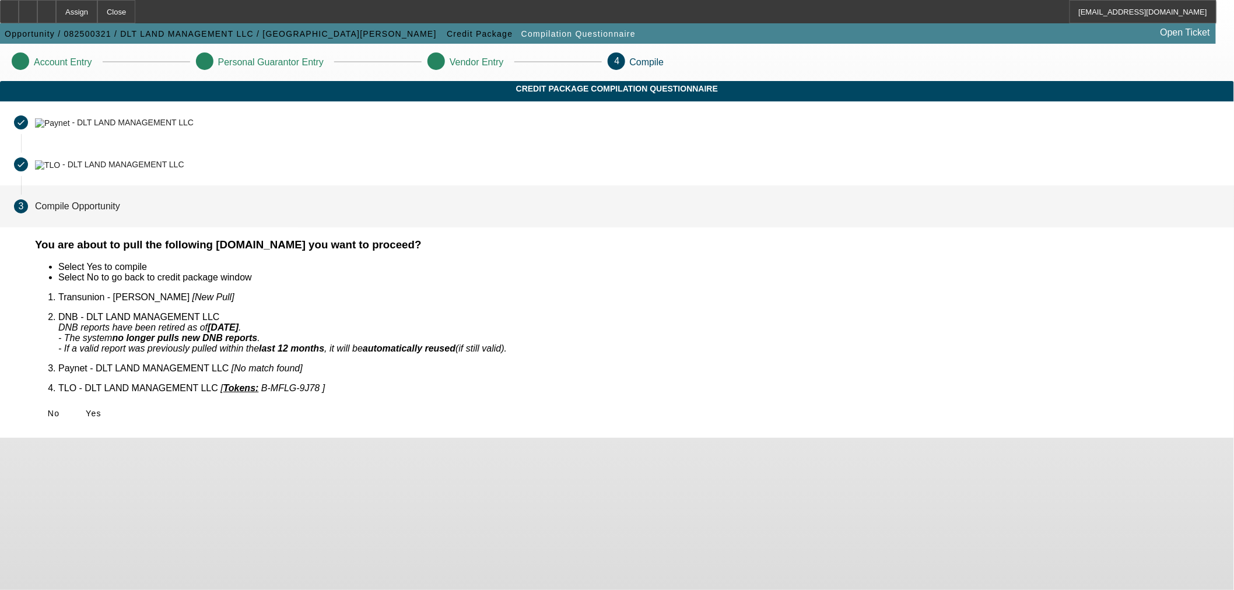
scroll to position [0, 0]
drag, startPoint x: 366, startPoint y: 389, endPoint x: 380, endPoint y: 392, distance: 14.8
click at [101, 409] on span "Yes" at bounding box center [94, 413] width 16 height 9
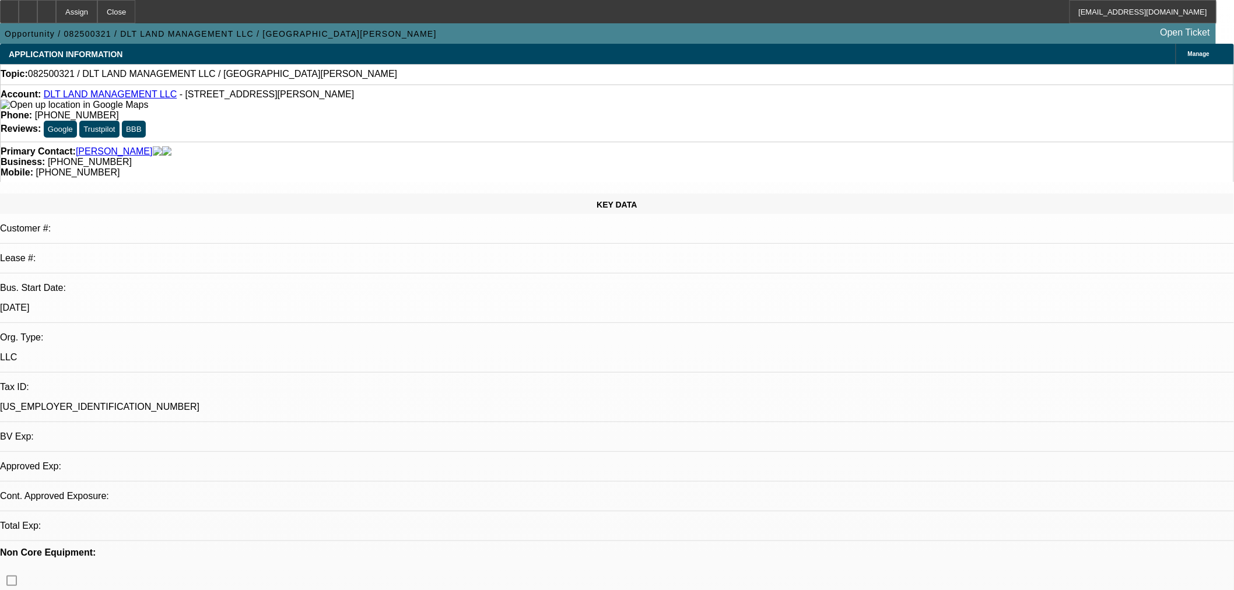
select select "0"
select select "2"
select select "0"
select select "6"
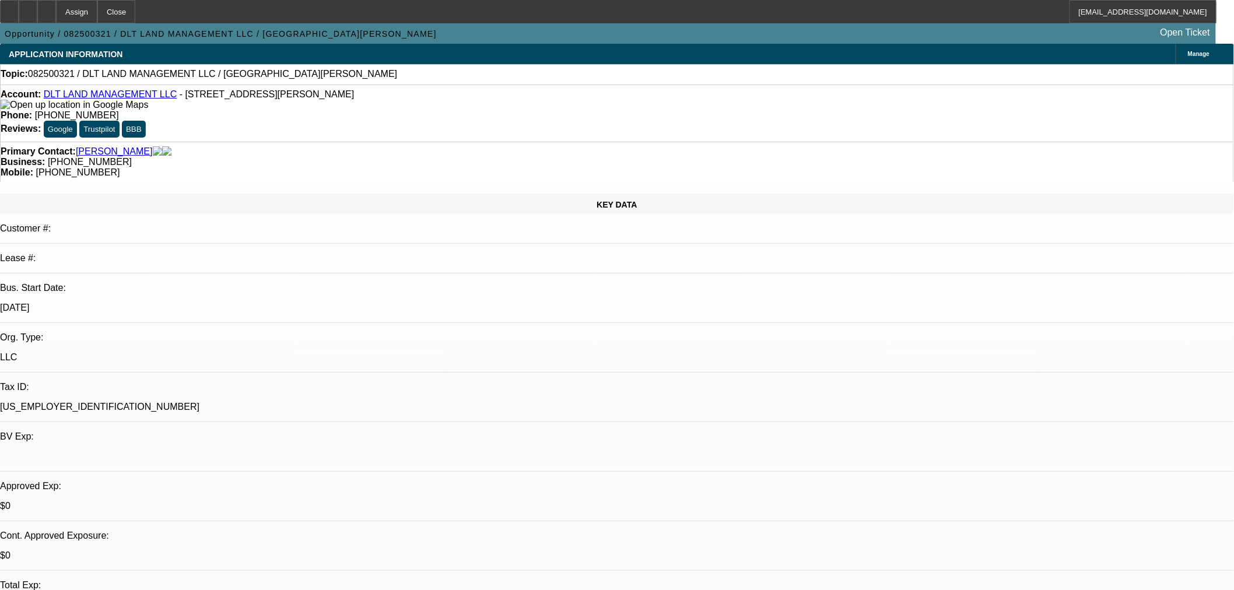
drag, startPoint x: 1027, startPoint y: 205, endPoint x: 1030, endPoint y: 252, distance: 47.9
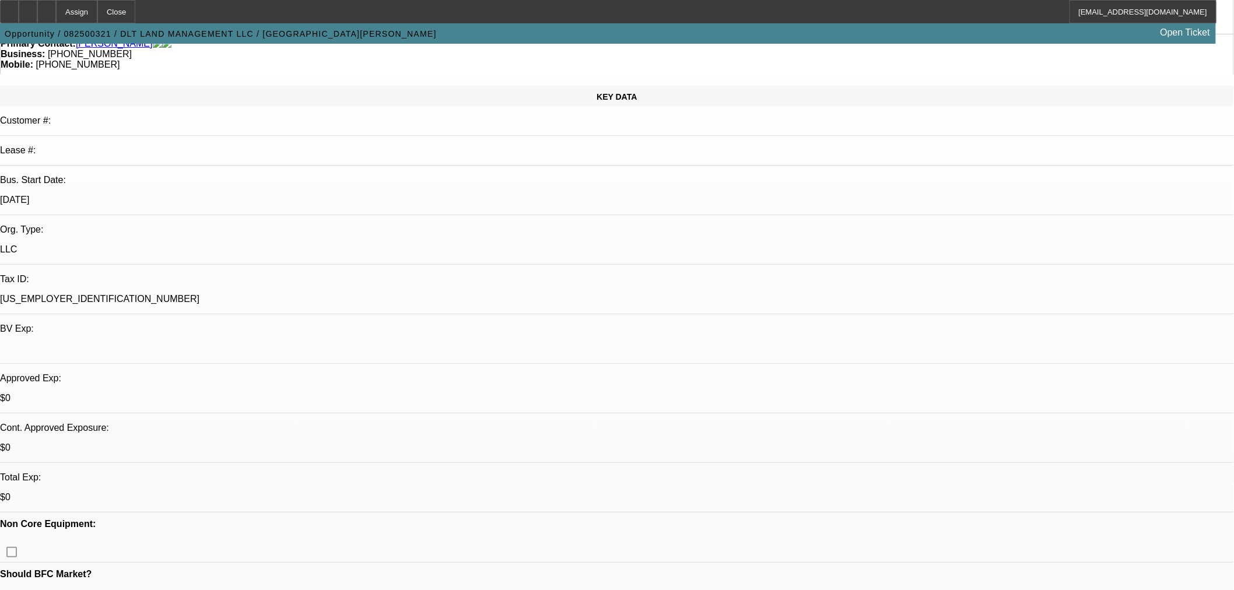
scroll to position [216, 0]
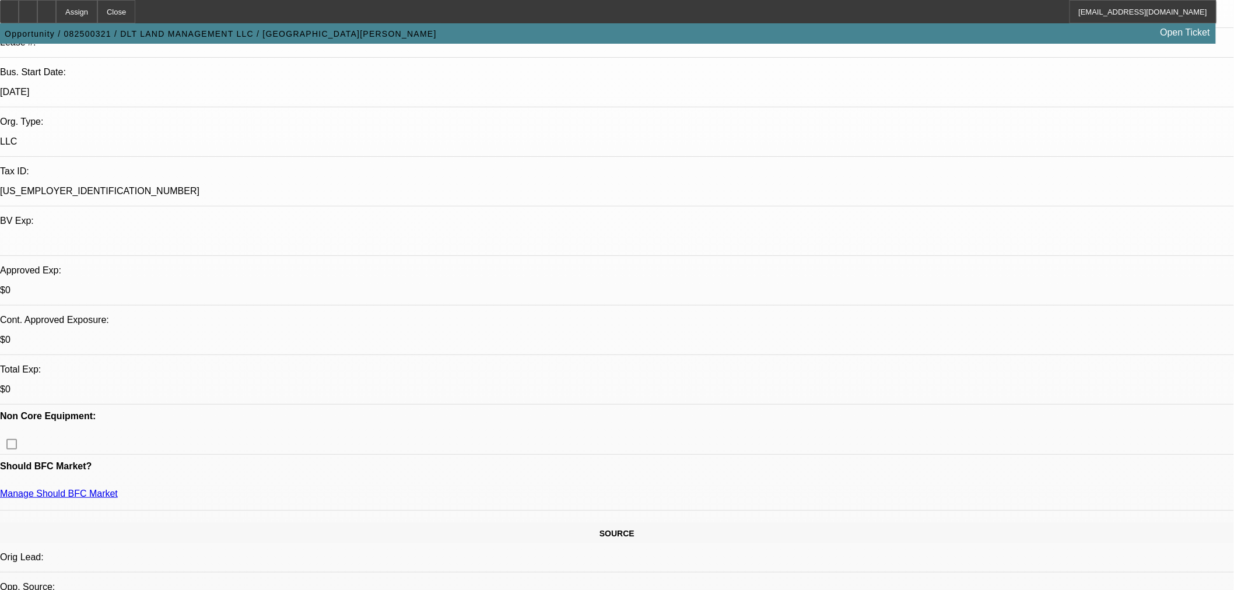
click at [56, 10] on div at bounding box center [46, 11] width 19 height 23
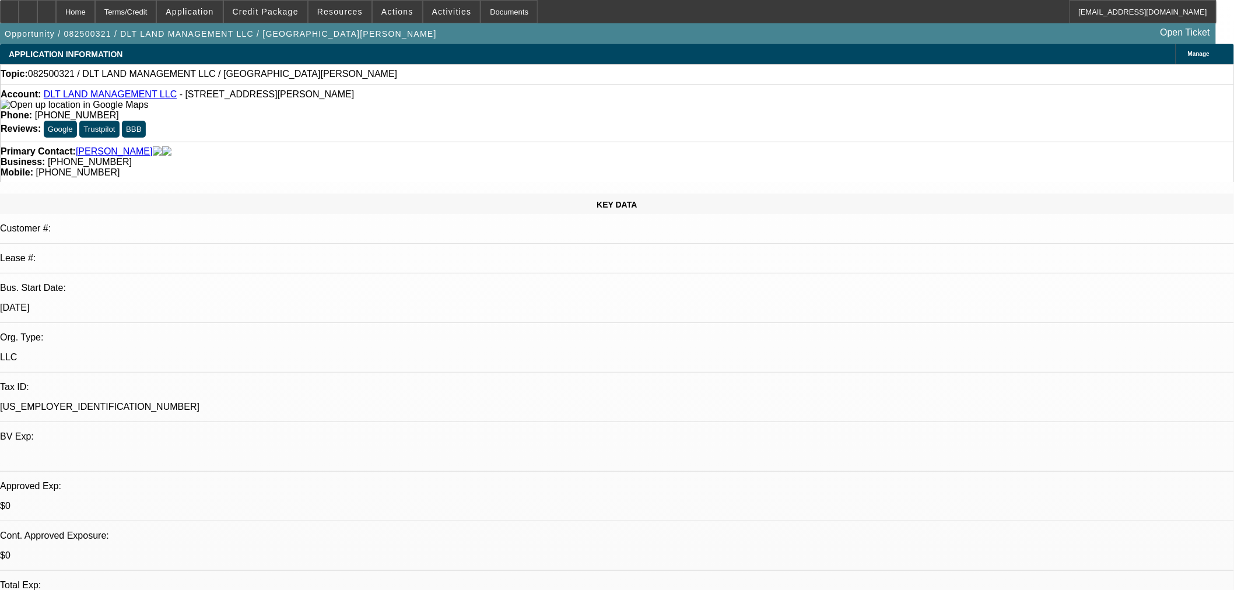
select select "0"
select select "2"
select select "0"
select select "6"
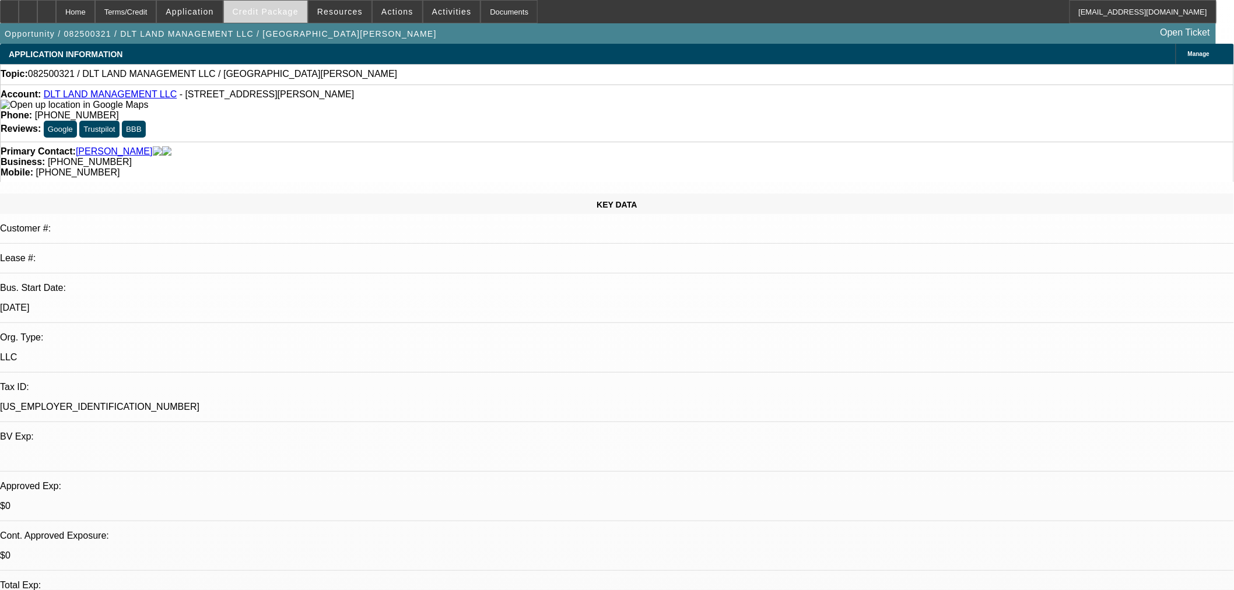
click at [275, 7] on span "Credit Package" at bounding box center [266, 11] width 66 height 9
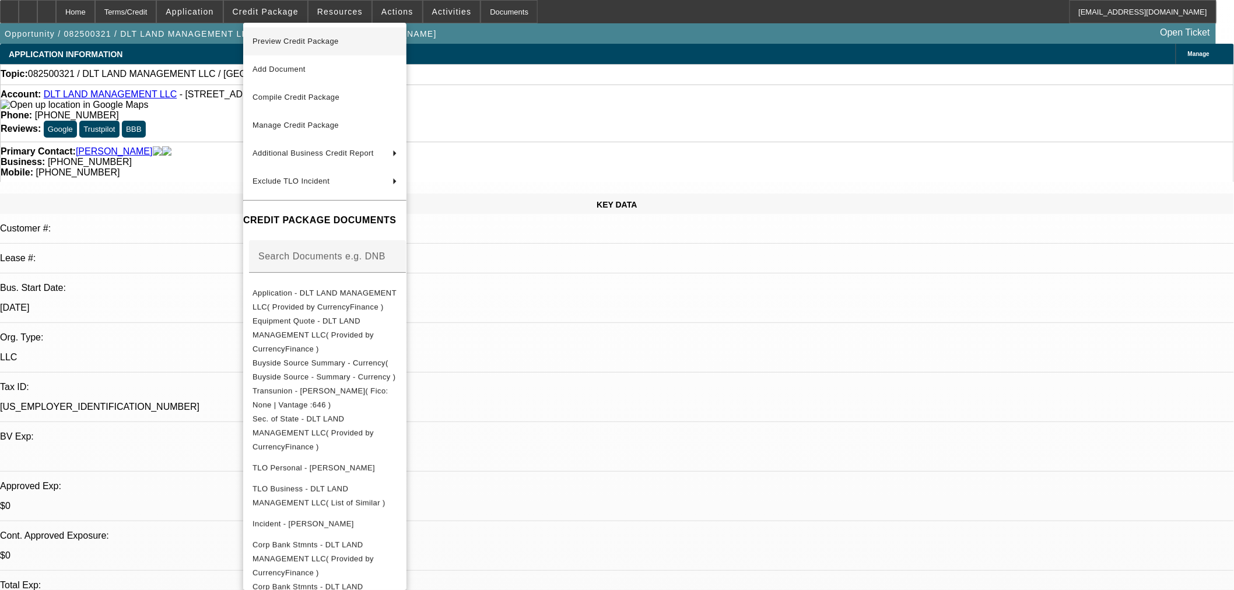
click at [279, 43] on span "Preview Credit Package" at bounding box center [295, 41] width 86 height 9
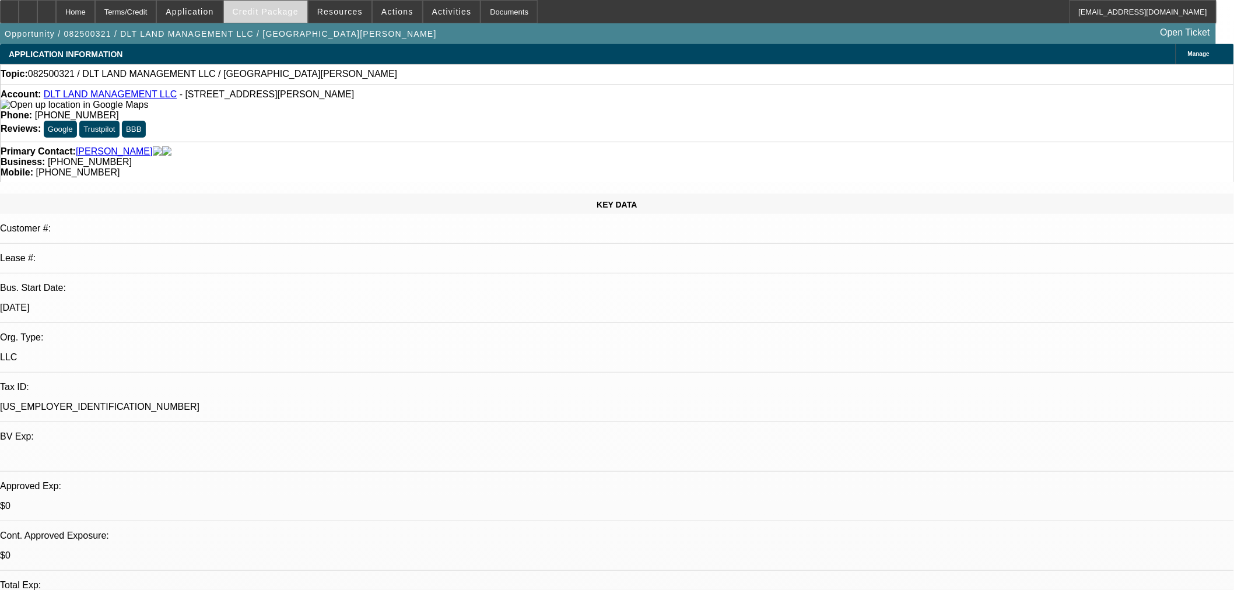
click at [279, 12] on span "Credit Package" at bounding box center [266, 11] width 66 height 9
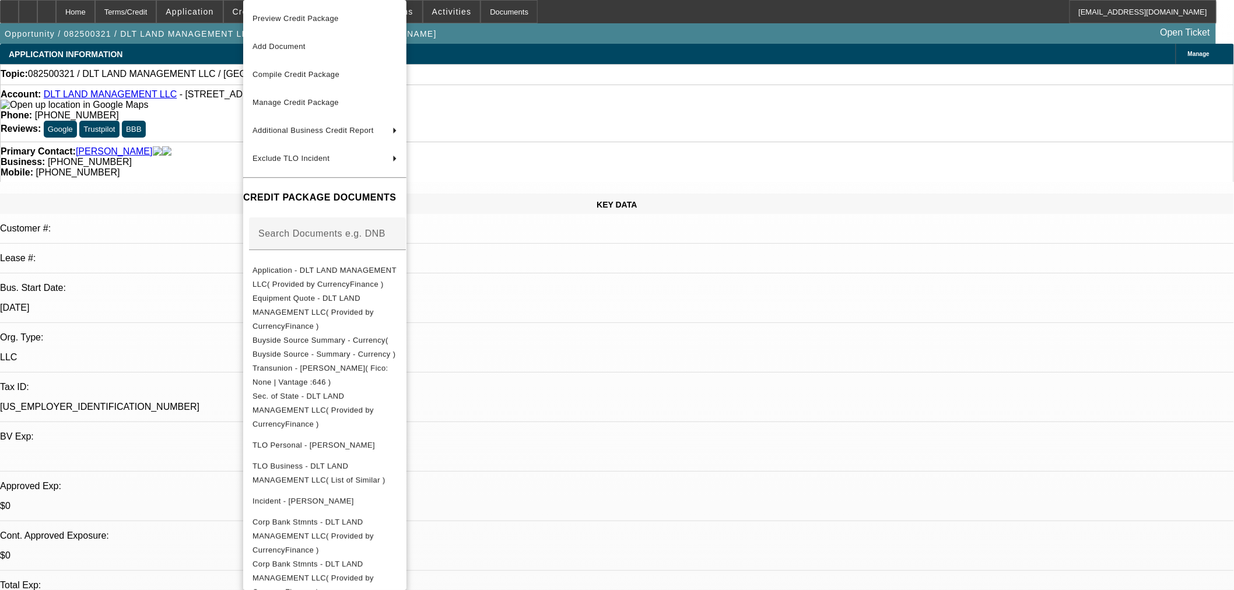
click at [591, 37] on div at bounding box center [617, 295] width 1234 height 590
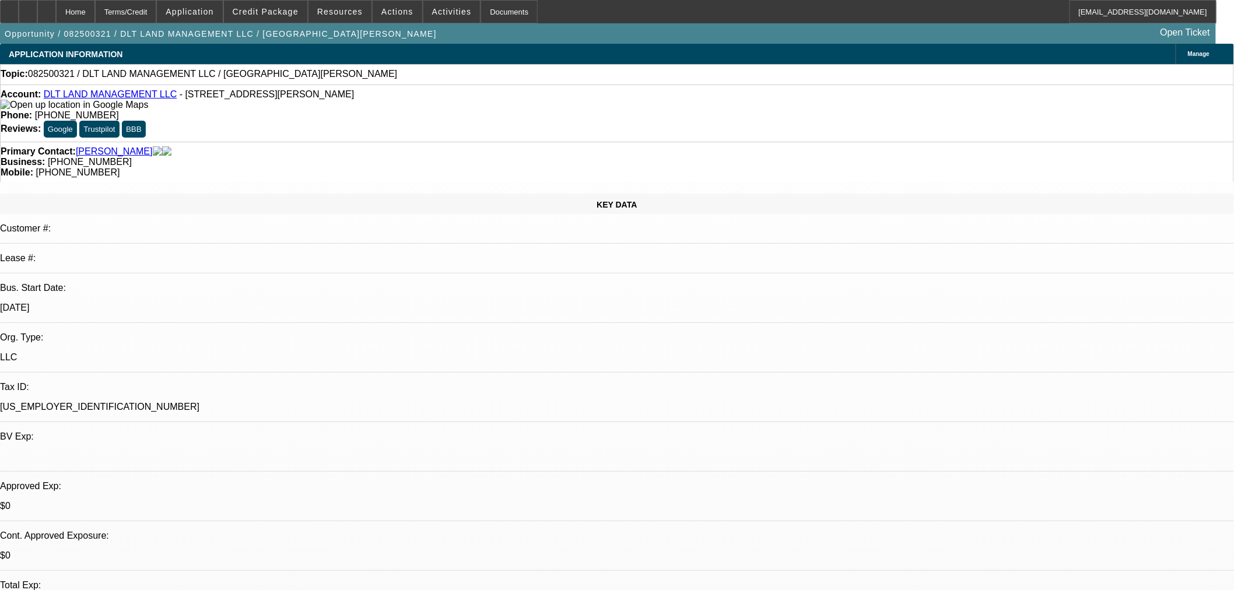
scroll to position [108, 0]
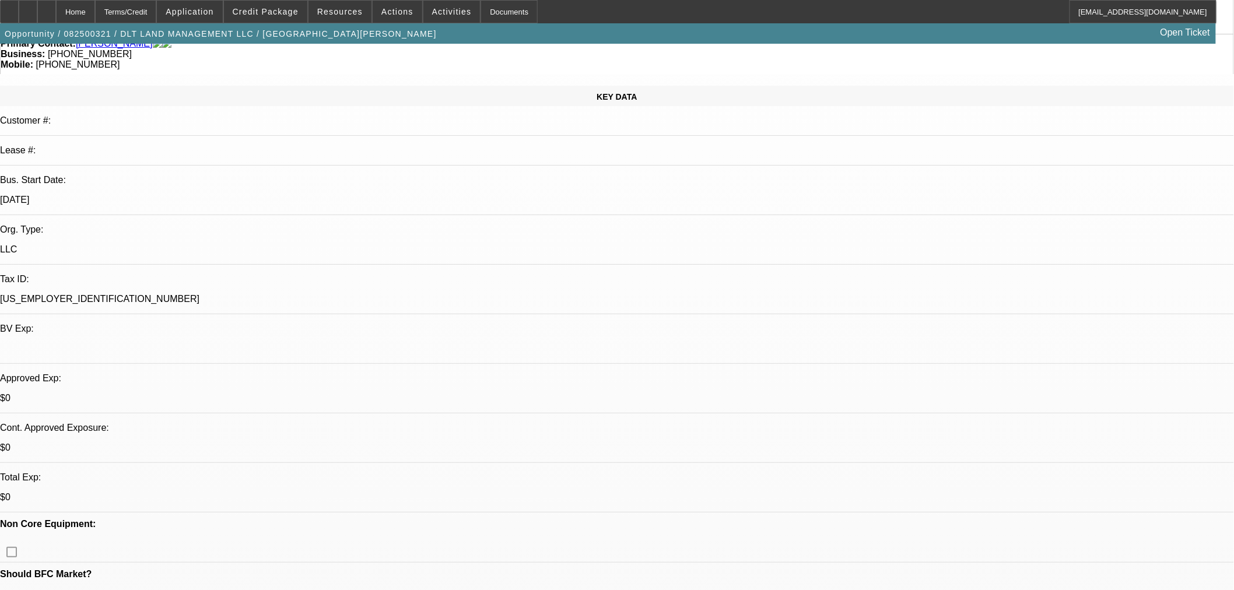
drag, startPoint x: 1072, startPoint y: 493, endPoint x: 919, endPoint y: 494, distance: 152.8
copy tr "[PERSON_NAME][EMAIL_ADDRESS][DOMAIN_NAME]"
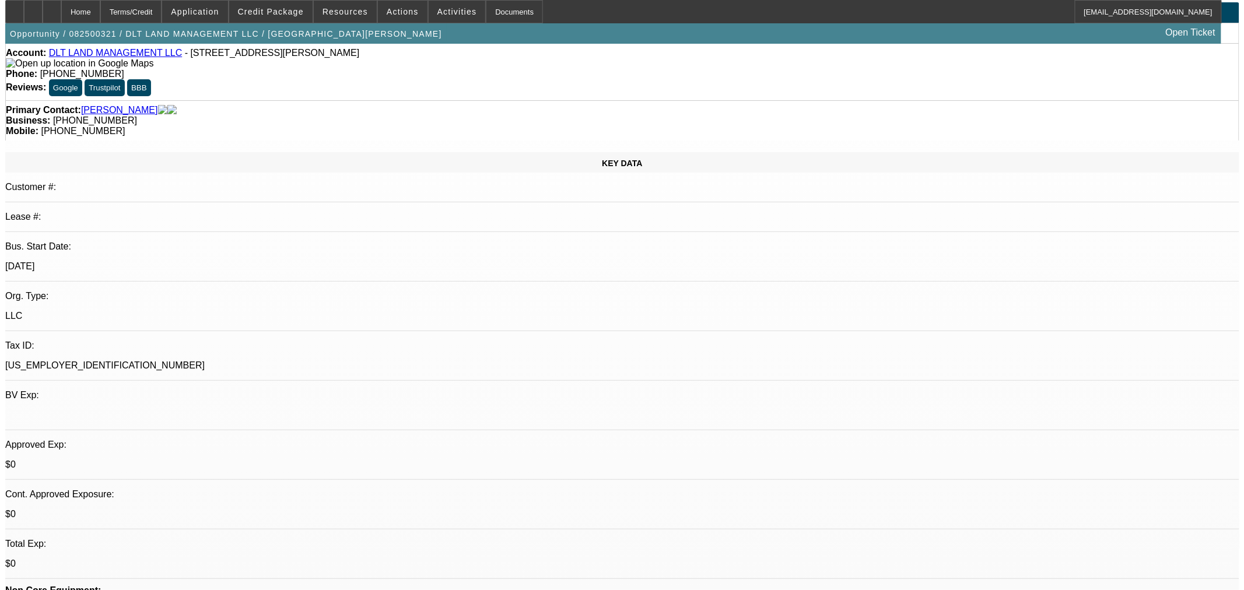
scroll to position [0, 0]
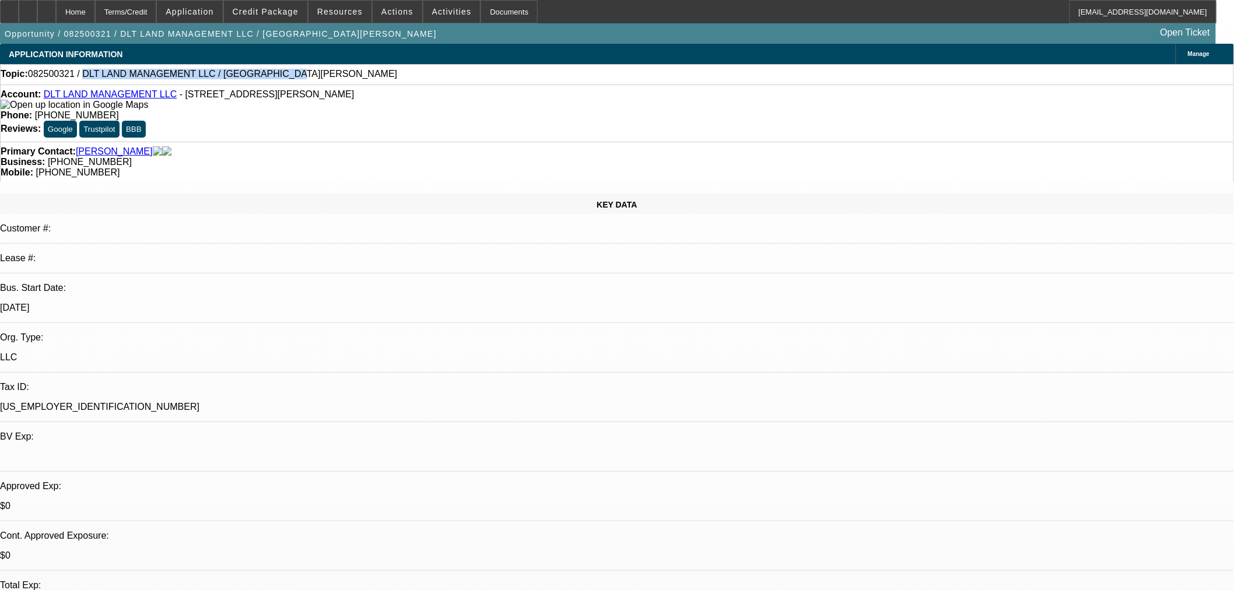
drag, startPoint x: 259, startPoint y: 76, endPoint x: 84, endPoint y: 77, distance: 175.5
click at [83, 76] on div "Topic: 082500321 / DLT LAND MANAGEMENT LLC / [GEOGRAPHIC_DATA][PERSON_NAME]" at bounding box center [617, 74] width 1233 height 10
copy span "DLT LAND MANAGEMENT LLC / [GEOGRAPHIC_DATA][PERSON_NAME]"
click at [381, 13] on span "Actions" at bounding box center [397, 11] width 32 height 9
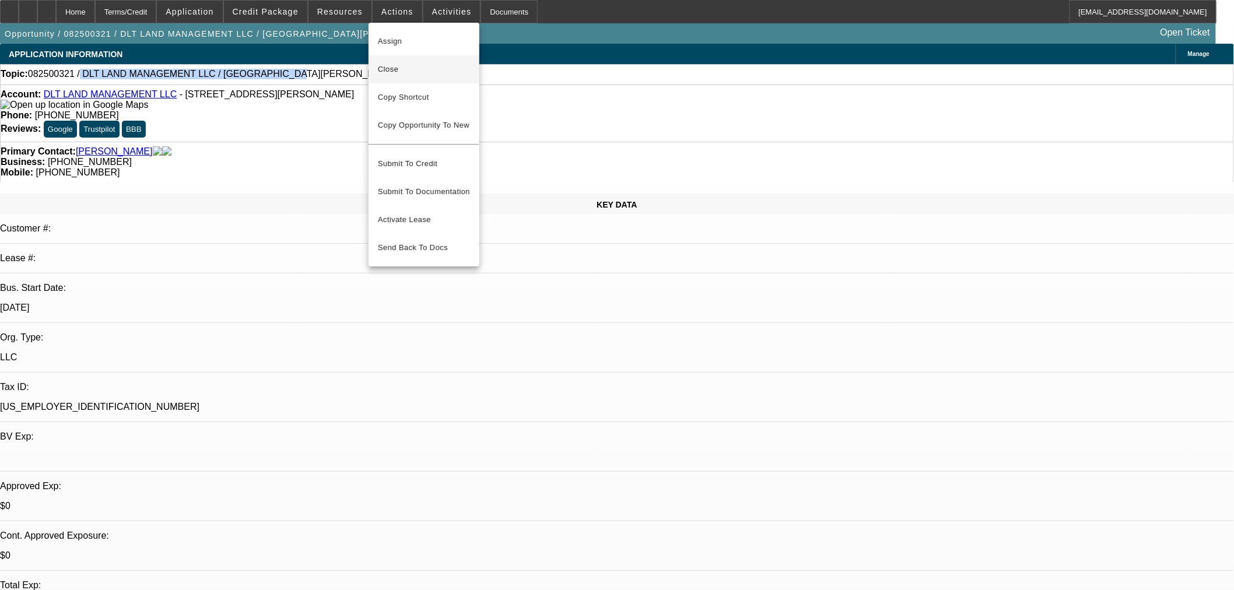
click at [395, 73] on span "Close" at bounding box center [424, 69] width 92 height 14
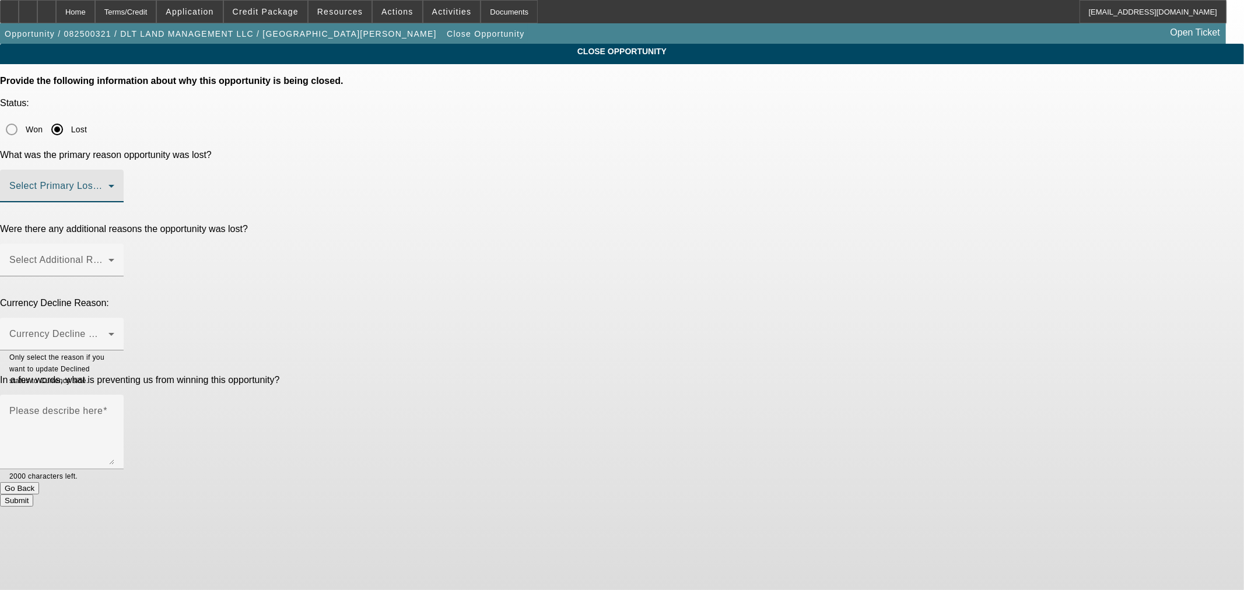
click at [108, 184] on span at bounding box center [58, 191] width 99 height 14
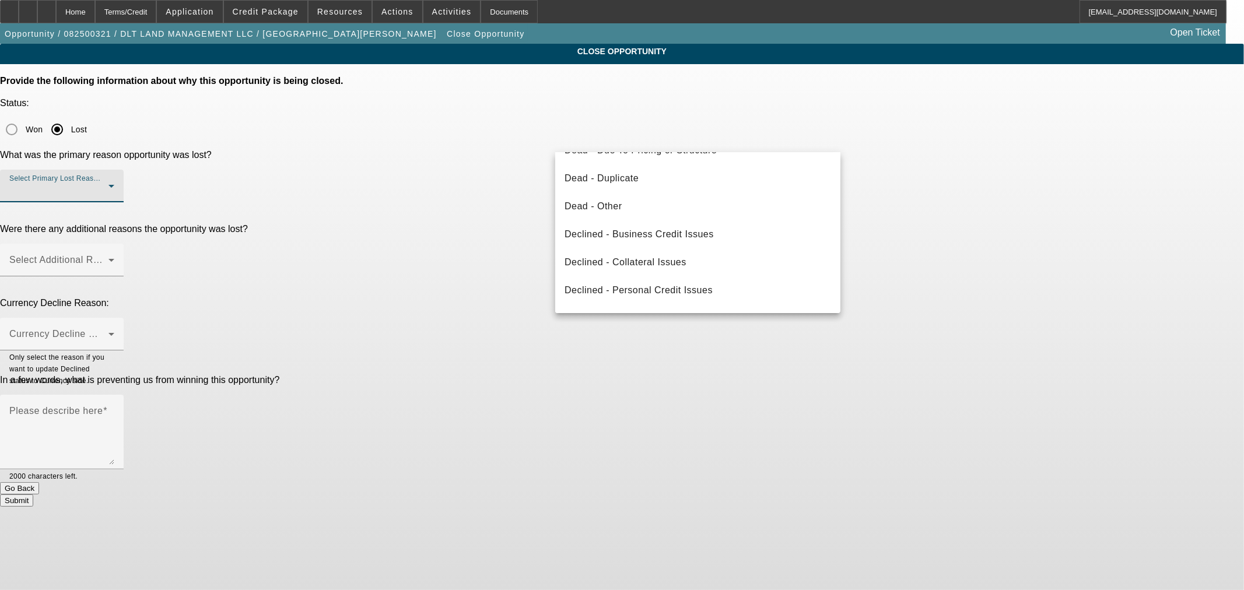
scroll to position [156, 0]
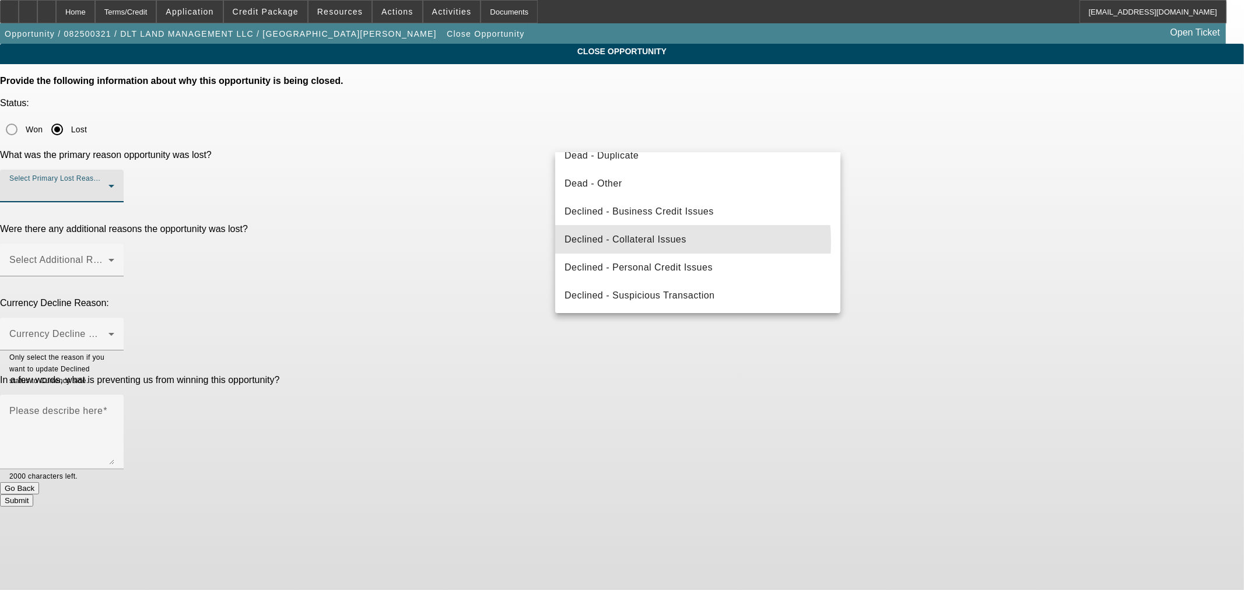
click at [633, 241] on span "Declined - Collateral Issues" at bounding box center [625, 240] width 122 height 14
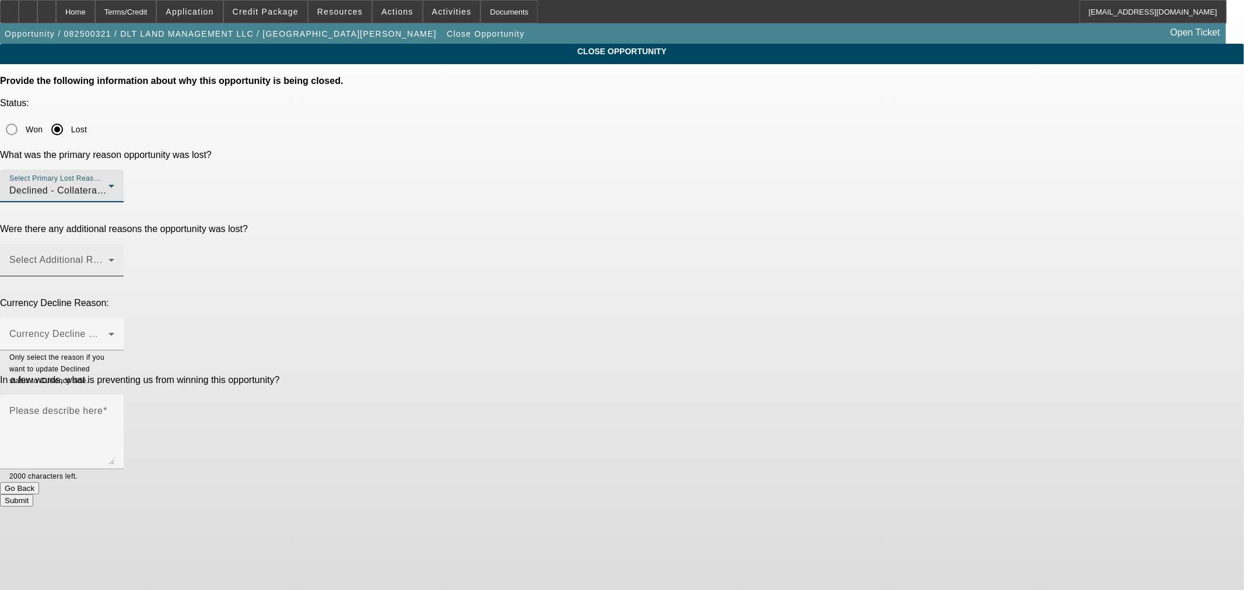
click at [108, 258] on span at bounding box center [58, 265] width 99 height 14
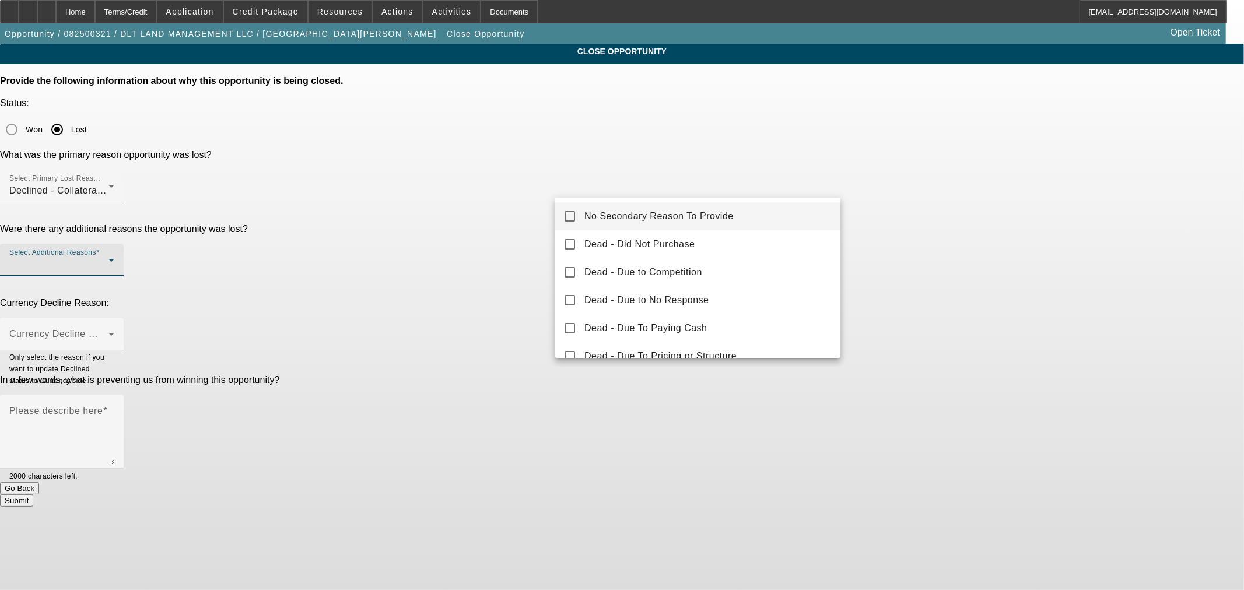
click at [616, 213] on span "No Secondary Reason To Provide" at bounding box center [658, 216] width 149 height 14
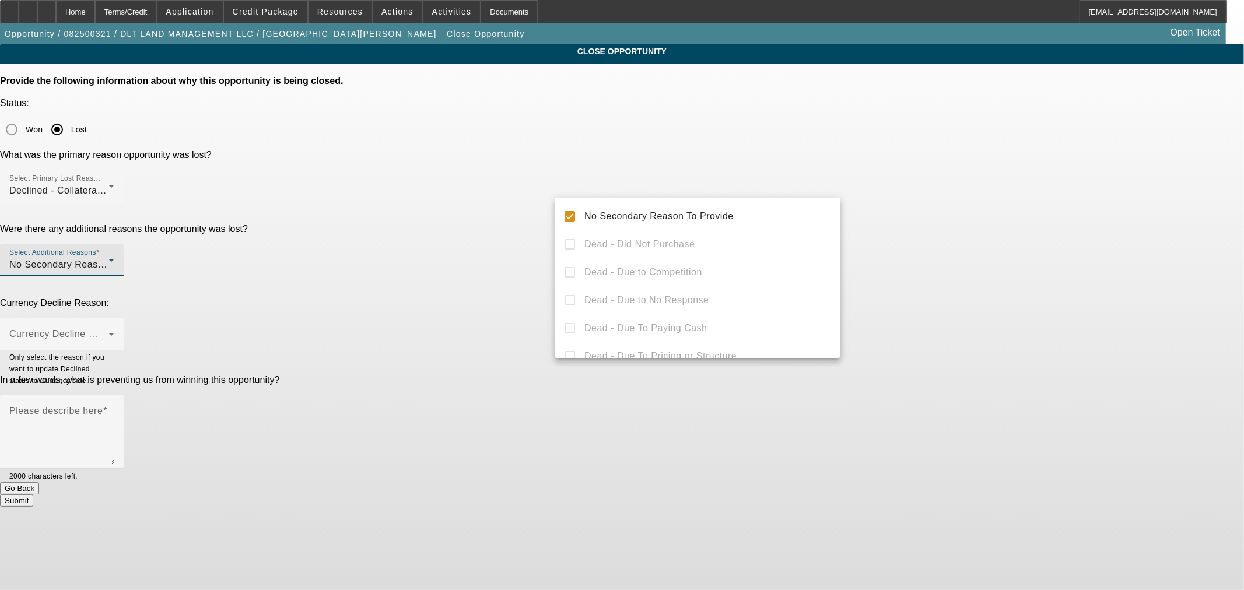
click at [503, 208] on div at bounding box center [622, 295] width 1244 height 590
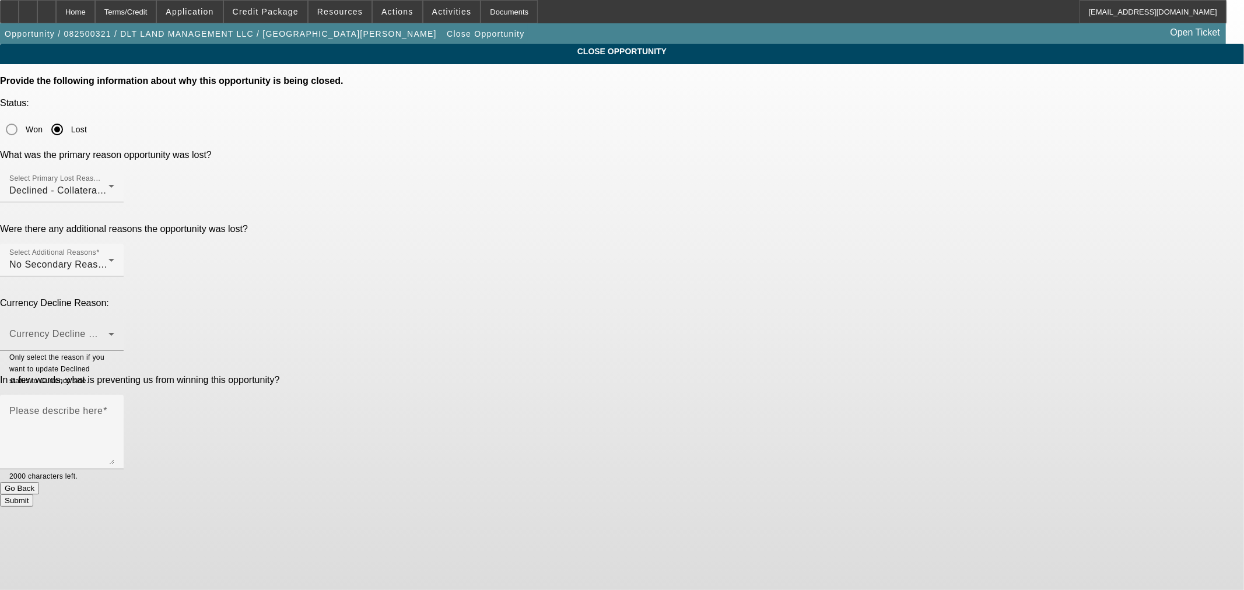
click at [108, 332] on span at bounding box center [58, 339] width 99 height 14
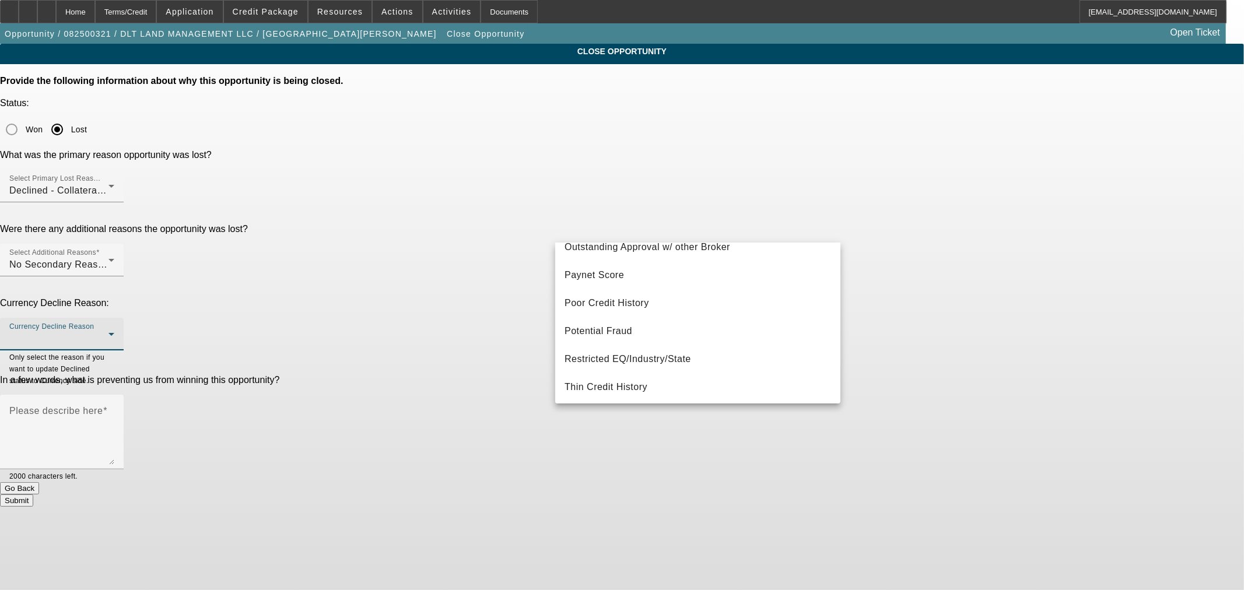
scroll to position [324, 0]
click at [679, 354] on span "Restricted EQ/Industry/State" at bounding box center [627, 358] width 127 height 14
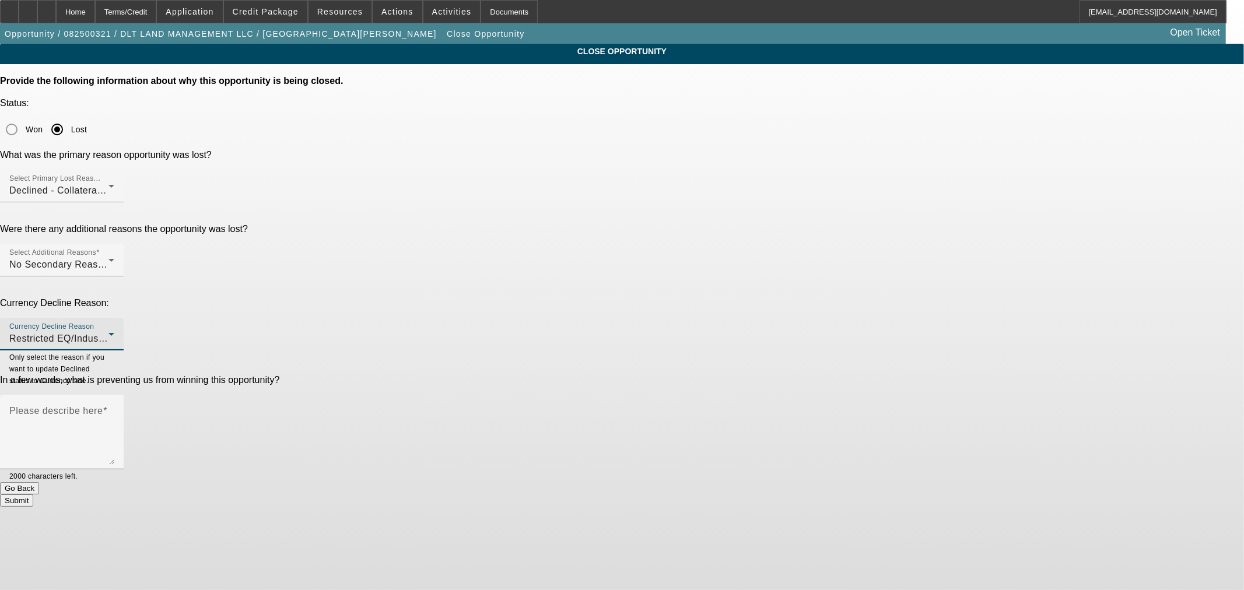
click at [461, 375] on div "In a few words, what is preventing us from winning this opportunity? Please des…" at bounding box center [622, 428] width 1244 height 107
click at [114, 409] on textarea "Please describe here" at bounding box center [61, 437] width 105 height 56
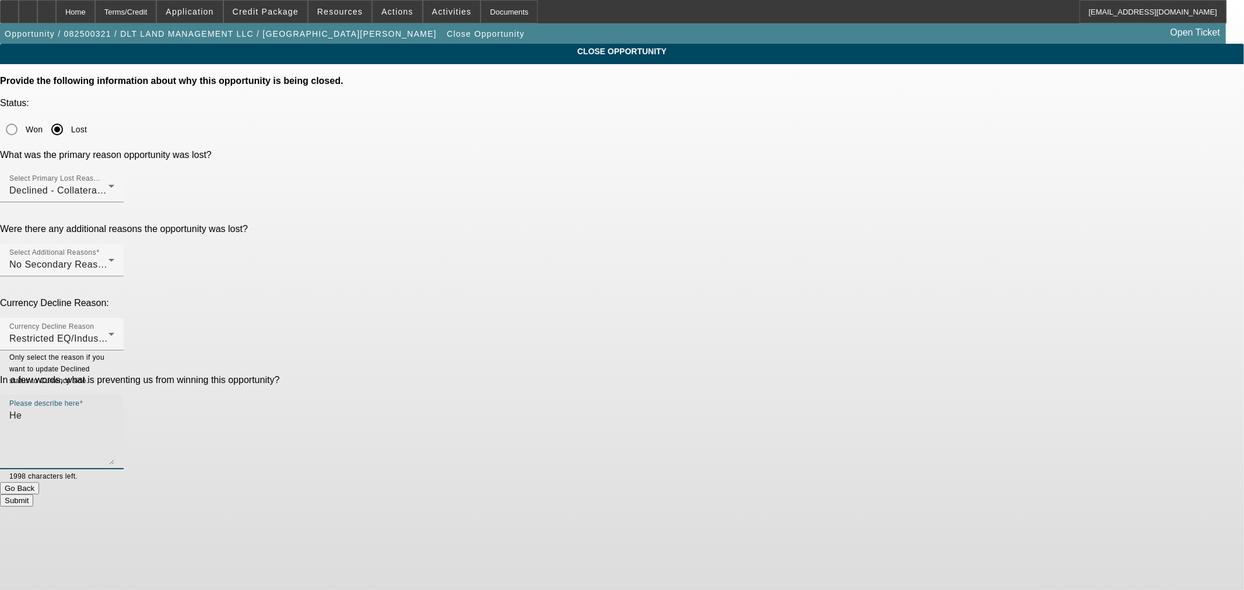
type textarea "H"
type textarea "50K lbs. heavy duty construction dup truck."
click at [33, 494] on button "Submit" at bounding box center [16, 500] width 33 height 12
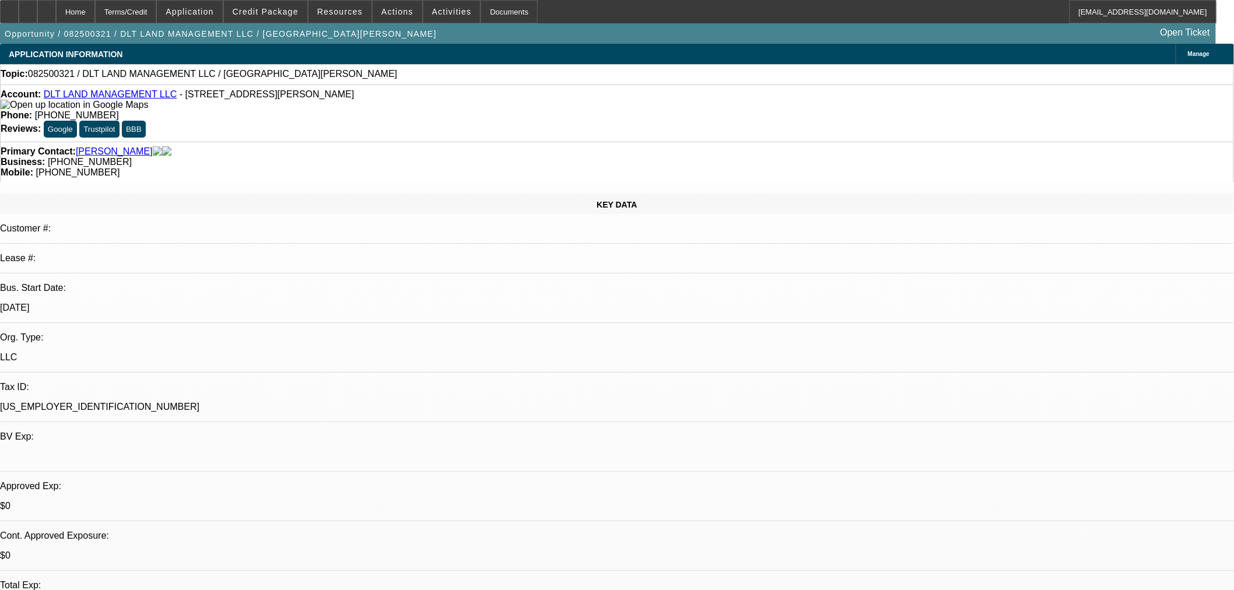
select select "0"
select select "2"
select select "0"
select select "1"
select select "2"
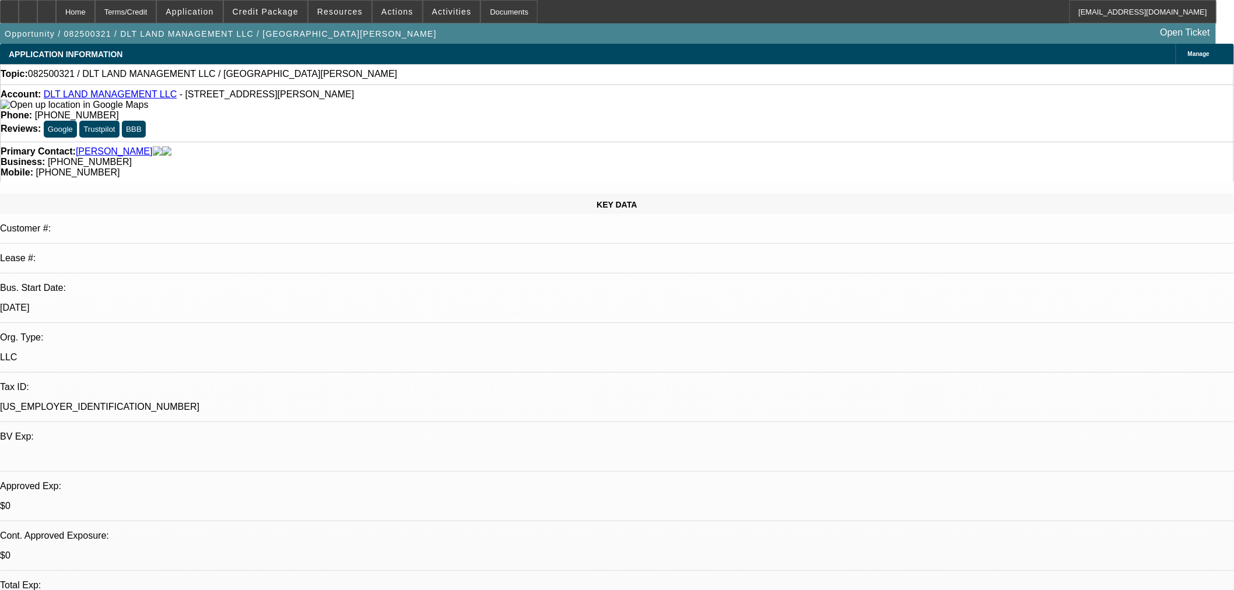
select select "6"
